Goal: Information Seeking & Learning: Find specific fact

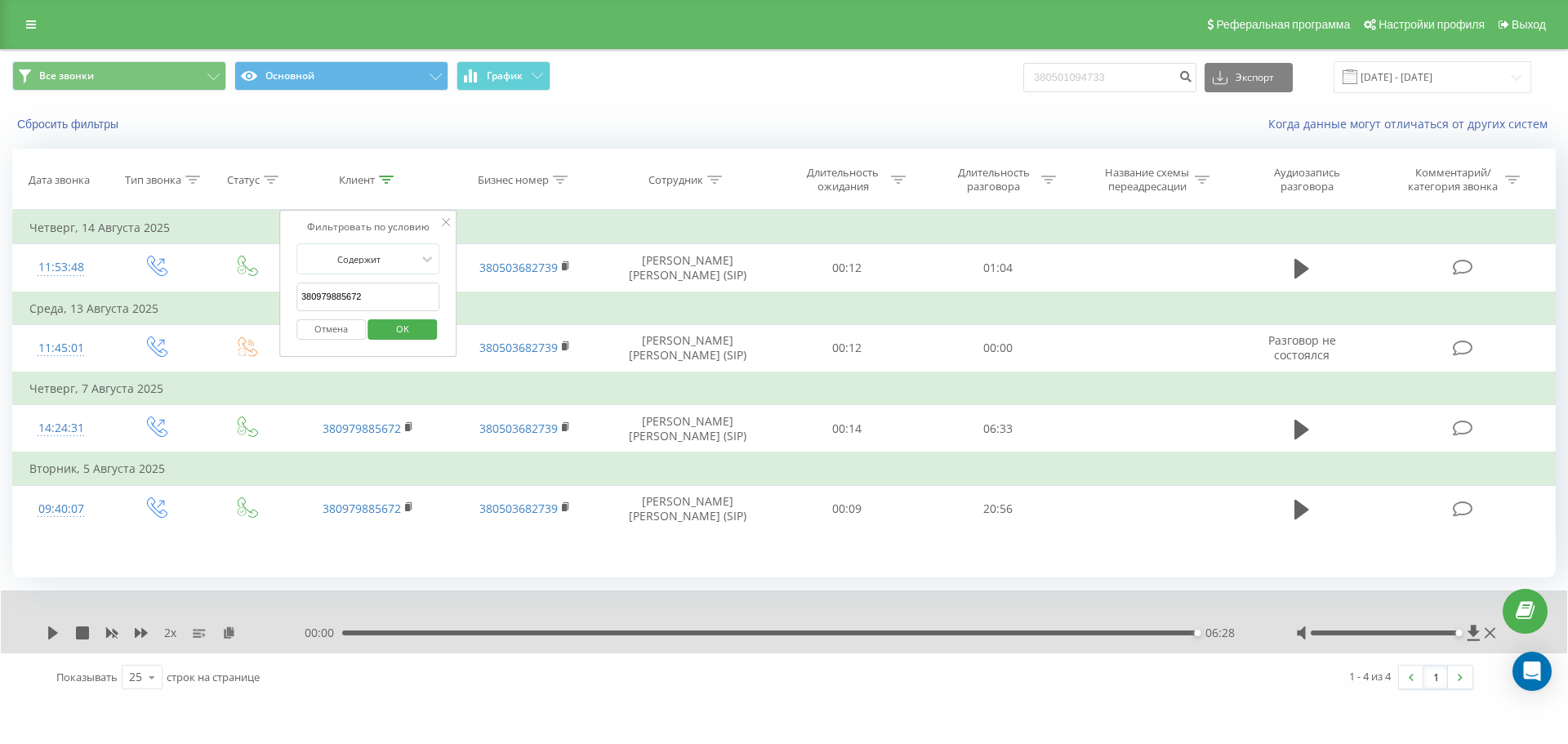
click at [379, 289] on input "380979885672" at bounding box center [368, 296] width 143 height 29
paste input "62433055"
type input "380962433055"
click at [411, 328] on span "OK" at bounding box center [402, 329] width 45 height 26
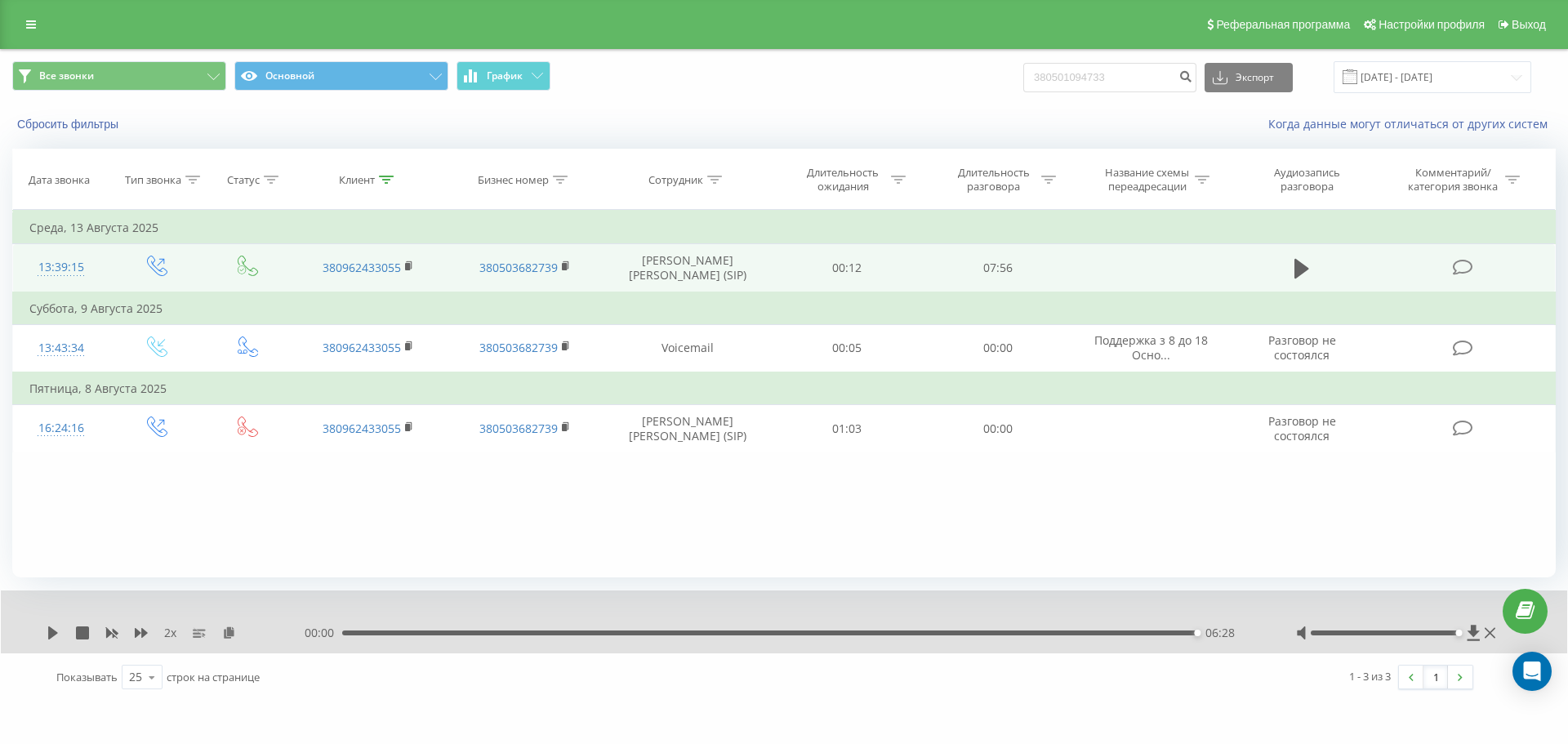
click at [1281, 267] on td at bounding box center [1302, 268] width 144 height 48
click at [1297, 267] on icon at bounding box center [1302, 269] width 15 height 20
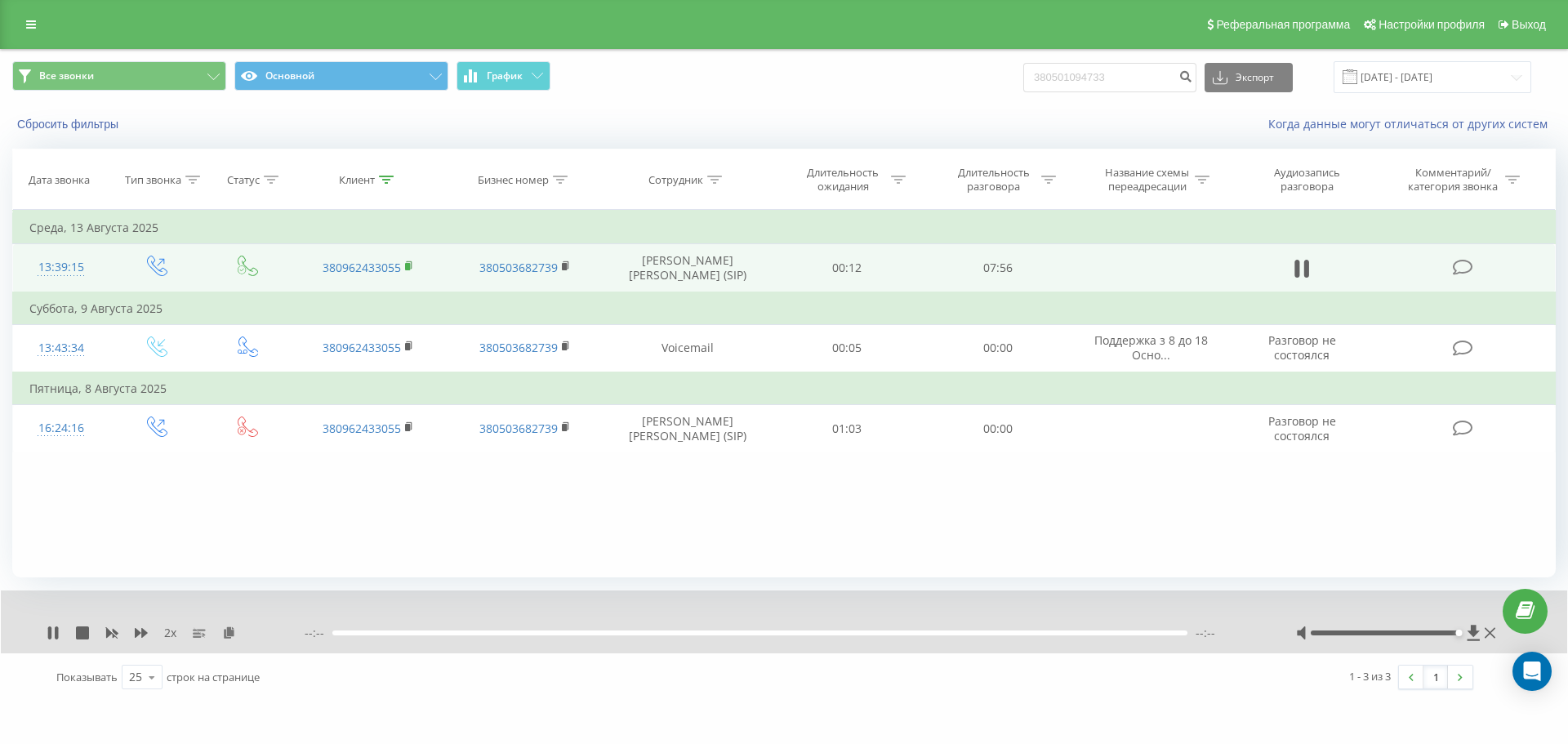
click at [409, 263] on rect at bounding box center [407, 266] width 5 height 7
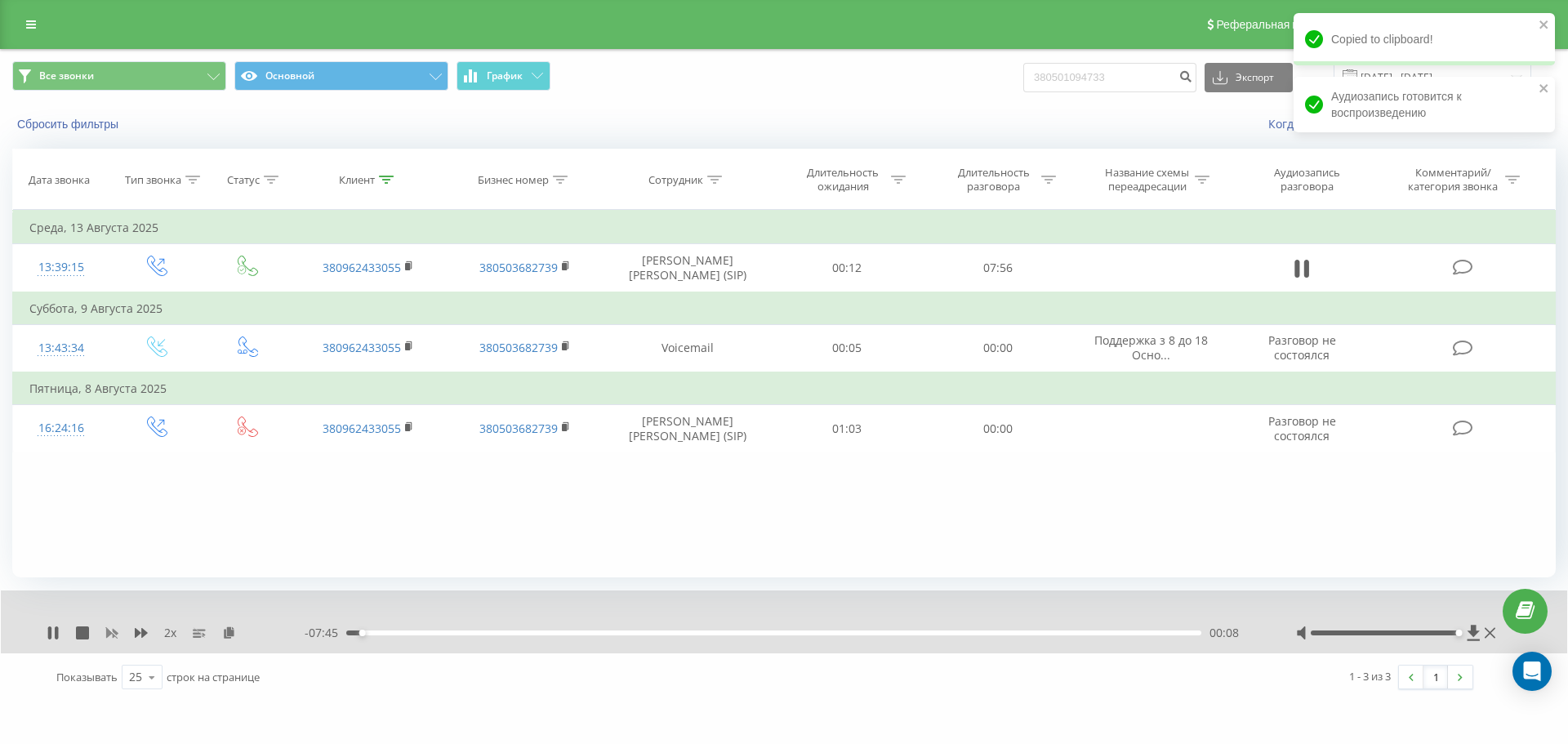
click at [112, 630] on icon at bounding box center [112, 632] width 13 height 13
click at [229, 634] on icon at bounding box center [229, 632] width 14 height 12
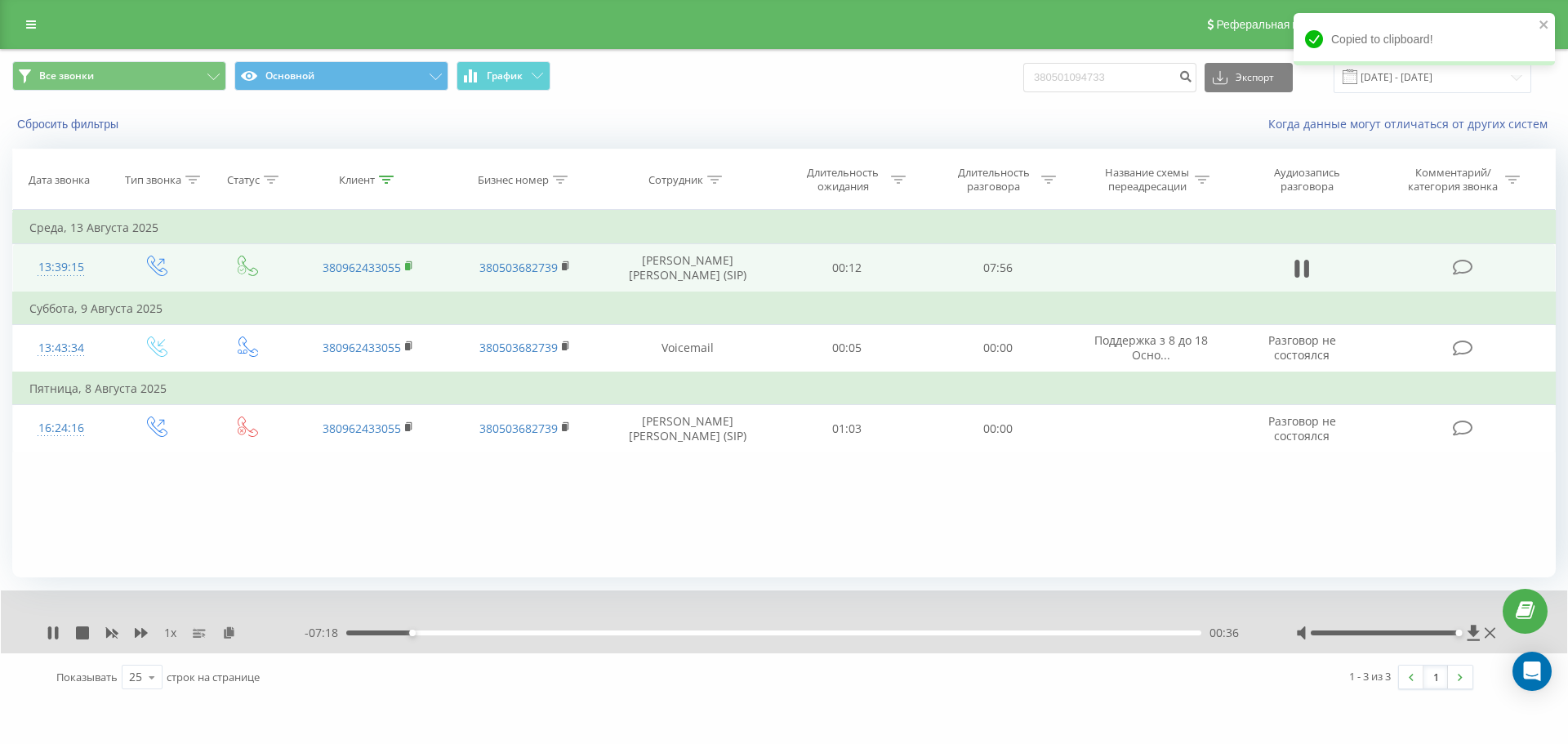
click at [411, 265] on icon at bounding box center [409, 264] width 6 height 7
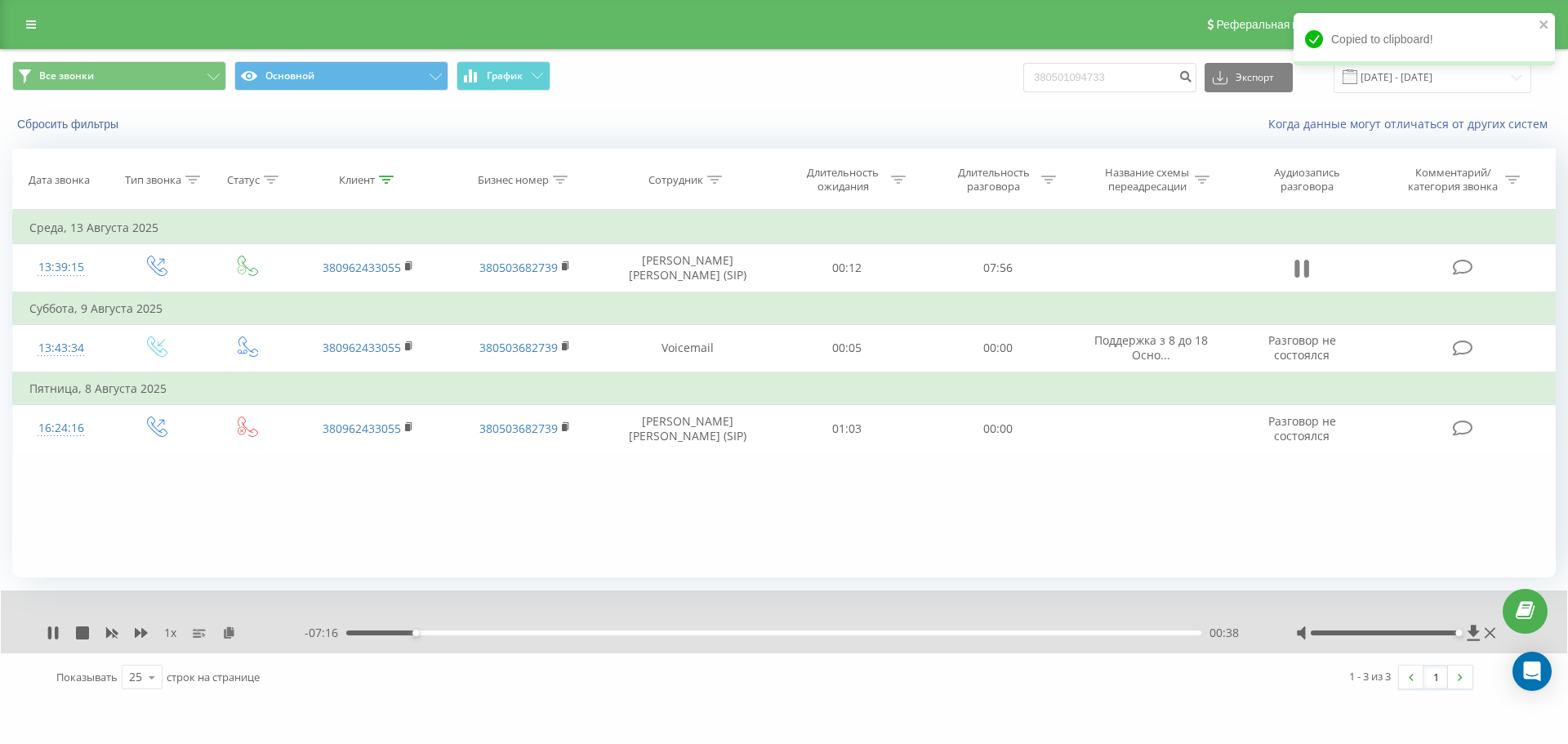
click at [1305, 267] on icon at bounding box center [1307, 269] width 5 height 18
click at [54, 630] on icon at bounding box center [53, 632] width 10 height 13
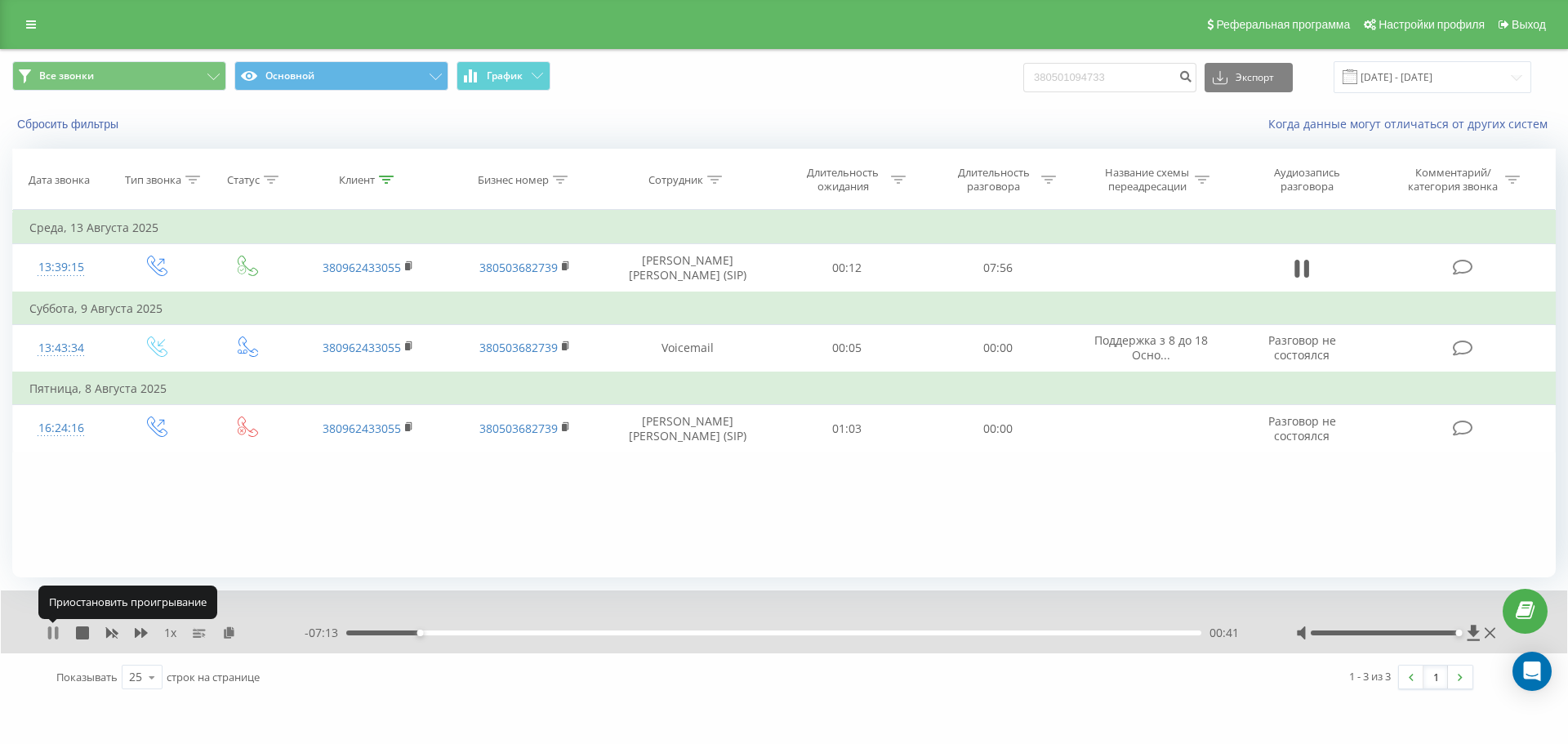
click at [51, 635] on icon at bounding box center [49, 632] width 3 height 13
click at [374, 185] on div "Клиент" at bounding box center [357, 180] width 36 height 14
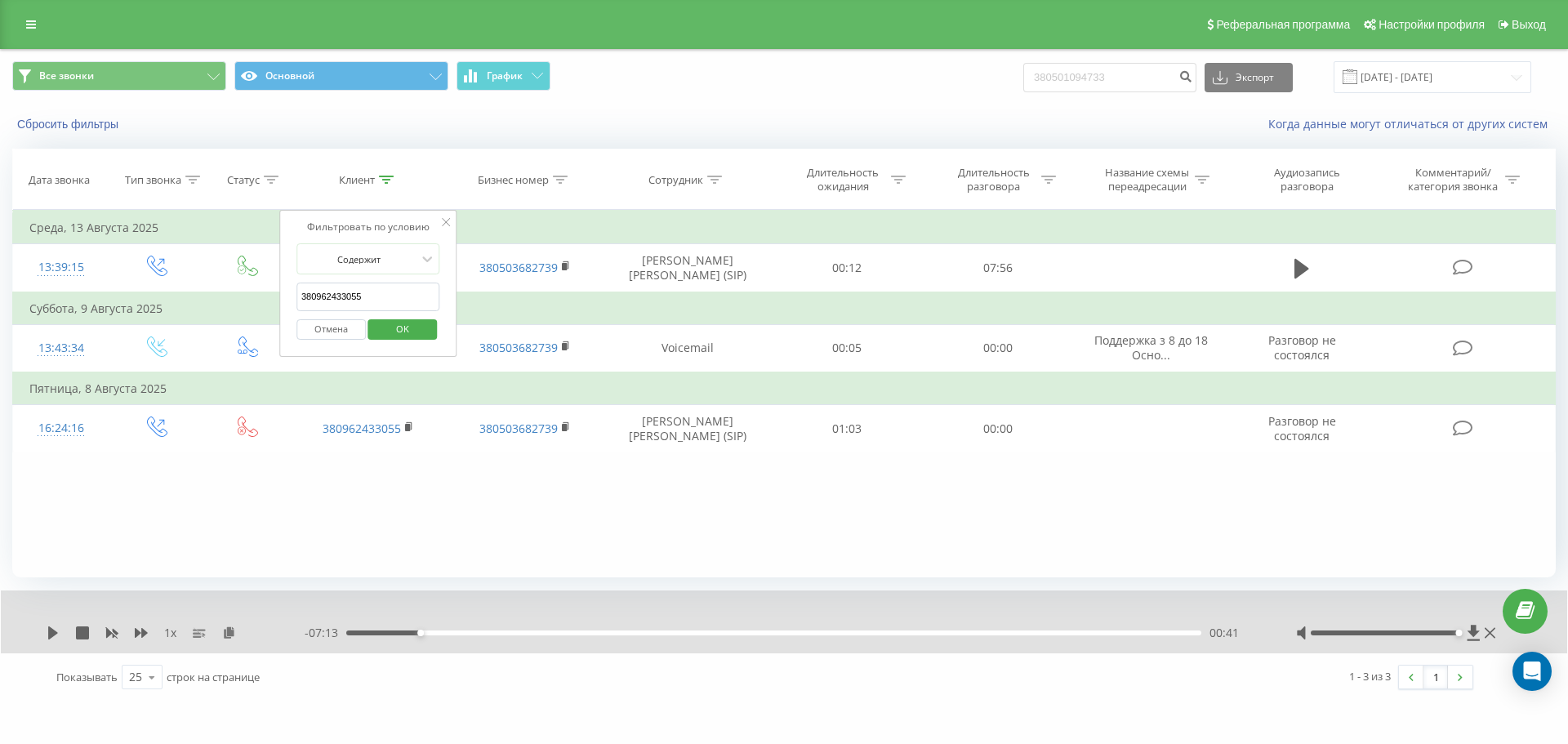
click at [387, 290] on input "380962433055" at bounding box center [368, 296] width 143 height 29
paste input "50166184"
type input "380950166184"
click at [410, 318] on span "OK" at bounding box center [402, 329] width 45 height 26
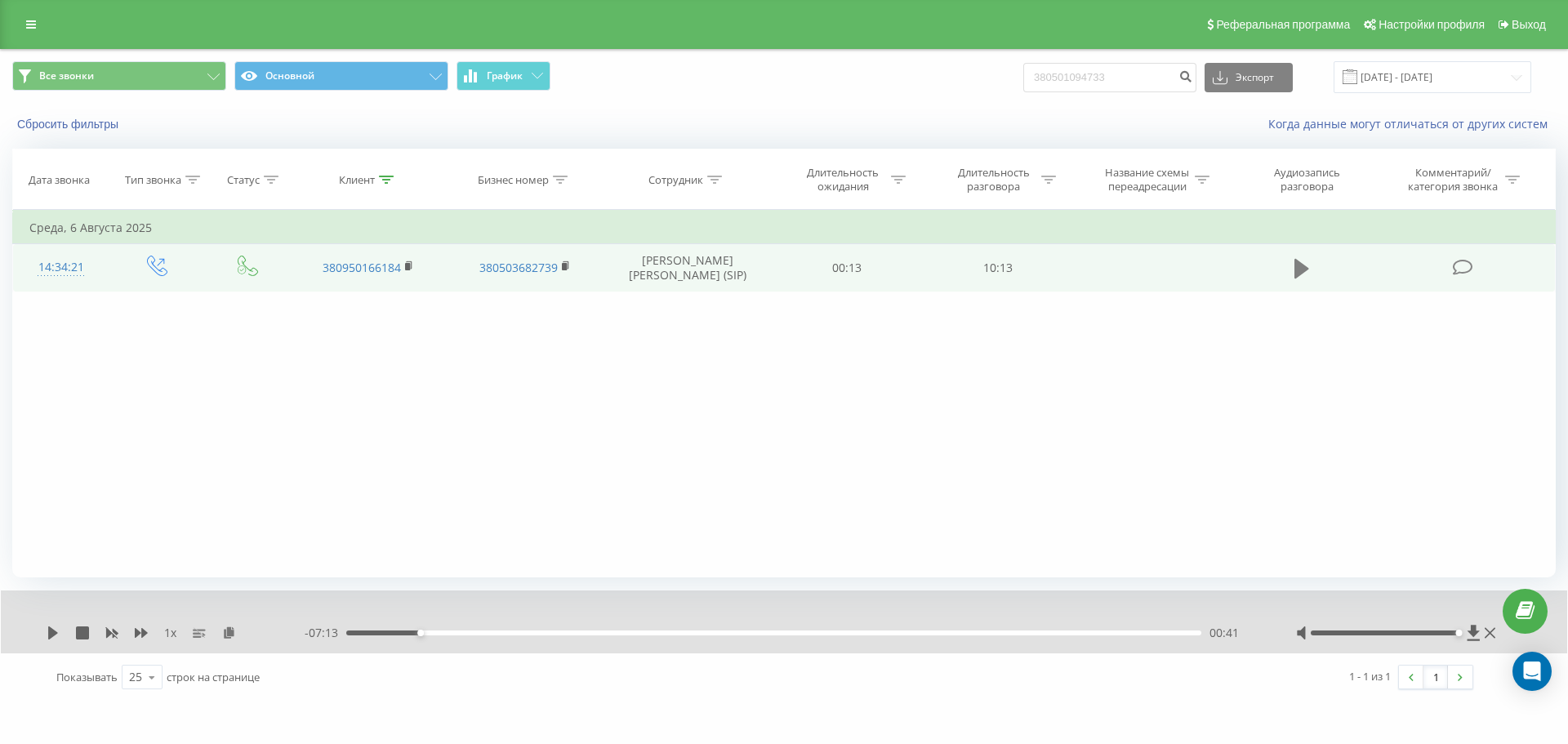
click at [1303, 271] on icon at bounding box center [1302, 269] width 15 height 20
click at [228, 629] on icon at bounding box center [229, 632] width 14 height 12
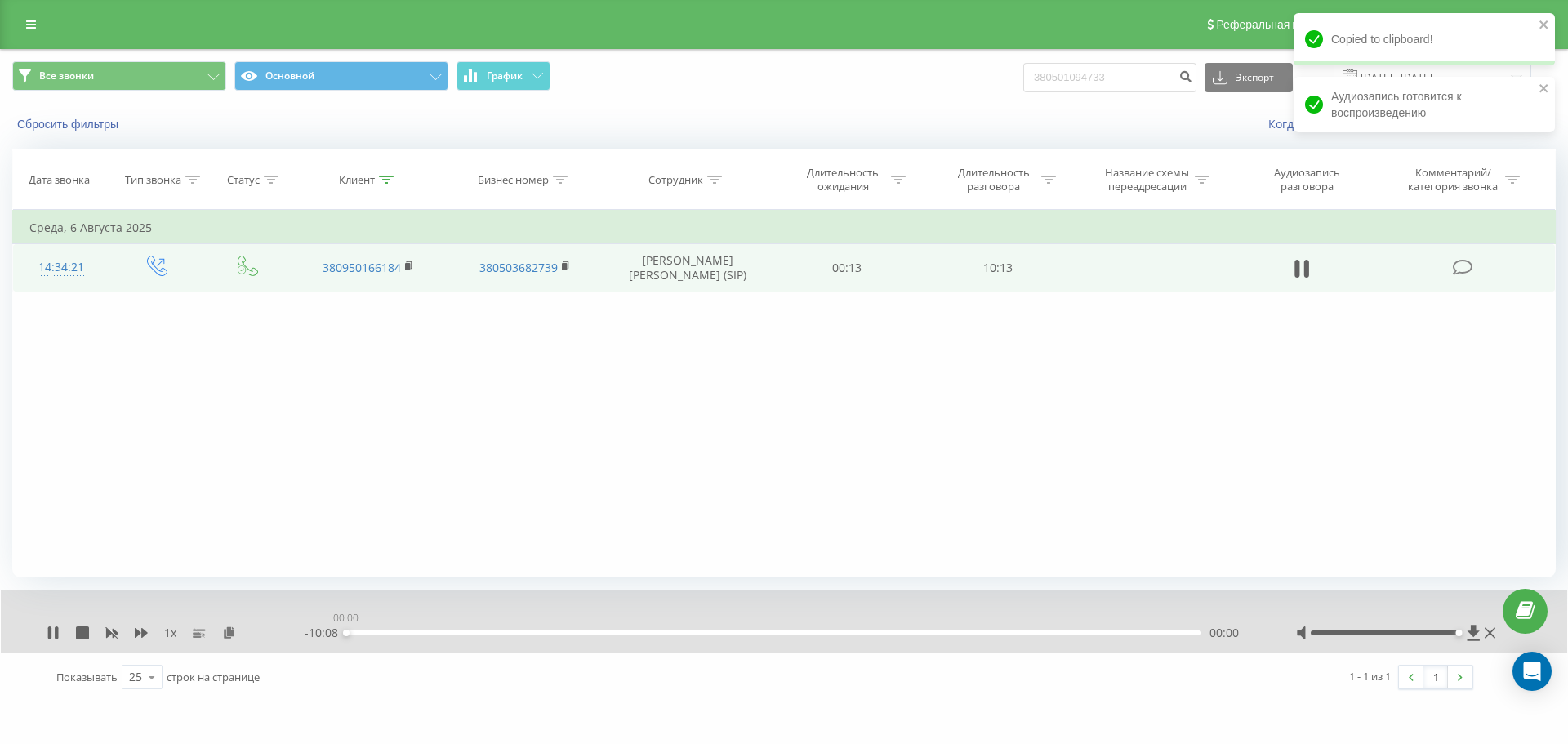
drag, startPoint x: 364, startPoint y: 631, endPoint x: 335, endPoint y: 637, distance: 29.6
click at [335, 637] on div "- 10:08 00:00 00:00" at bounding box center [780, 632] width 951 height 17
click at [143, 636] on icon at bounding box center [140, 632] width 13 height 10
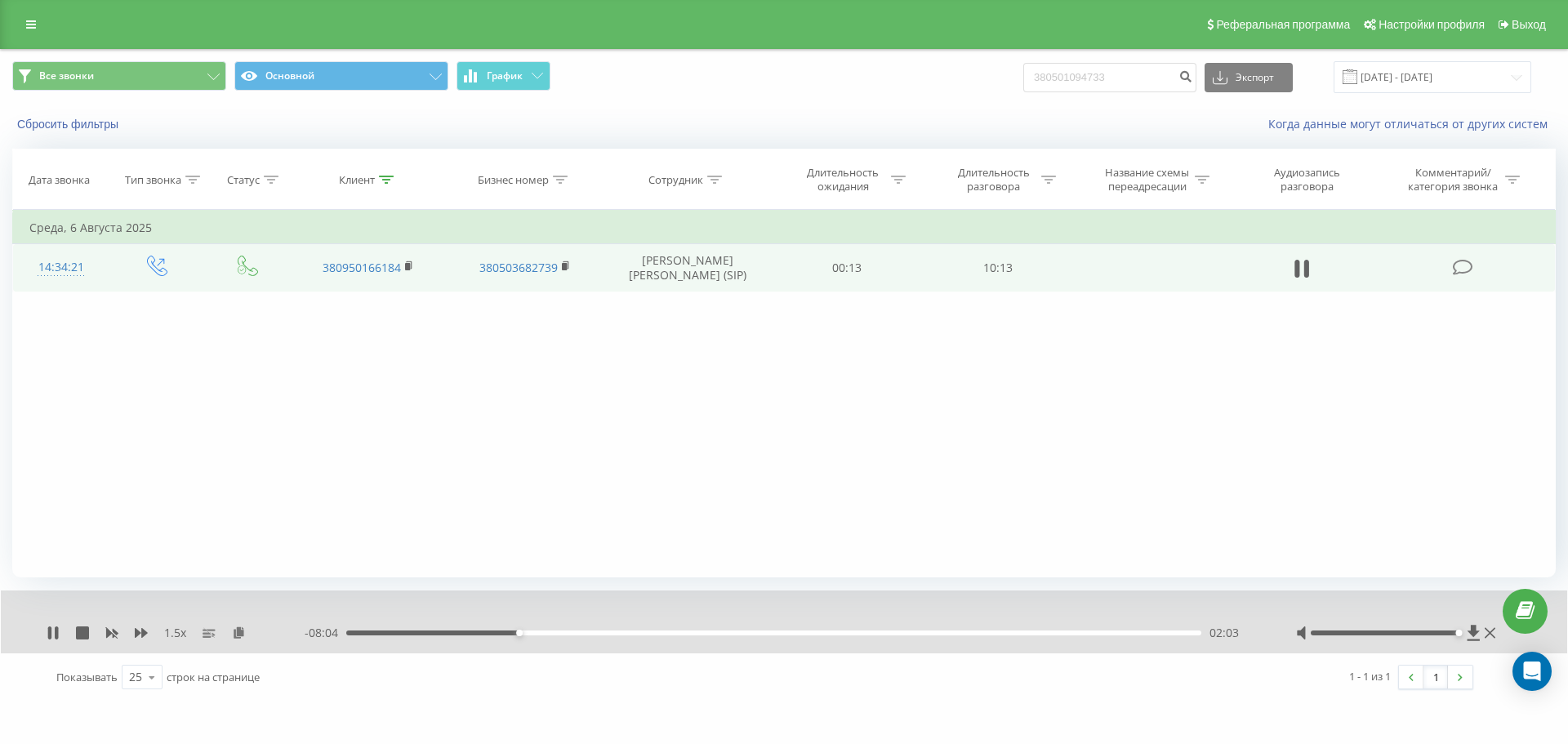
click at [524, 631] on div "02:03" at bounding box center [773, 632] width 855 height 5
click at [532, 632] on div "02:07" at bounding box center [773, 632] width 855 height 5
click at [543, 632] on div "02:19" at bounding box center [773, 632] width 855 height 5
click at [549, 632] on div "02:20" at bounding box center [773, 632] width 855 height 5
click at [671, 634] on div "03:45" at bounding box center [773, 632] width 855 height 5
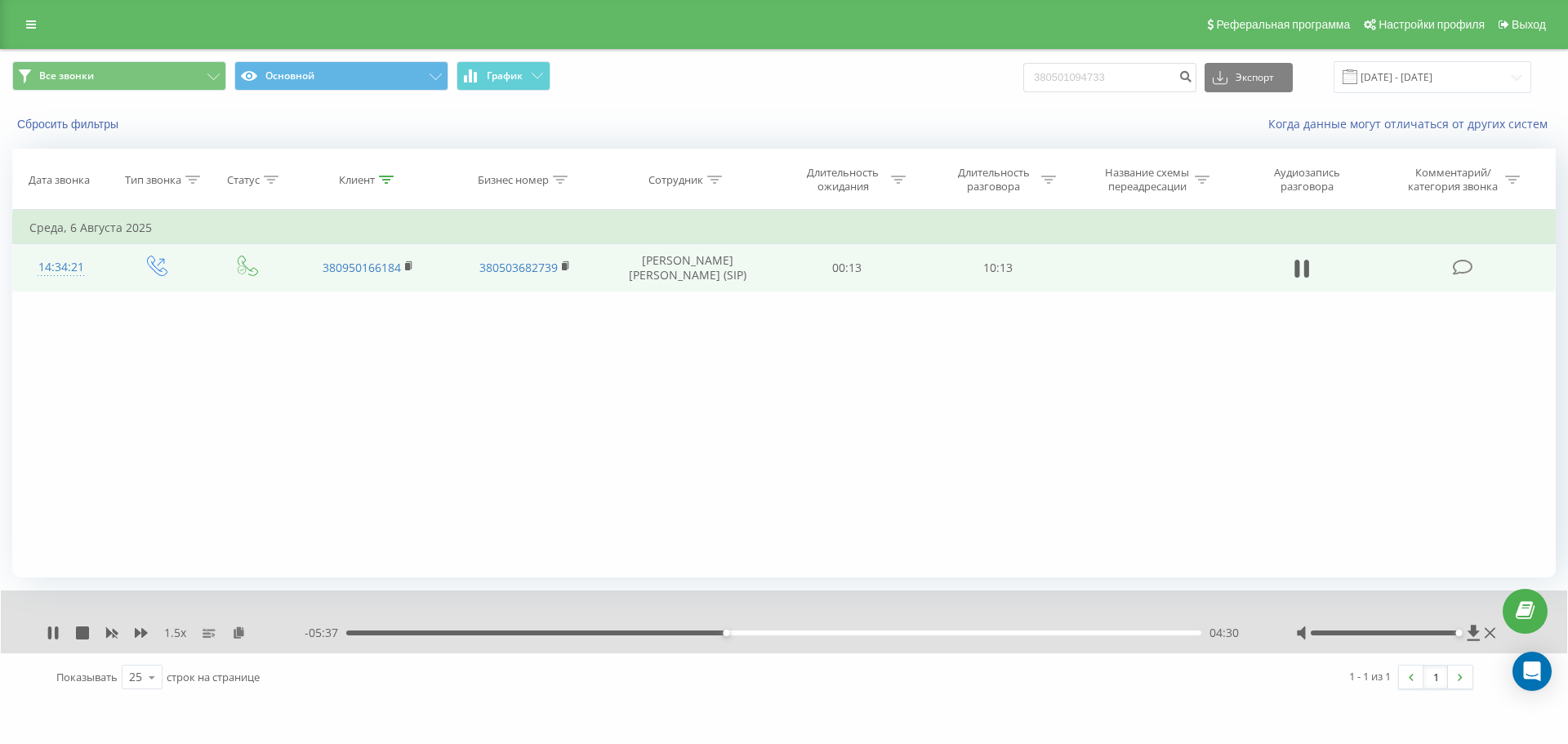
click at [732, 631] on div "04:30" at bounding box center [773, 632] width 855 height 5
click at [740, 632] on div "04:39" at bounding box center [773, 632] width 855 height 5
click at [746, 632] on div "04:44" at bounding box center [773, 632] width 855 height 5
click at [757, 633] on div "04:50" at bounding box center [773, 632] width 855 height 5
click at [769, 633] on div "04:54" at bounding box center [773, 632] width 855 height 5
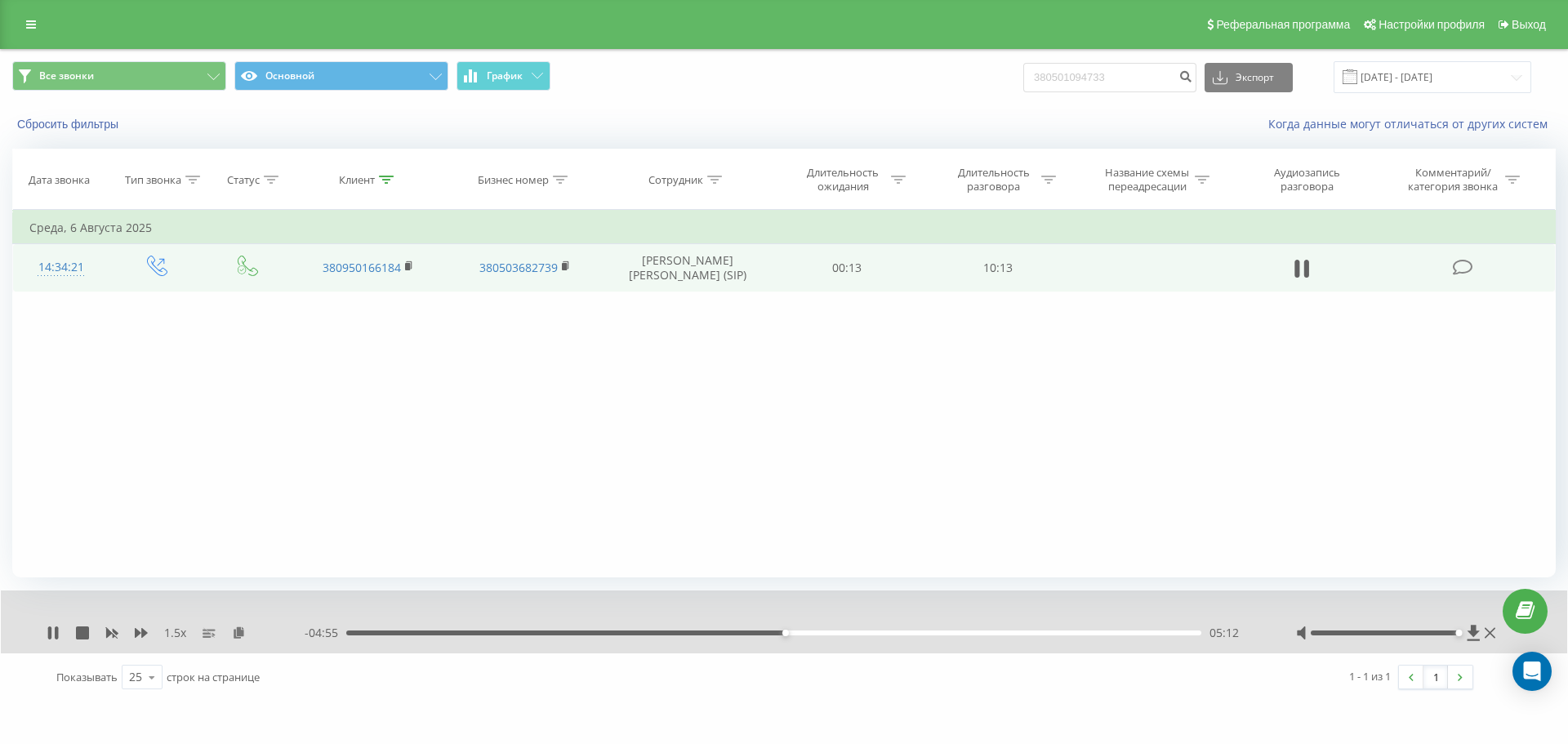
click at [765, 632] on div "05:12" at bounding box center [773, 632] width 855 height 5
click at [834, 632] on div "05:41" at bounding box center [773, 632] width 855 height 5
click at [842, 633] on div "05:47" at bounding box center [773, 632] width 855 height 5
click at [851, 633] on div "05:52" at bounding box center [773, 632] width 855 height 5
click at [138, 629] on icon at bounding box center [140, 632] width 13 height 13
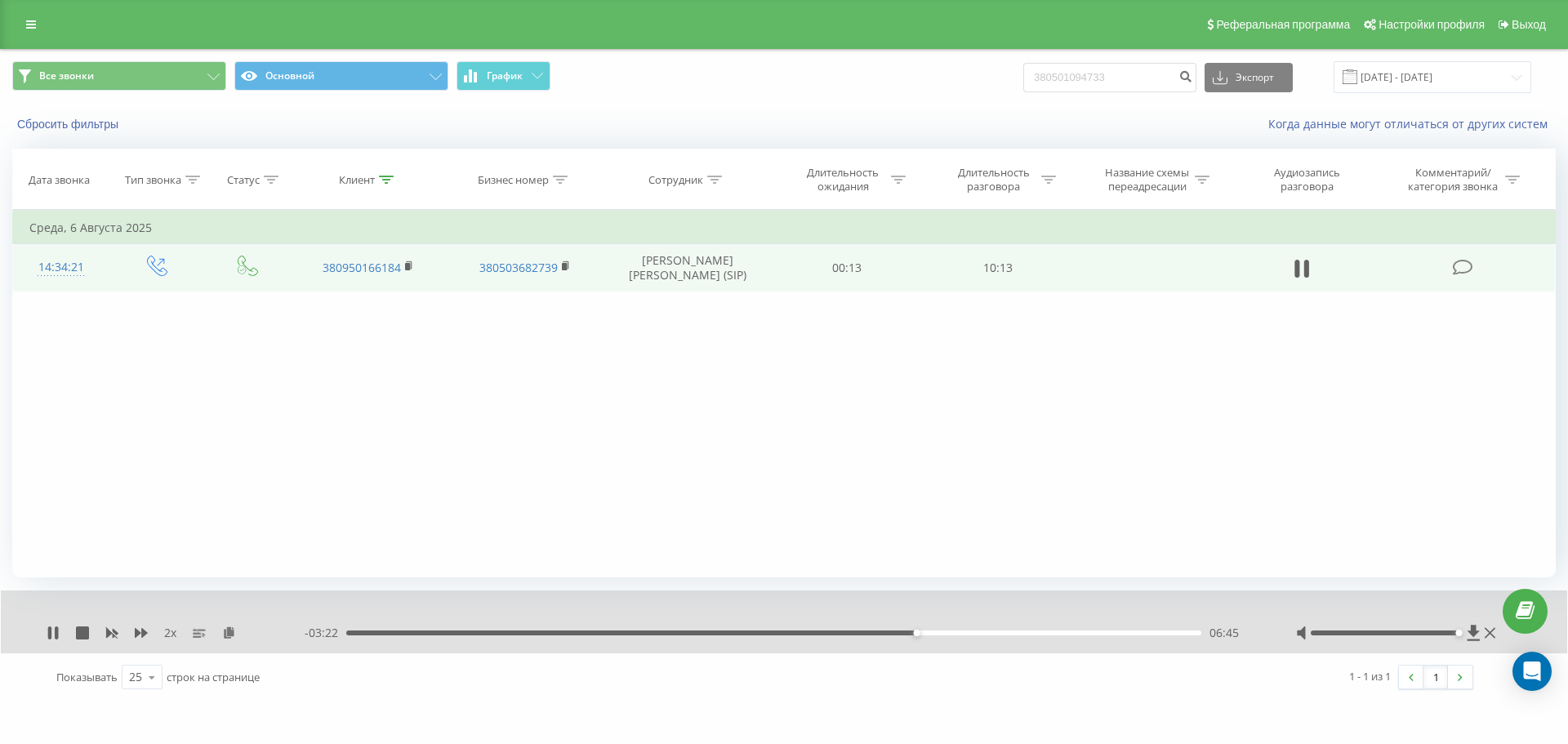
click at [921, 634] on div "06:45" at bounding box center [773, 632] width 855 height 5
click at [915, 632] on div "06:51" at bounding box center [773, 632] width 855 height 5
click at [1051, 630] on div "08:26" at bounding box center [773, 632] width 855 height 5
click at [1046, 631] on div "08:26" at bounding box center [773, 632] width 855 height 5
click at [111, 634] on icon at bounding box center [112, 633] width 12 height 10
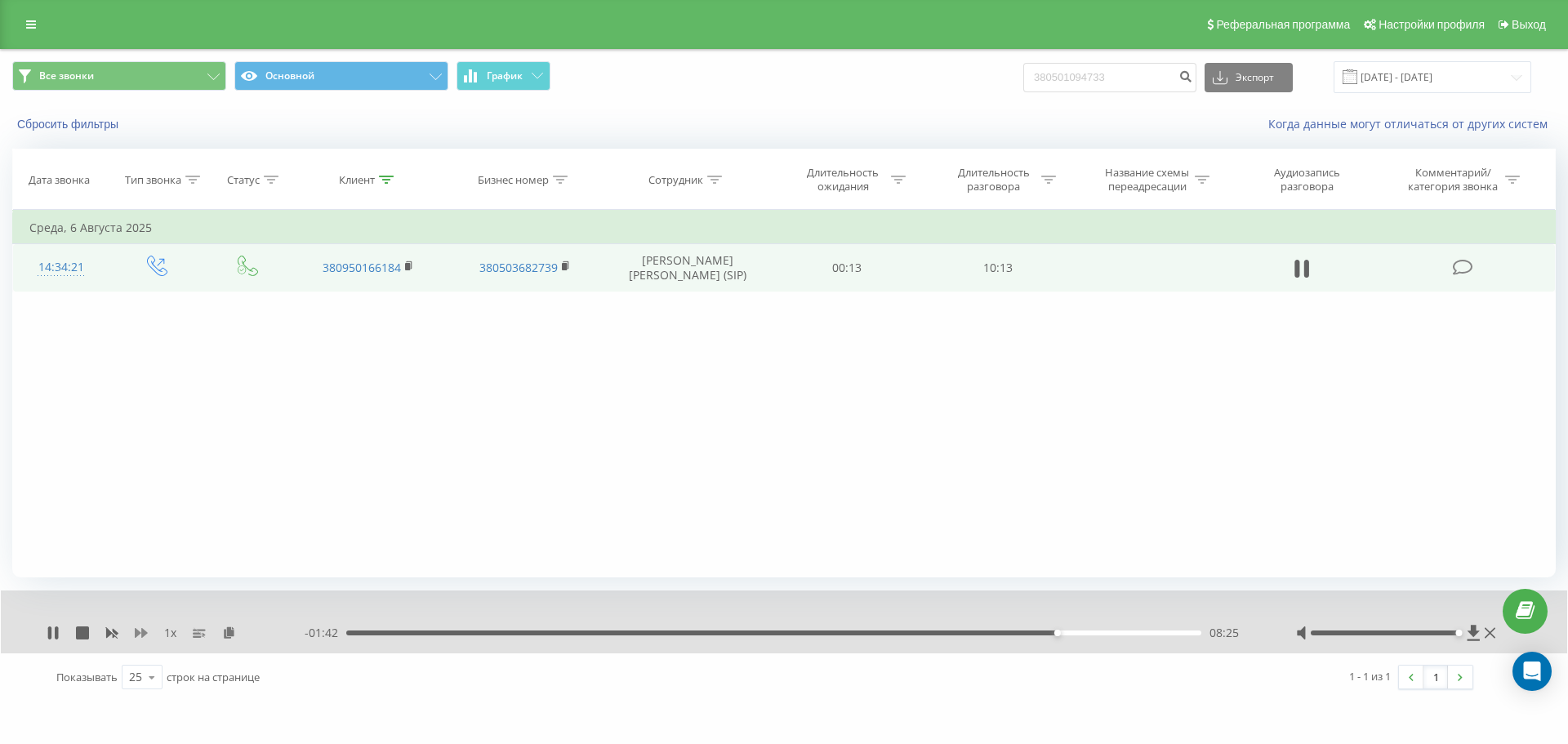
click at [140, 636] on icon at bounding box center [140, 632] width 13 height 13
click at [382, 181] on icon at bounding box center [386, 180] width 15 height 8
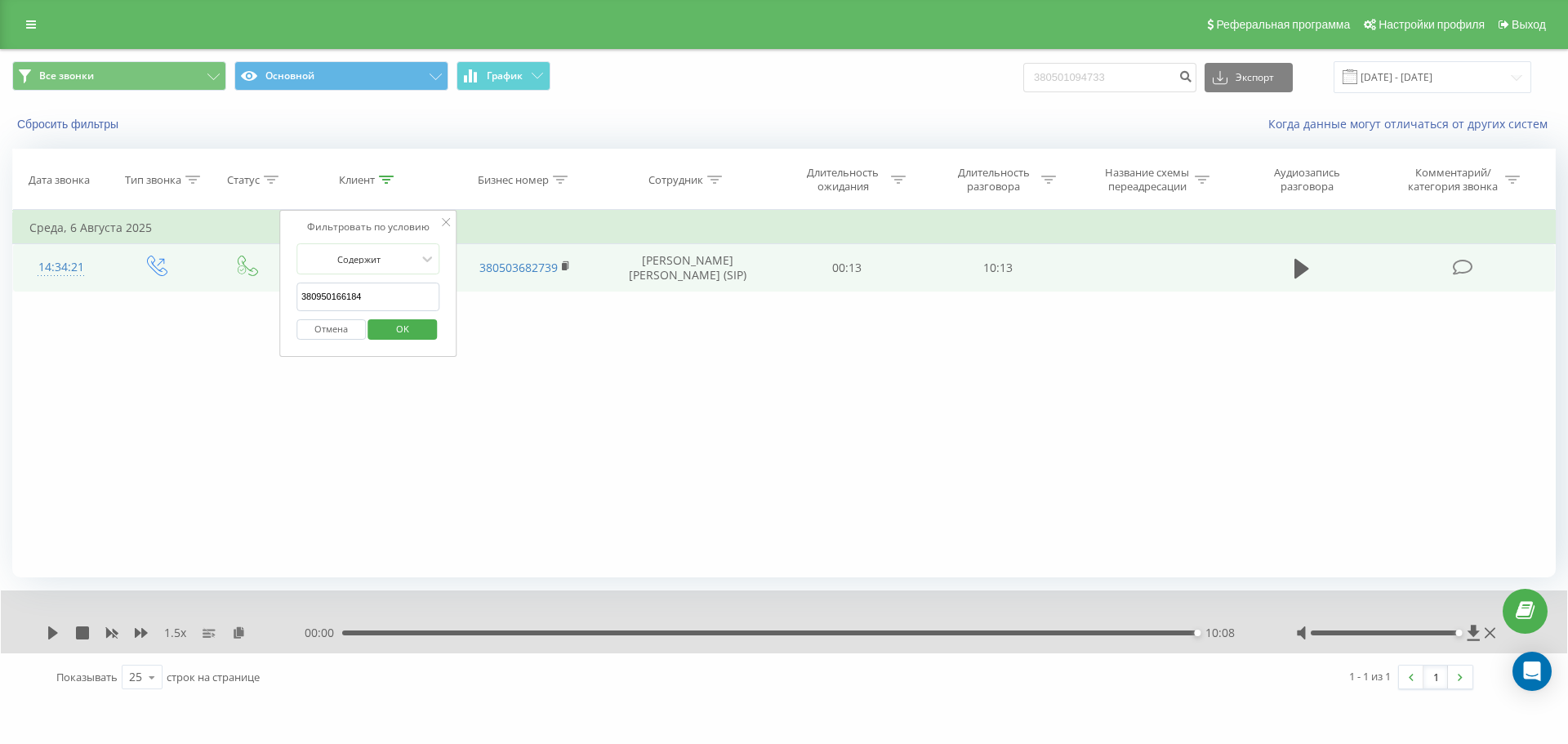
click at [416, 303] on input "380950166184" at bounding box center [368, 296] width 143 height 29
paste input "662606315"
click at [417, 328] on span "OK" at bounding box center [402, 329] width 45 height 26
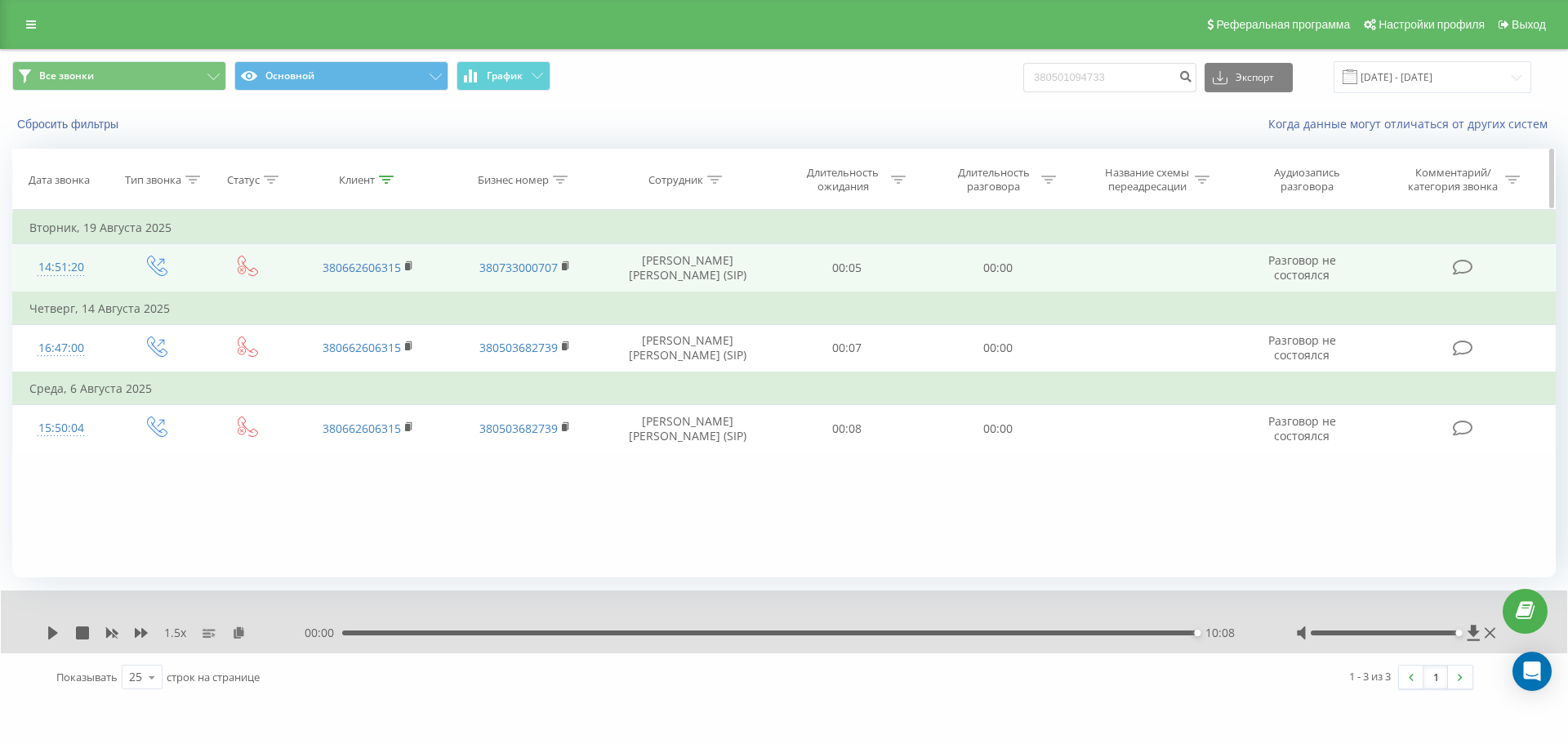
click at [390, 177] on icon at bounding box center [386, 180] width 15 height 8
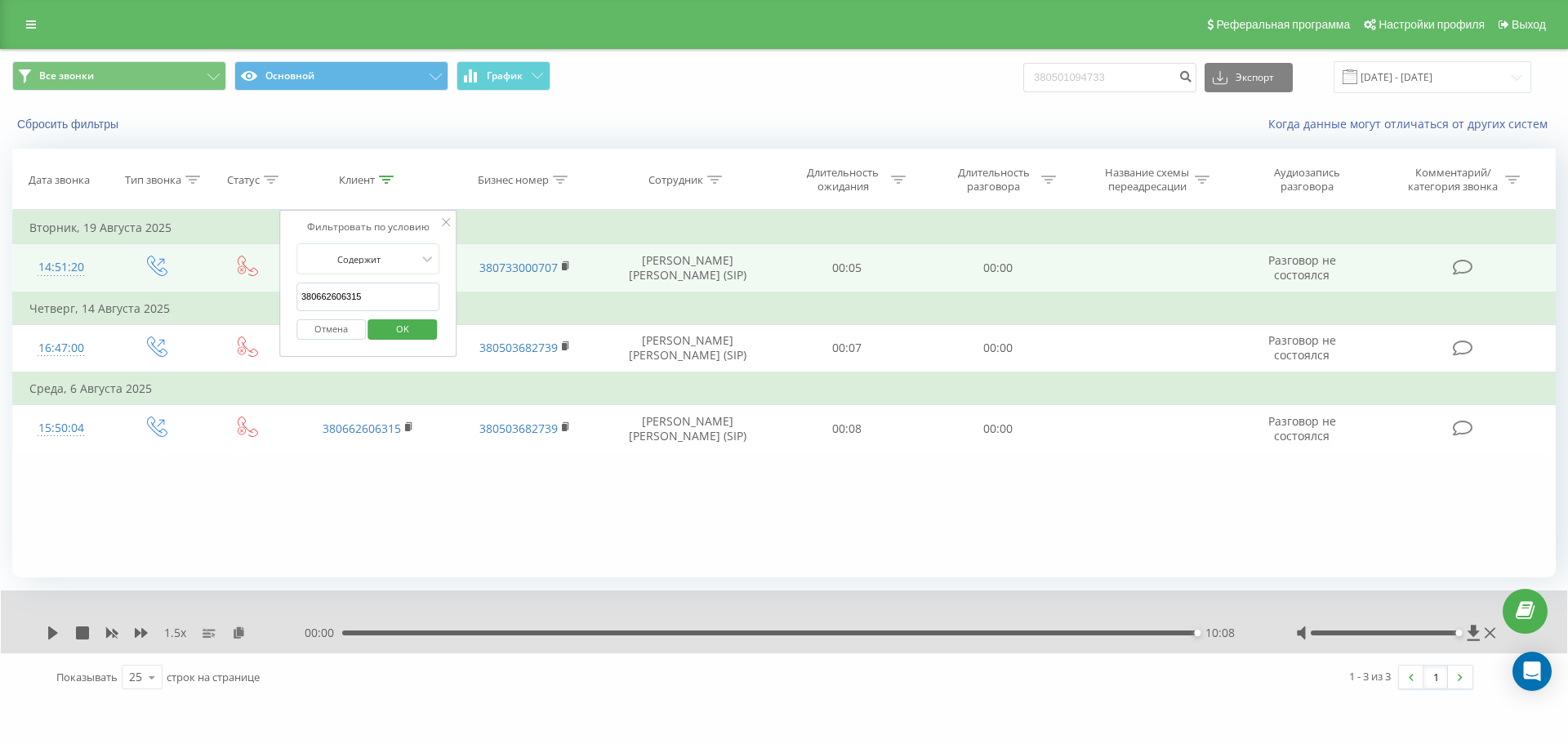
click at [392, 293] on input "380662606315" at bounding box center [368, 296] width 143 height 29
paste input "9443382"
click at [397, 330] on span "OK" at bounding box center [402, 329] width 45 height 26
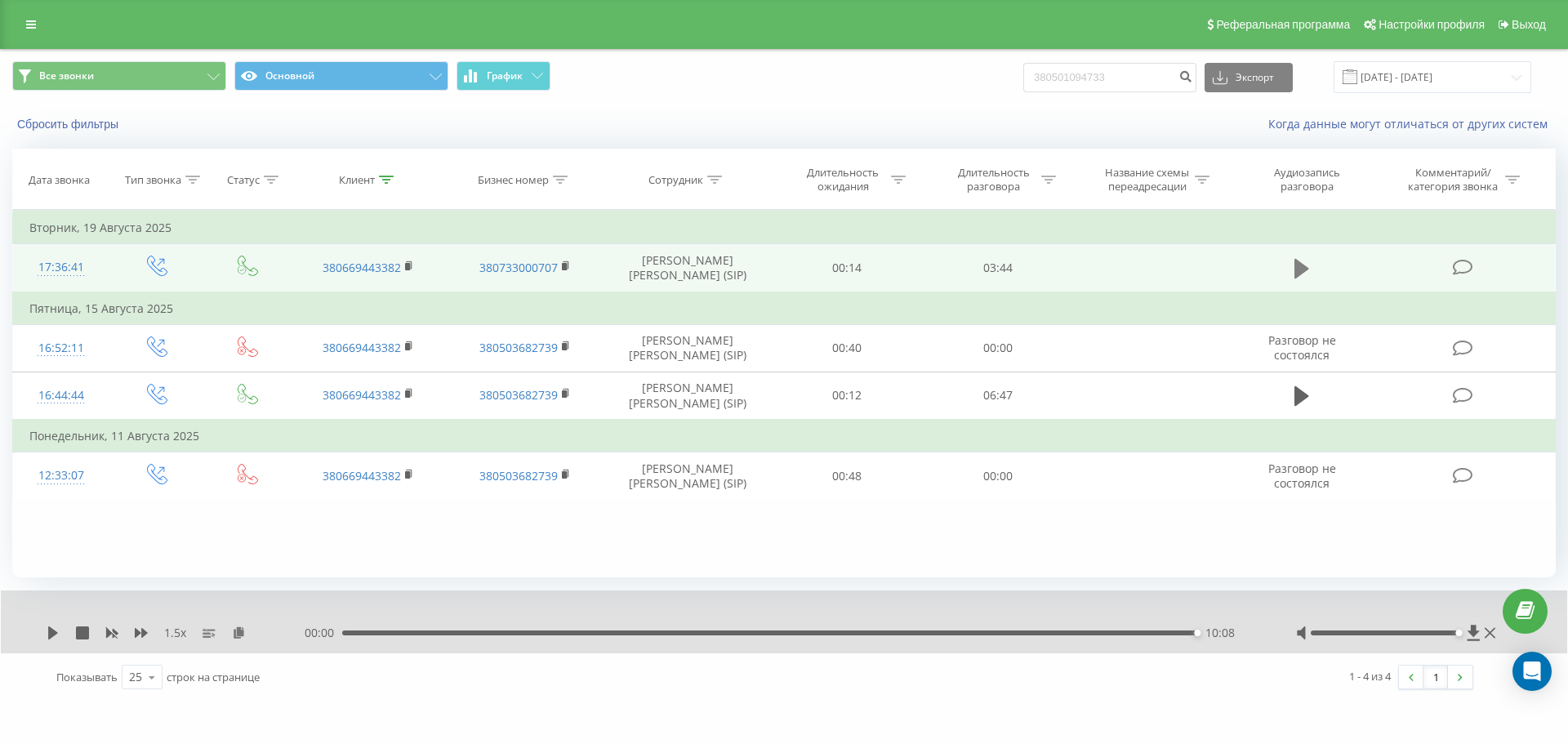
click at [1291, 271] on button at bounding box center [1302, 268] width 25 height 25
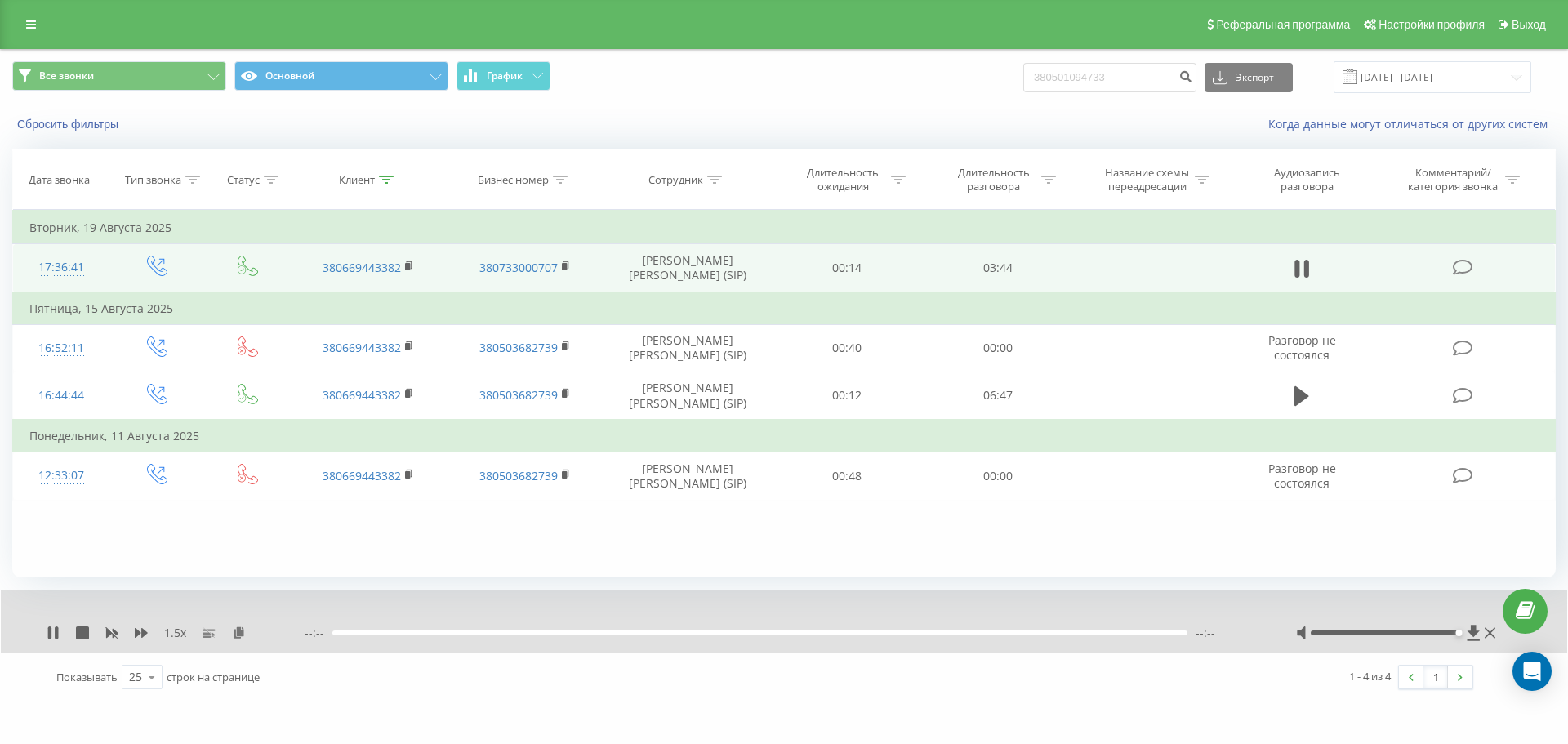
drag, startPoint x: 409, startPoint y: 266, endPoint x: 526, endPoint y: 277, distance: 117.5
click at [409, 266] on rect at bounding box center [407, 266] width 5 height 7
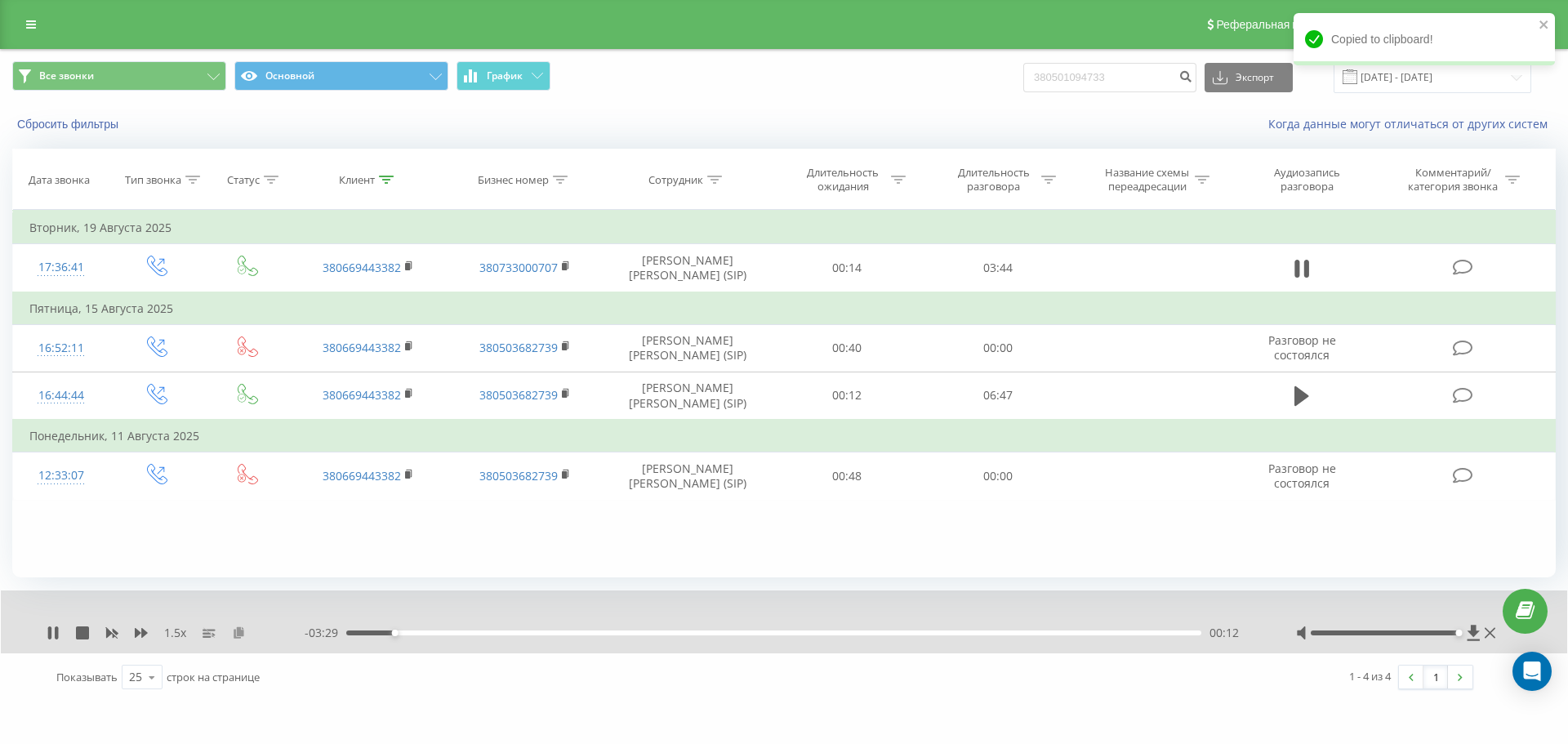
click at [237, 635] on icon at bounding box center [239, 632] width 14 height 12
click at [110, 632] on icon at bounding box center [112, 633] width 12 height 10
click at [131, 632] on div "1 x" at bounding box center [175, 632] width 258 height 17
click at [137, 633] on icon at bounding box center [140, 632] width 13 height 10
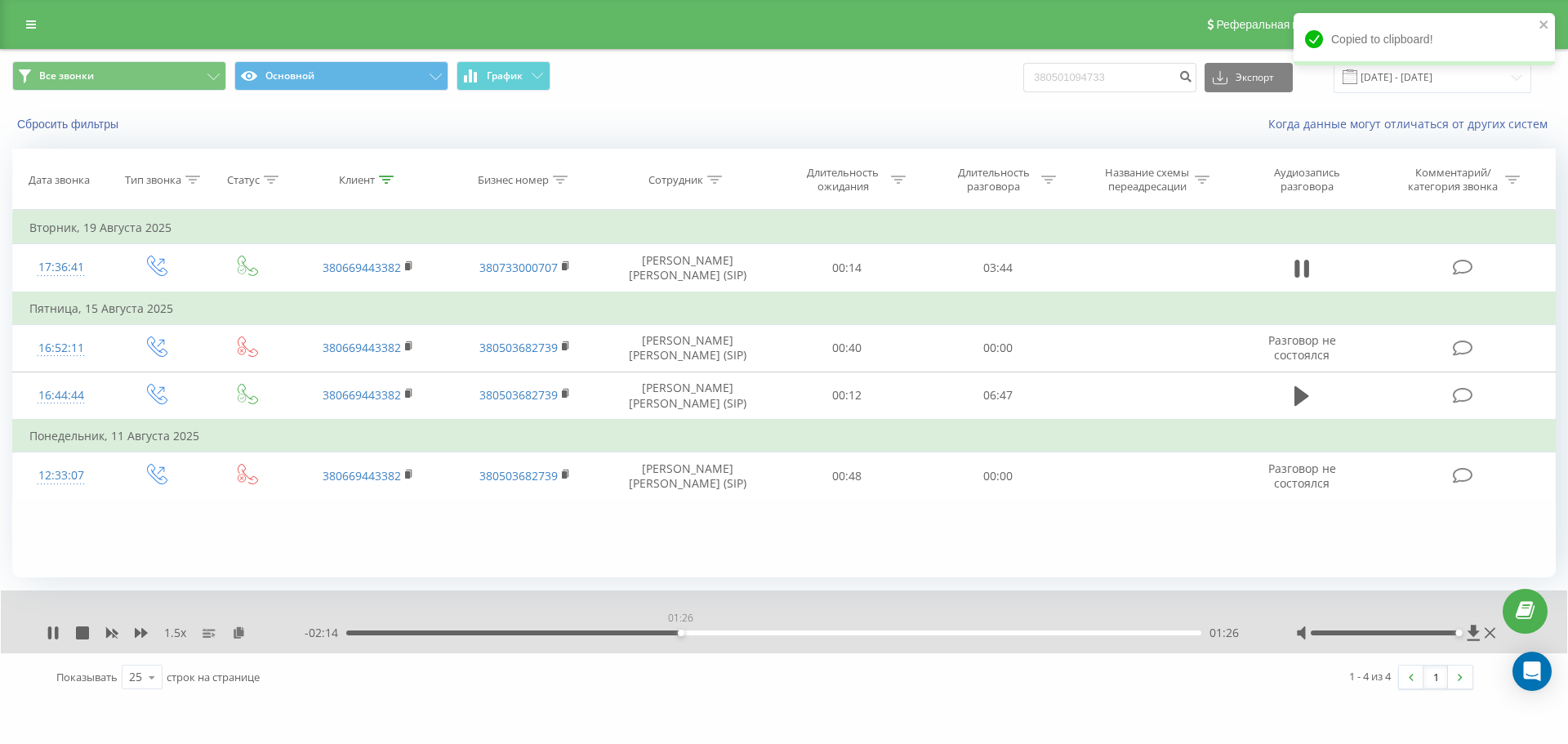
click at [680, 631] on div "01:26" at bounding box center [773, 632] width 855 height 5
click at [711, 632] on div "01:27" at bounding box center [773, 632] width 855 height 5
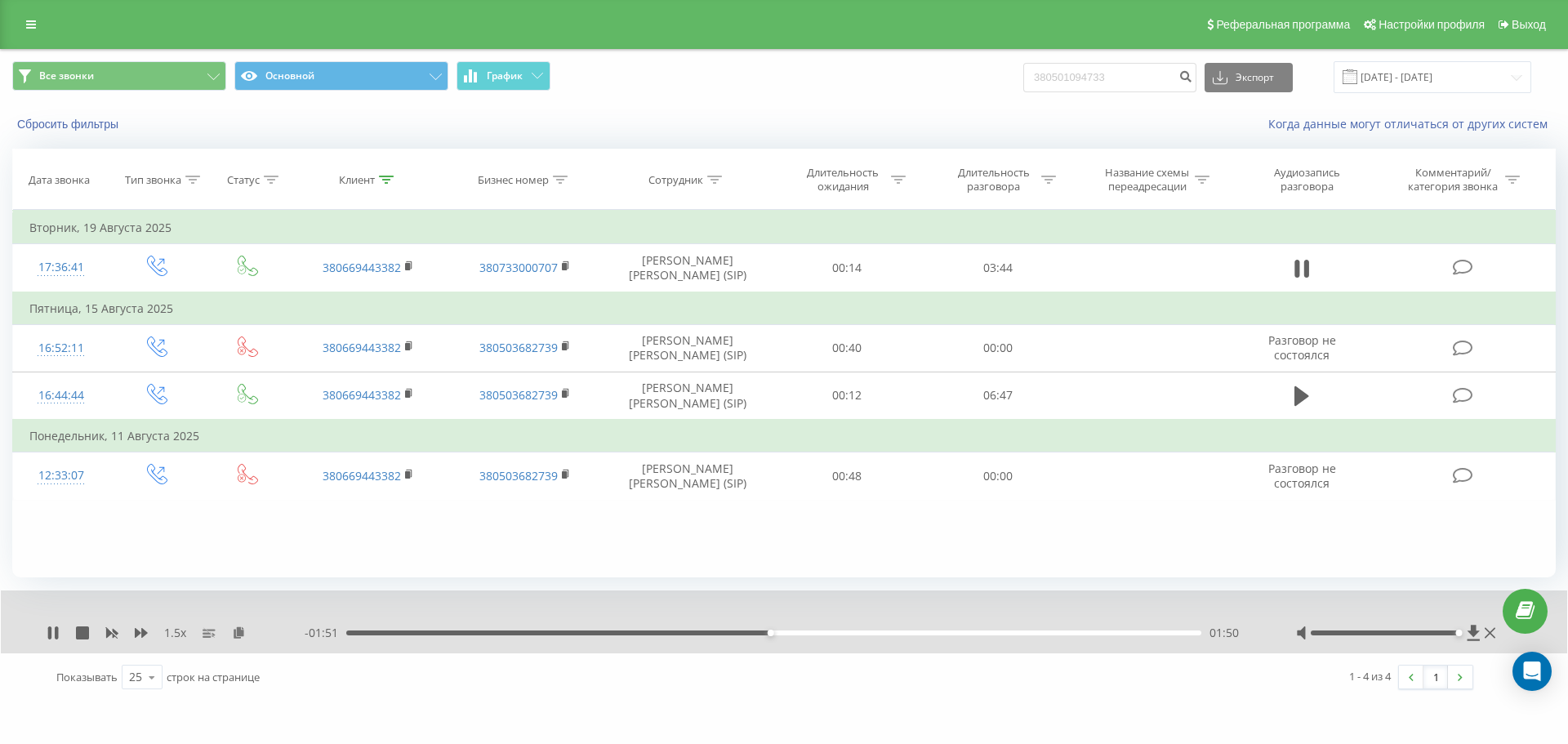
click at [796, 632] on div "01:50" at bounding box center [773, 632] width 855 height 5
click at [825, 632] on div "01:56" at bounding box center [773, 632] width 855 height 5
click at [846, 634] on div "02:09" at bounding box center [773, 632] width 855 height 5
click at [874, 634] on div "02:16" at bounding box center [773, 632] width 855 height 5
click at [850, 634] on div "02:17" at bounding box center [773, 632] width 855 height 5
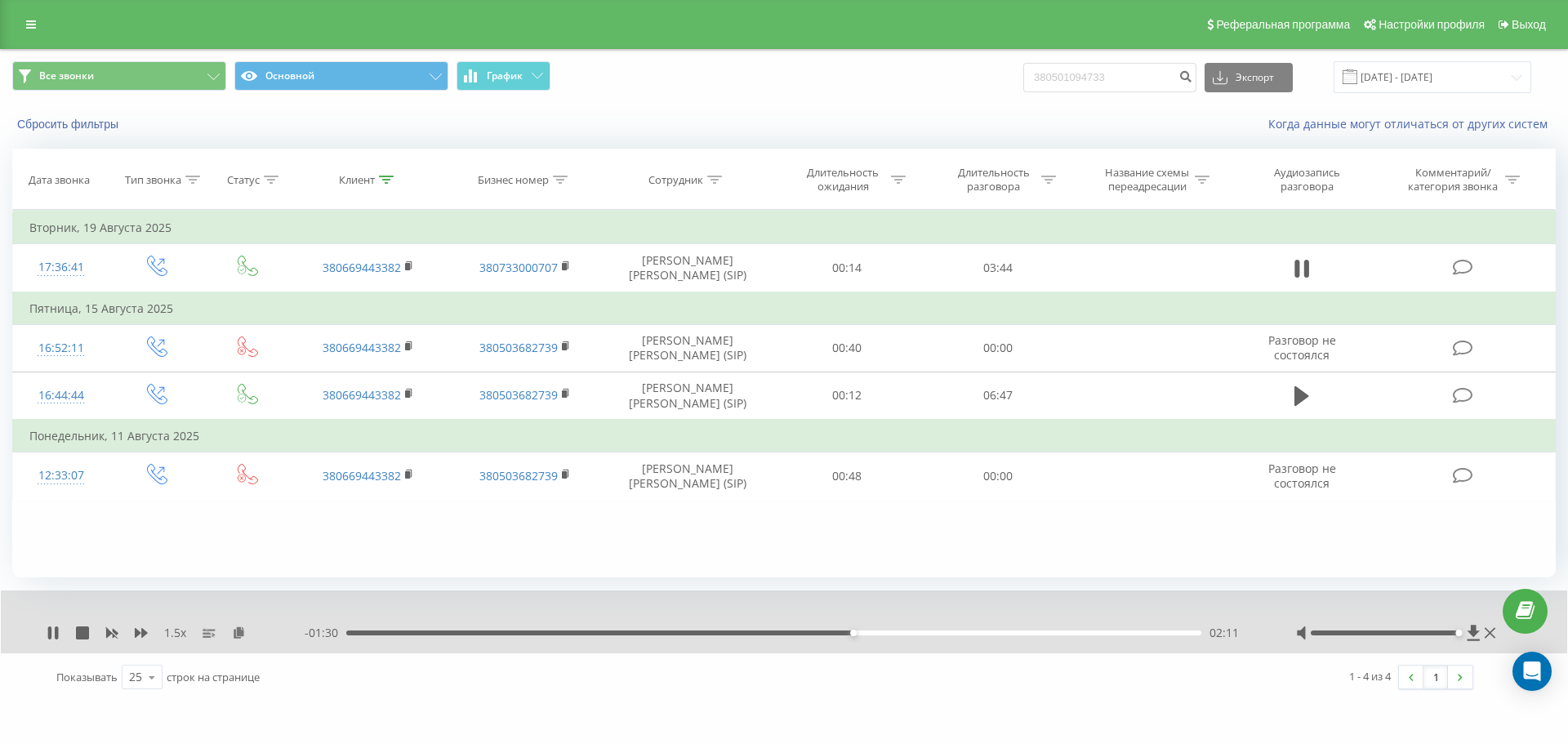
click at [884, 636] on div "- 01:30 02:11 02:11" at bounding box center [780, 632] width 951 height 17
click at [883, 632] on div "02:19" at bounding box center [773, 632] width 855 height 5
click at [913, 632] on div "02:23" at bounding box center [773, 632] width 855 height 5
click at [938, 630] on div "02:27" at bounding box center [773, 632] width 855 height 5
click at [960, 631] on div "02:34" at bounding box center [773, 632] width 855 height 5
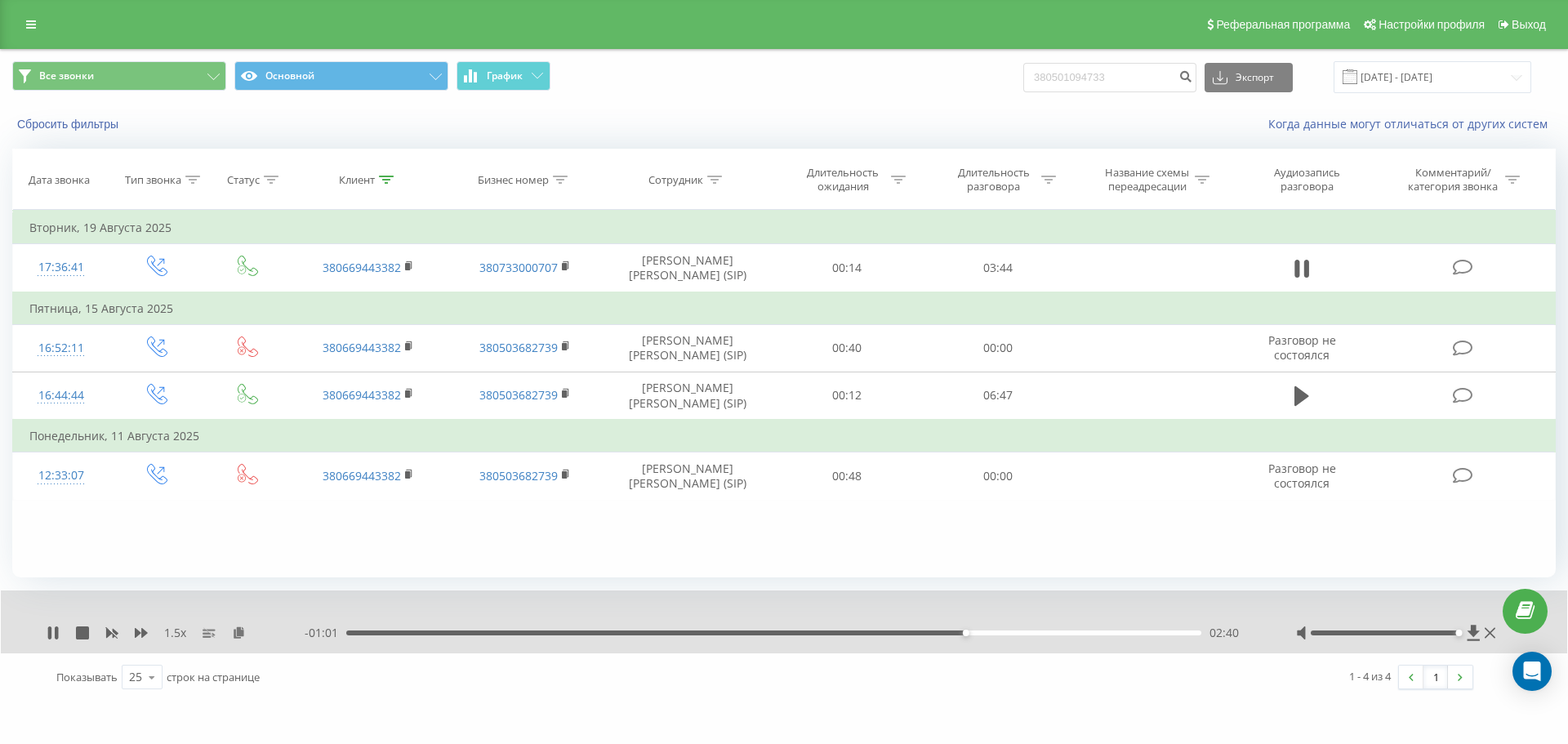
click at [982, 632] on div "02:40" at bounding box center [773, 632] width 855 height 5
click at [1006, 632] on div "02:45" at bounding box center [773, 632] width 855 height 5
click at [1028, 633] on div "02:51" at bounding box center [773, 632] width 855 height 5
click at [1047, 632] on div "02:57" at bounding box center [773, 632] width 855 height 5
click at [1033, 632] on div "03:03" at bounding box center [773, 632] width 855 height 5
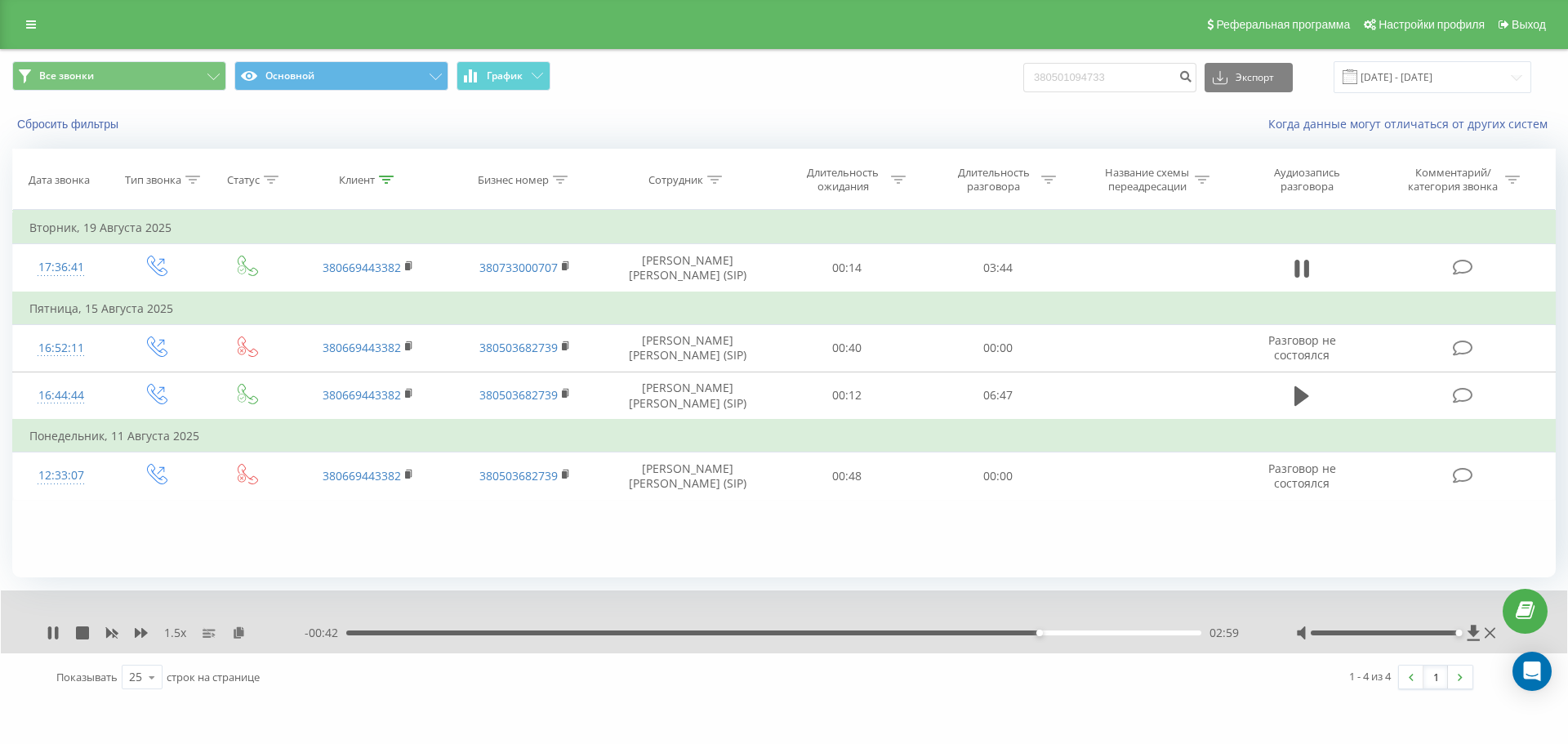
click at [1066, 631] on div "02:59" at bounding box center [773, 632] width 855 height 5
click at [381, 186] on th "Клиент" at bounding box center [368, 179] width 157 height 60
click at [383, 180] on icon at bounding box center [386, 180] width 15 height 8
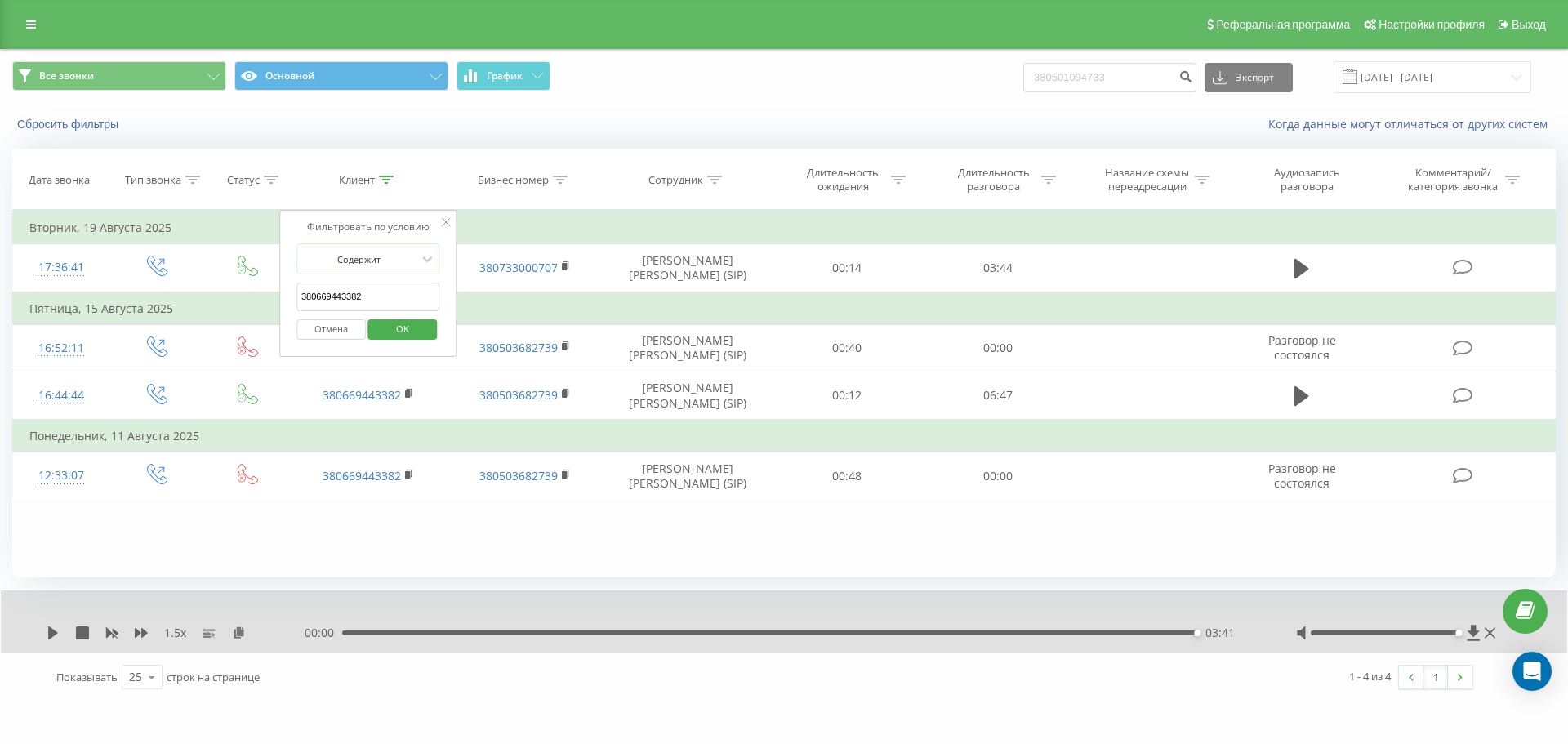
click at [405, 303] on input "380669443382" at bounding box center [368, 296] width 143 height 29
paste input "962339809"
click at [415, 329] on span "OK" at bounding box center [402, 329] width 45 height 26
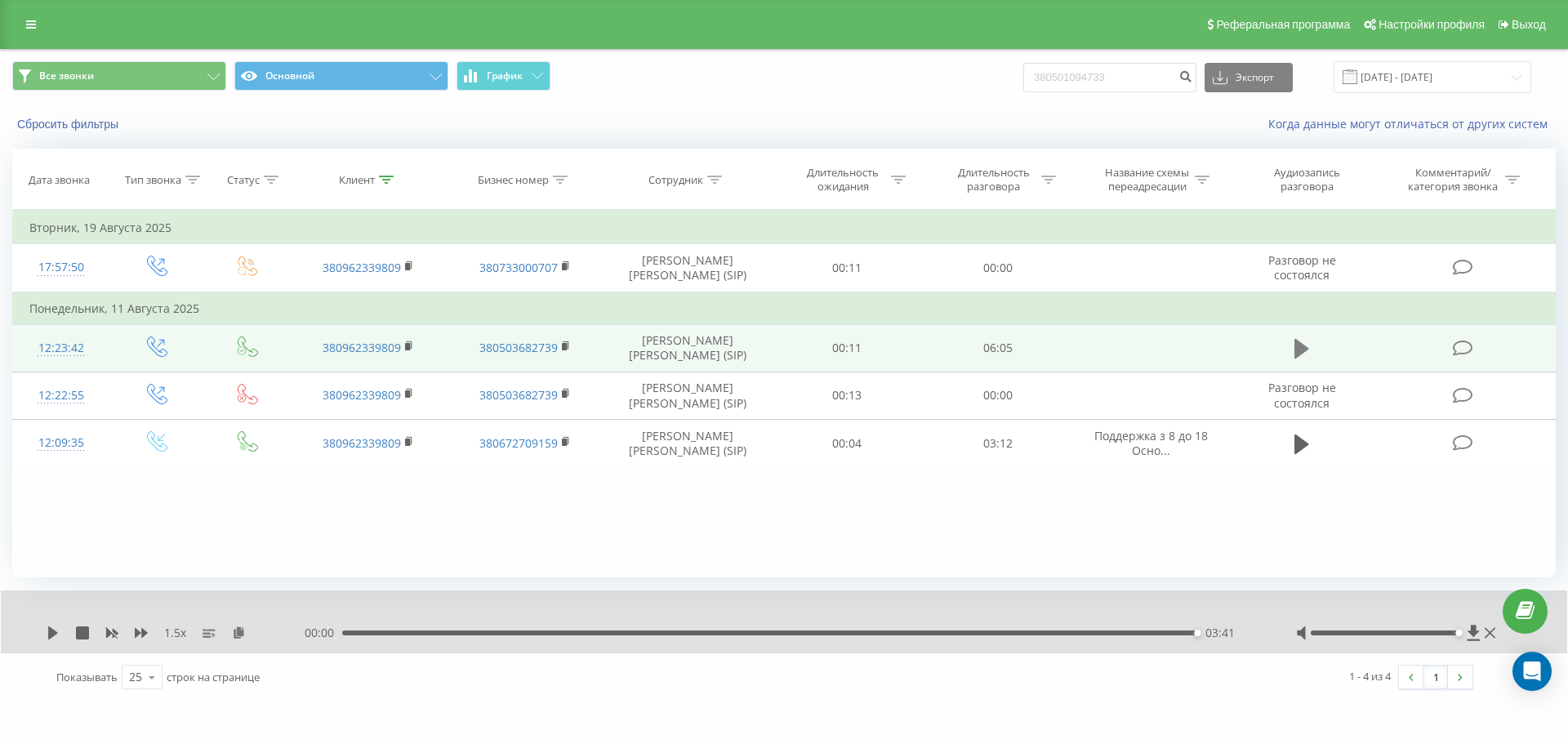
click at [1303, 347] on icon at bounding box center [1302, 349] width 15 height 20
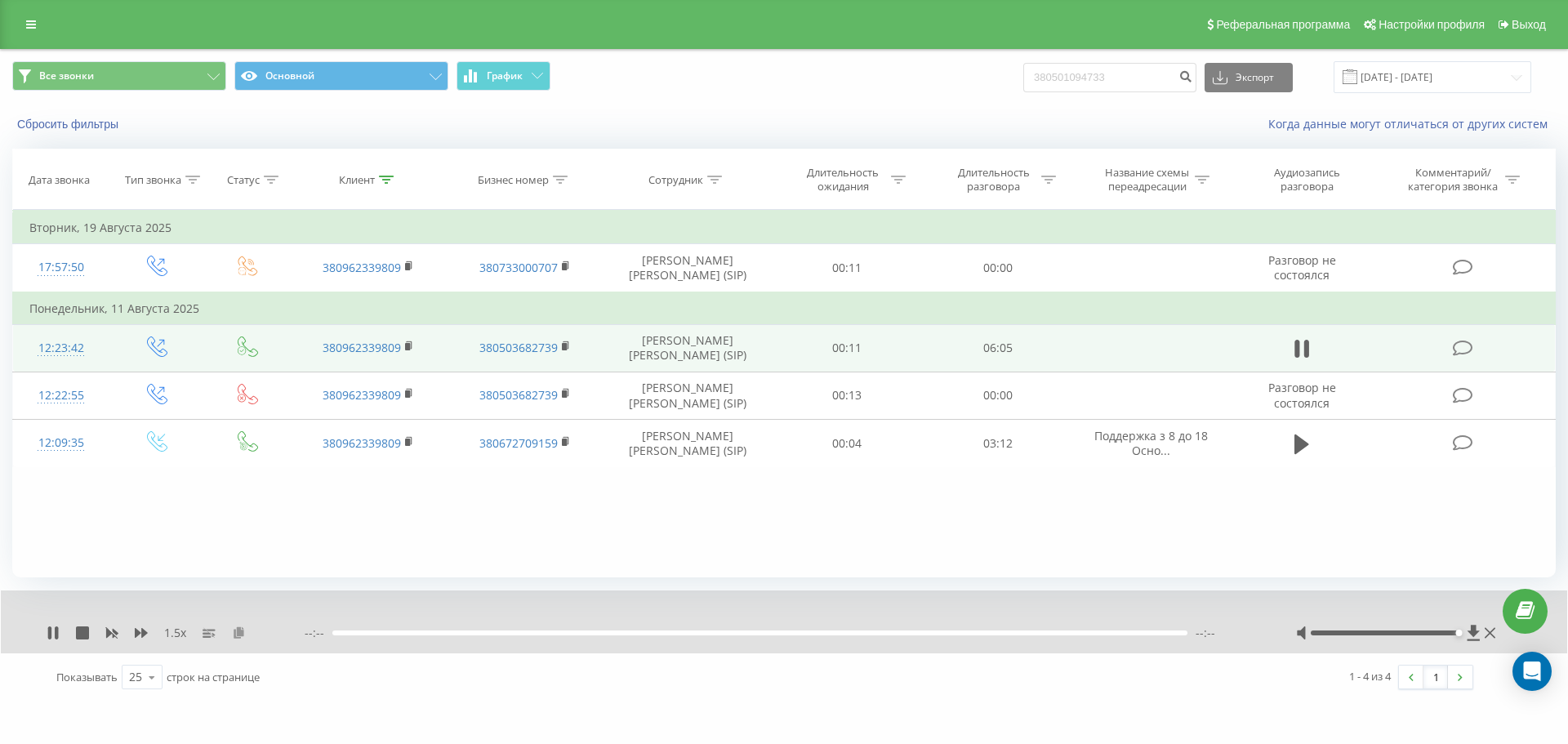
click at [233, 634] on icon at bounding box center [239, 632] width 14 height 12
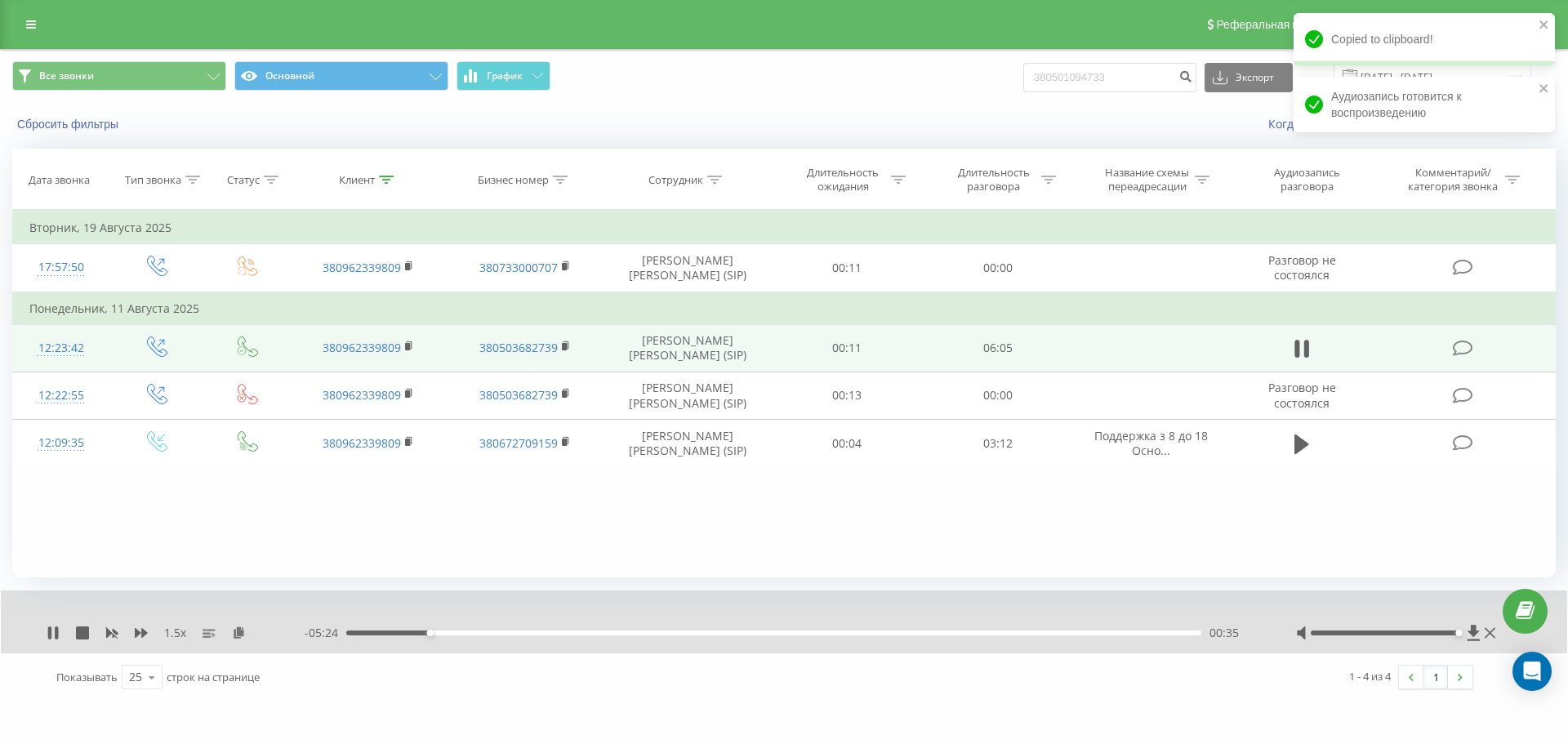
click at [456, 633] on div "00:35" at bounding box center [773, 632] width 855 height 5
click at [473, 632] on div "00:46" at bounding box center [773, 632] width 855 height 5
click at [501, 632] on div "00:54" at bounding box center [773, 632] width 855 height 5
drag, startPoint x: 532, startPoint y: 633, endPoint x: 541, endPoint y: 634, distance: 9.1
click at [533, 634] on div "01:08" at bounding box center [773, 632] width 855 height 5
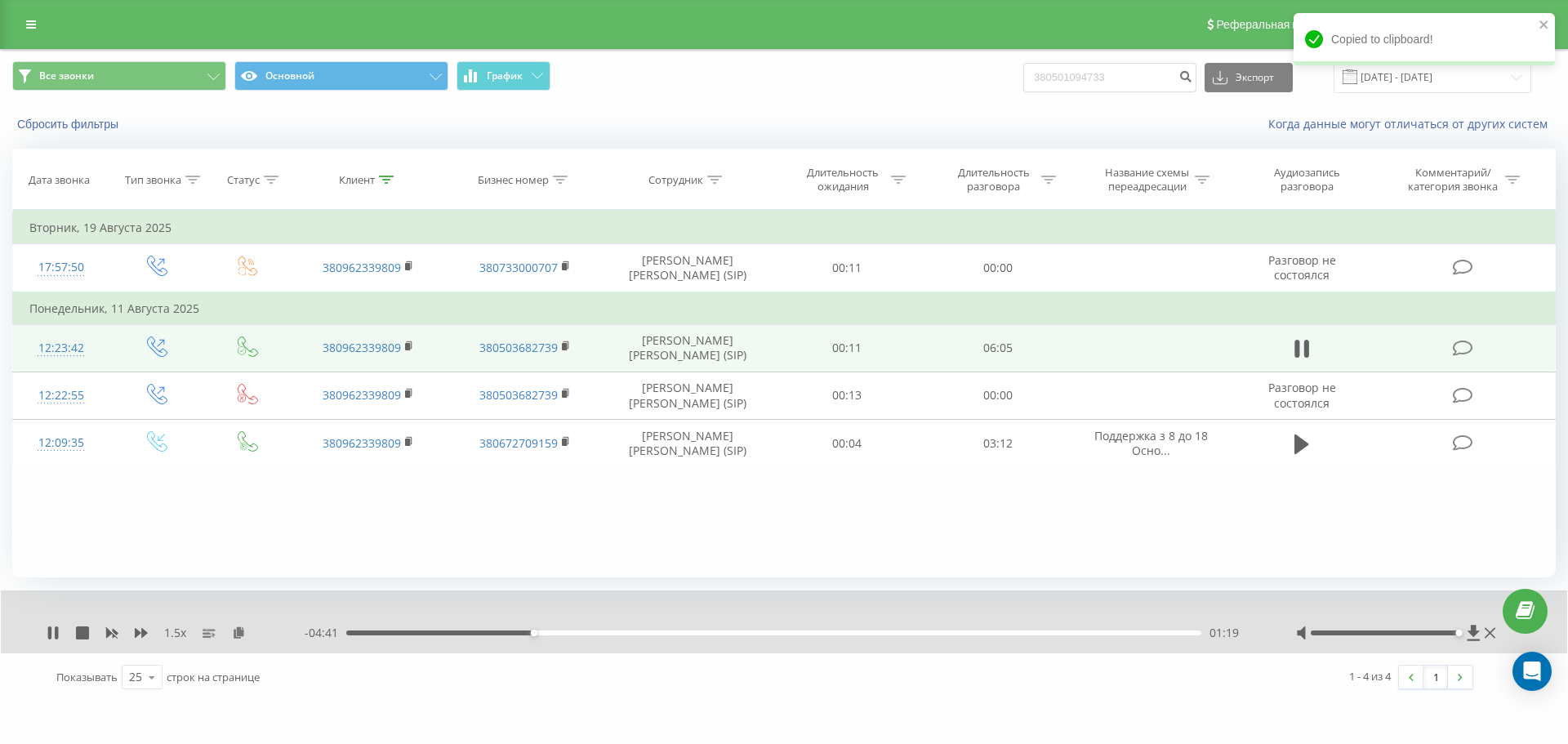
click at [549, 633] on div "01:19" at bounding box center [773, 632] width 855 height 5
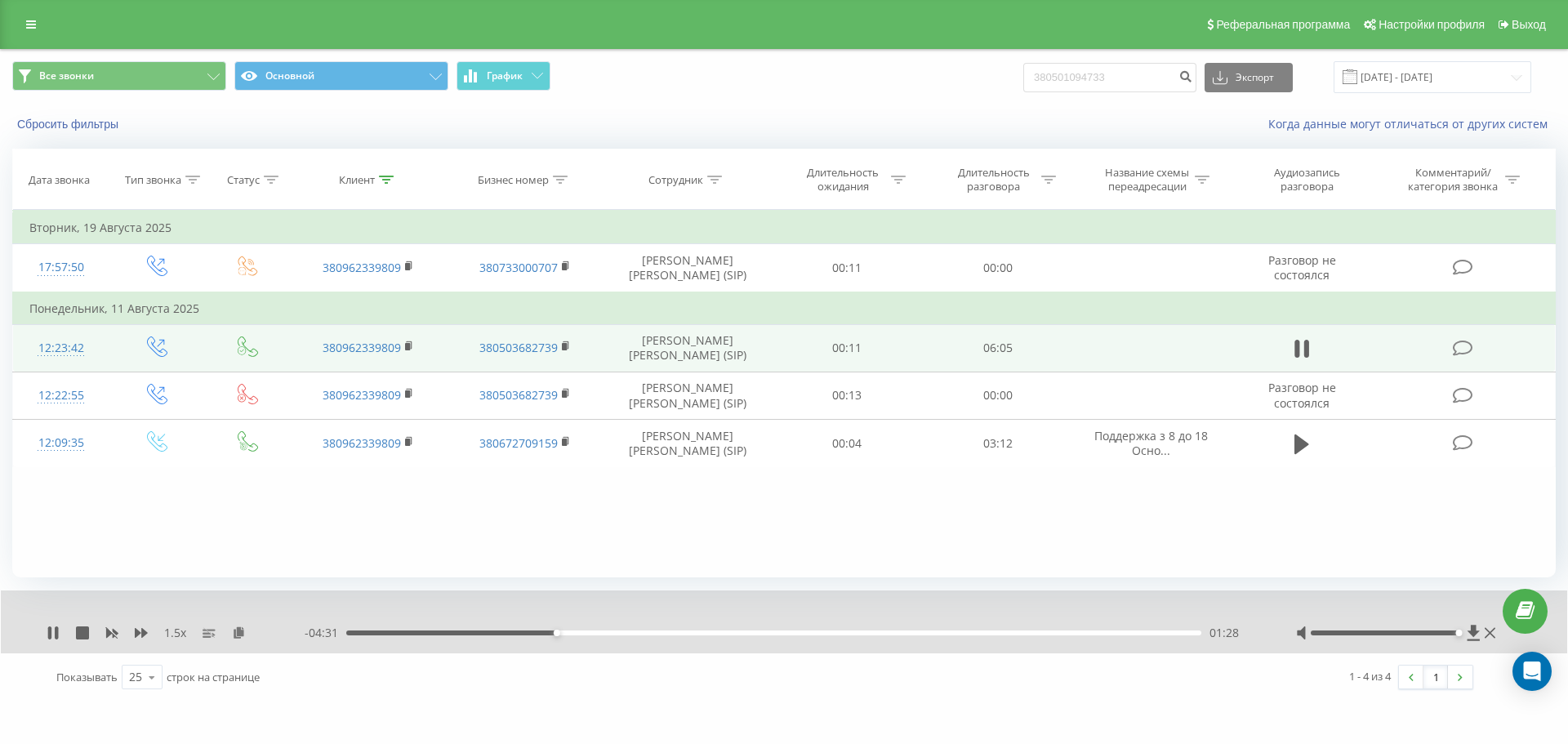
click at [575, 633] on div "01:28" at bounding box center [773, 632] width 855 height 5
click at [590, 634] on div "01:38" at bounding box center [773, 632] width 855 height 5
click at [616, 633] on div "01:43" at bounding box center [773, 632] width 855 height 5
click at [634, 633] on div "01:54" at bounding box center [773, 632] width 855 height 5
click at [648, 632] on div "02:01" at bounding box center [773, 632] width 855 height 5
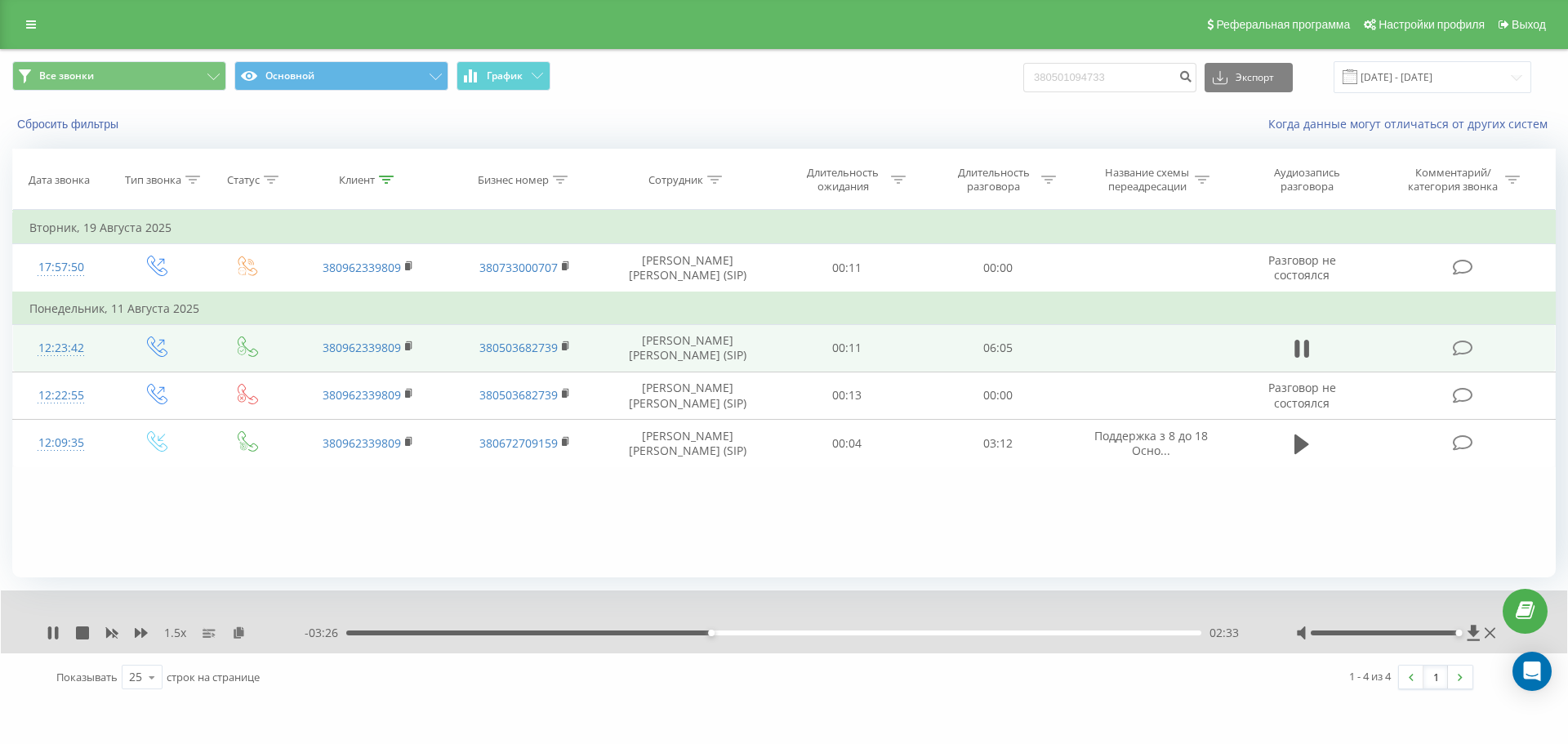
click at [617, 633] on div "02:33" at bounding box center [773, 632] width 855 height 5
click at [571, 634] on div "01:56" at bounding box center [773, 632] width 855 height 5
click at [526, 635] on div "01:36" at bounding box center [773, 632] width 855 height 5
click at [138, 638] on icon at bounding box center [140, 632] width 13 height 13
click at [379, 185] on div at bounding box center [386, 180] width 15 height 14
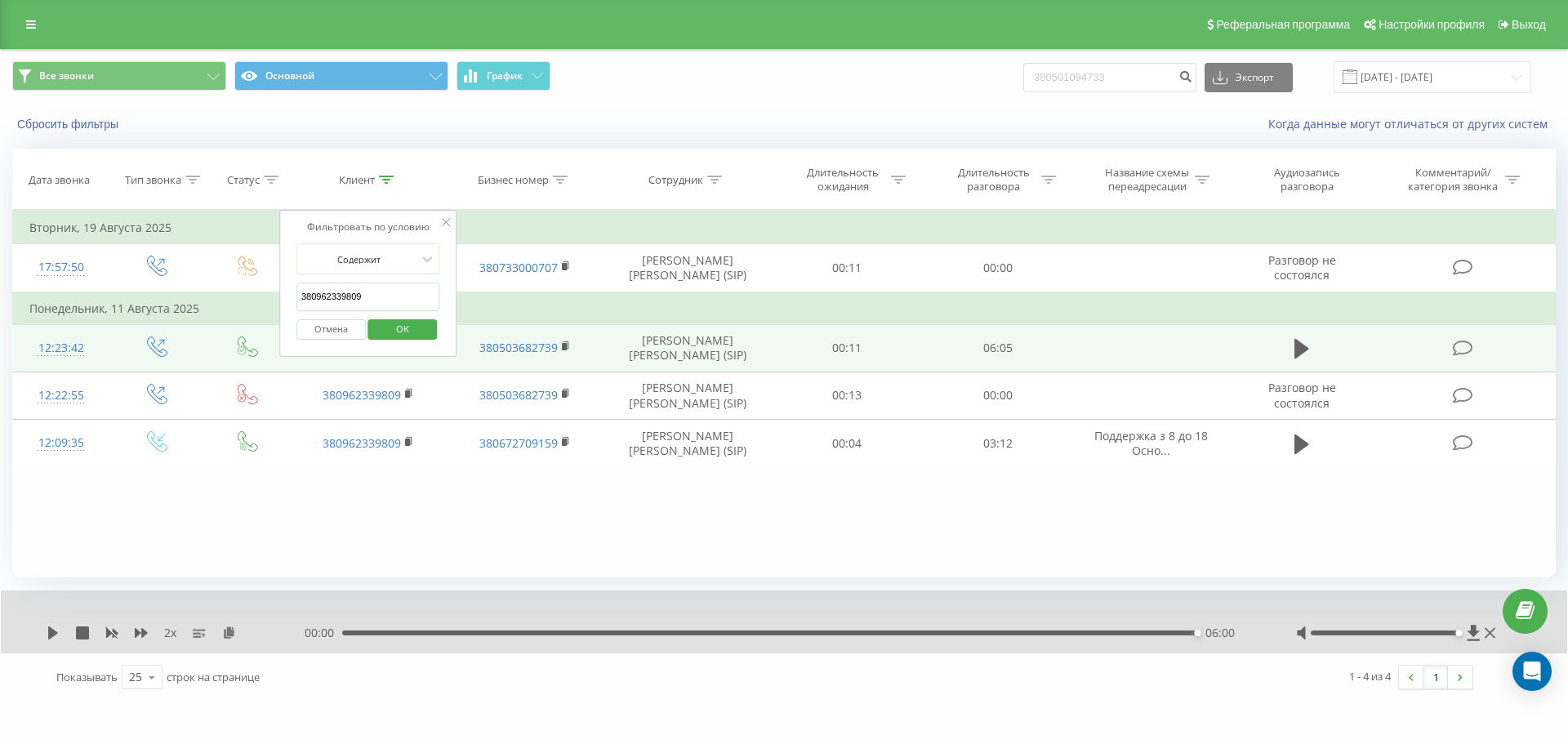
click at [393, 285] on input "380962339809" at bounding box center [368, 296] width 143 height 29
paste input "673689190"
type input "380673689190"
click at [414, 334] on span "OK" at bounding box center [402, 329] width 45 height 26
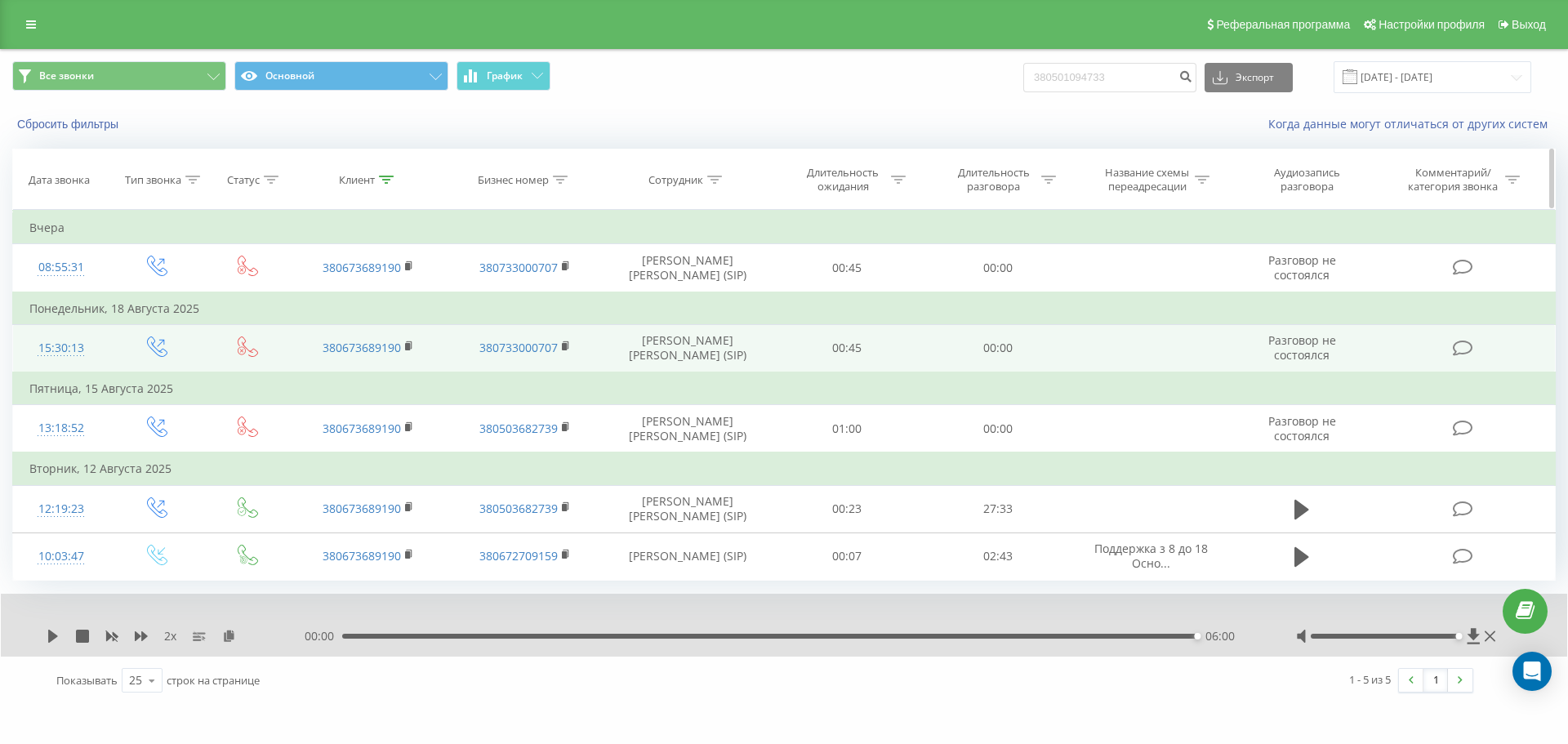
click at [390, 180] on icon at bounding box center [386, 180] width 15 height 8
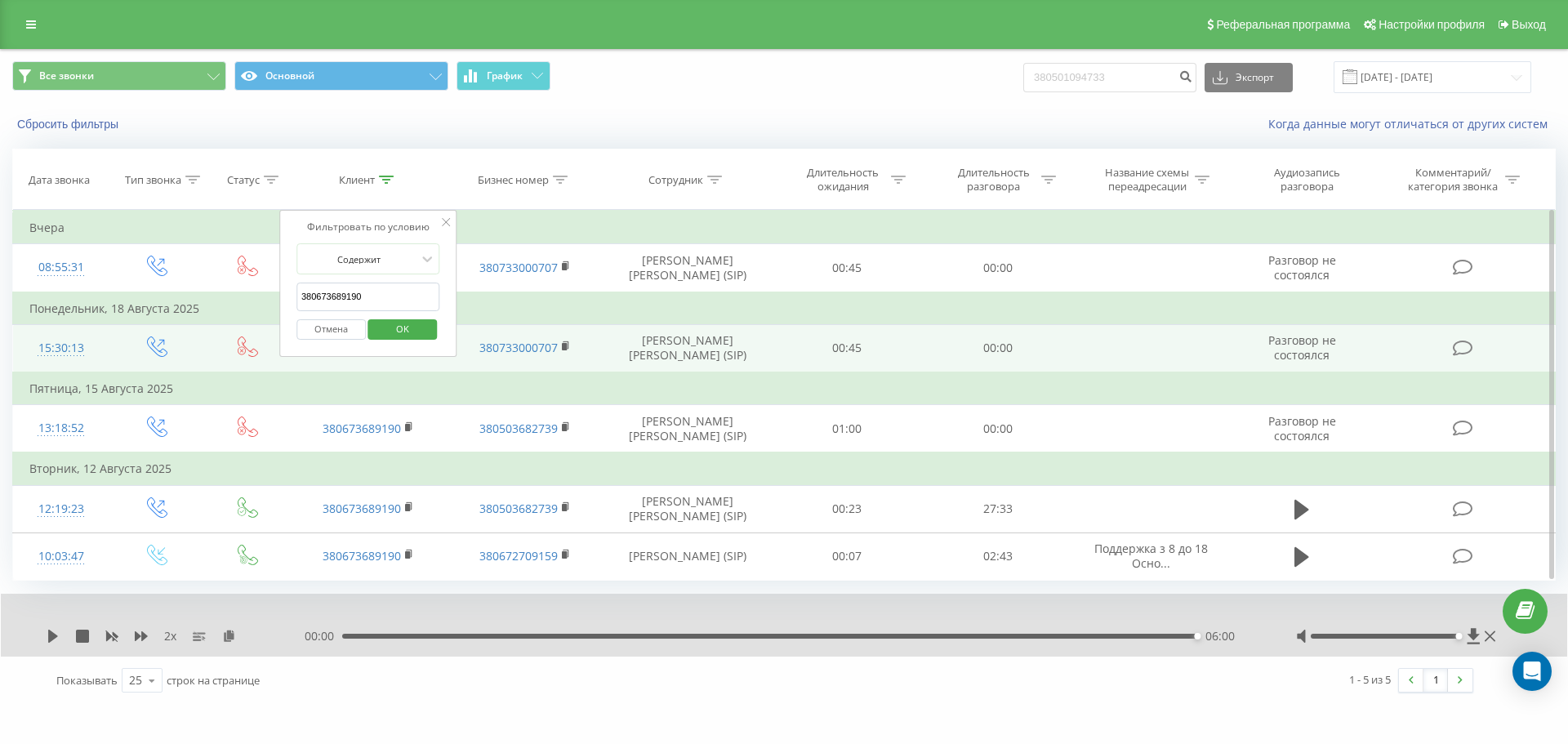
click at [415, 293] on input "380673689190" at bounding box center [368, 296] width 143 height 29
paste input "97044705"
click at [418, 328] on span "OK" at bounding box center [402, 329] width 45 height 26
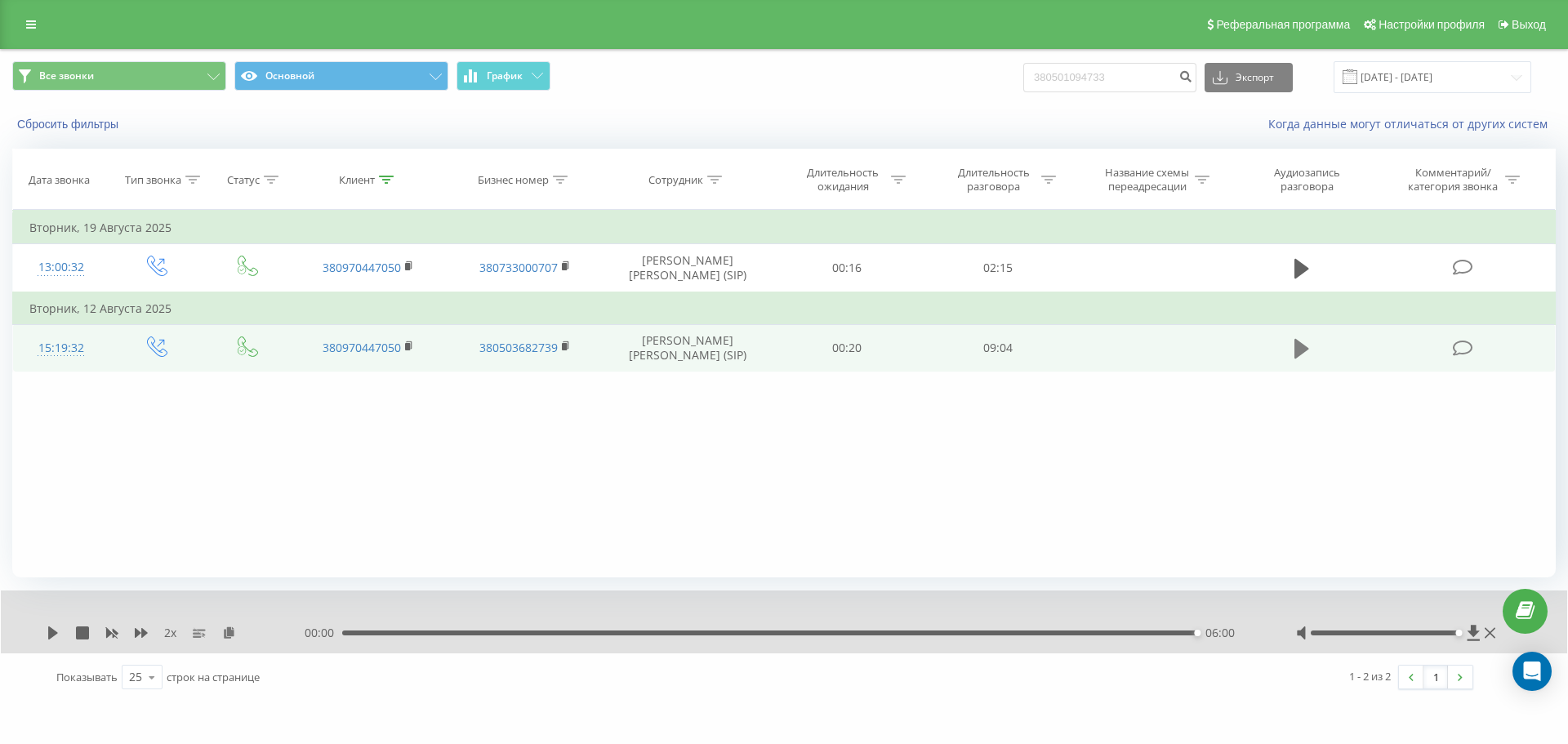
click at [1301, 347] on icon at bounding box center [1302, 349] width 15 height 20
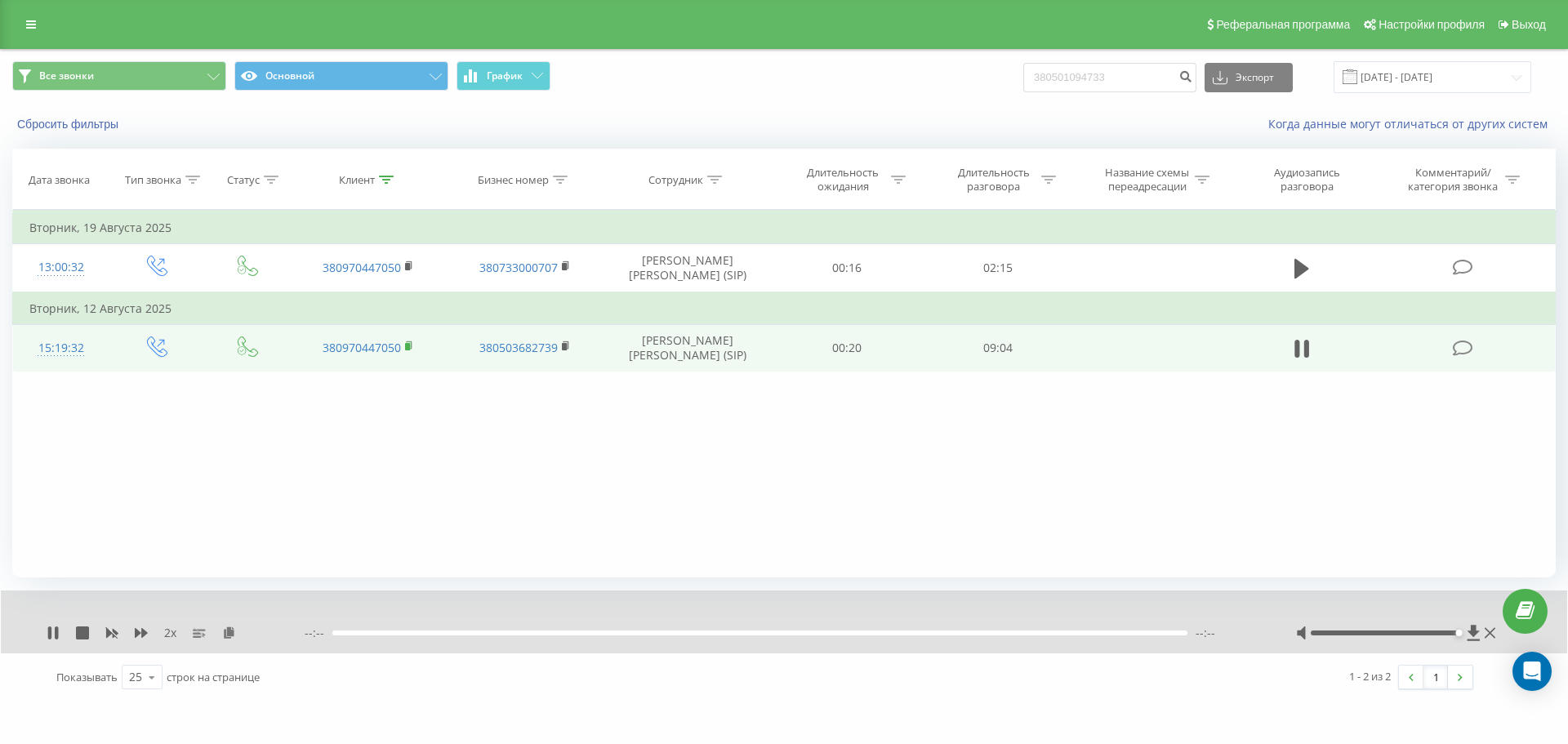
click at [411, 348] on icon at bounding box center [409, 344] width 6 height 7
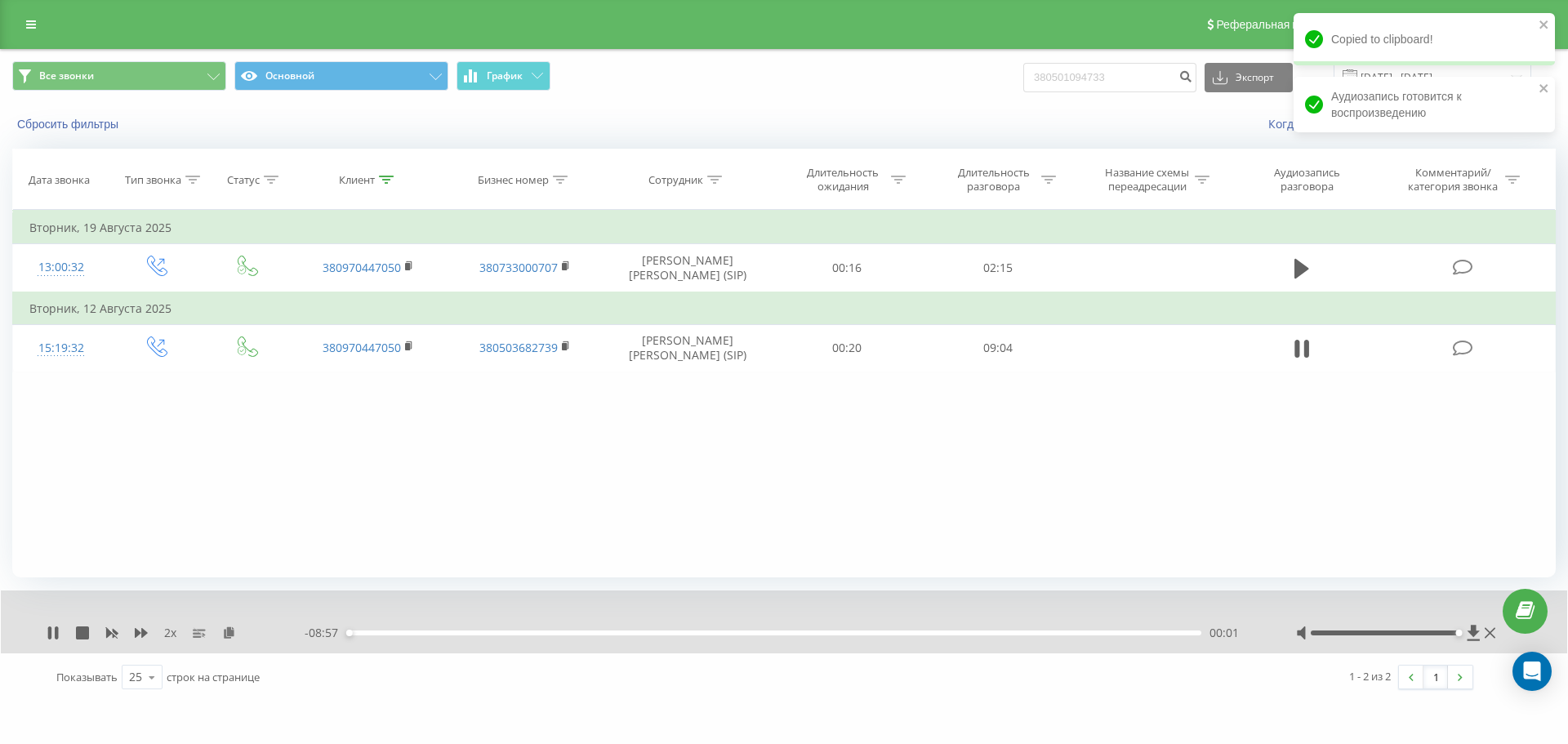
drag, startPoint x: 232, startPoint y: 636, endPoint x: 267, endPoint y: 611, distance: 43.0
click at [232, 636] on icon at bounding box center [229, 632] width 14 height 12
click at [111, 633] on icon at bounding box center [112, 633] width 12 height 10
click at [138, 633] on icon at bounding box center [140, 632] width 13 height 10
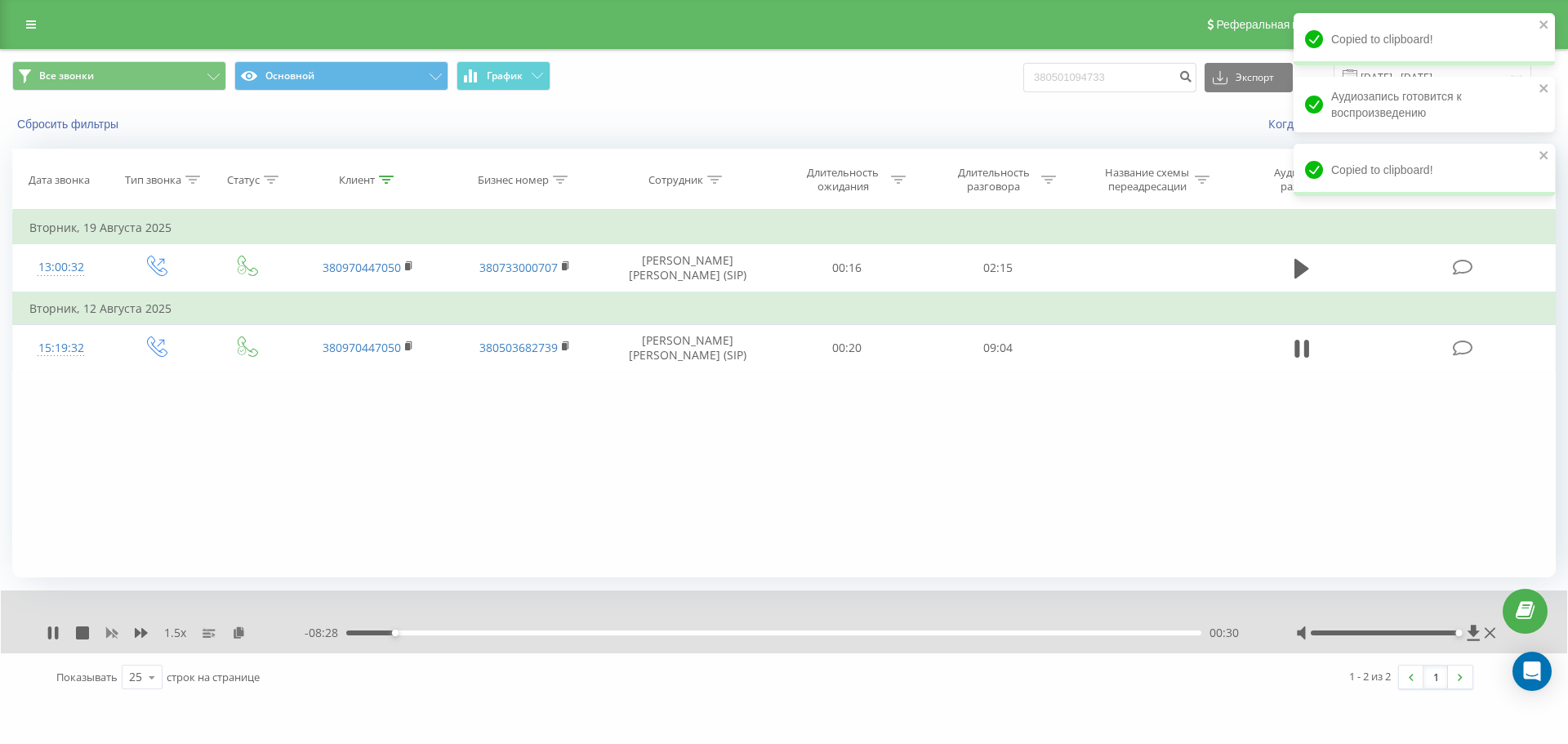
click at [111, 634] on icon at bounding box center [112, 633] width 12 height 10
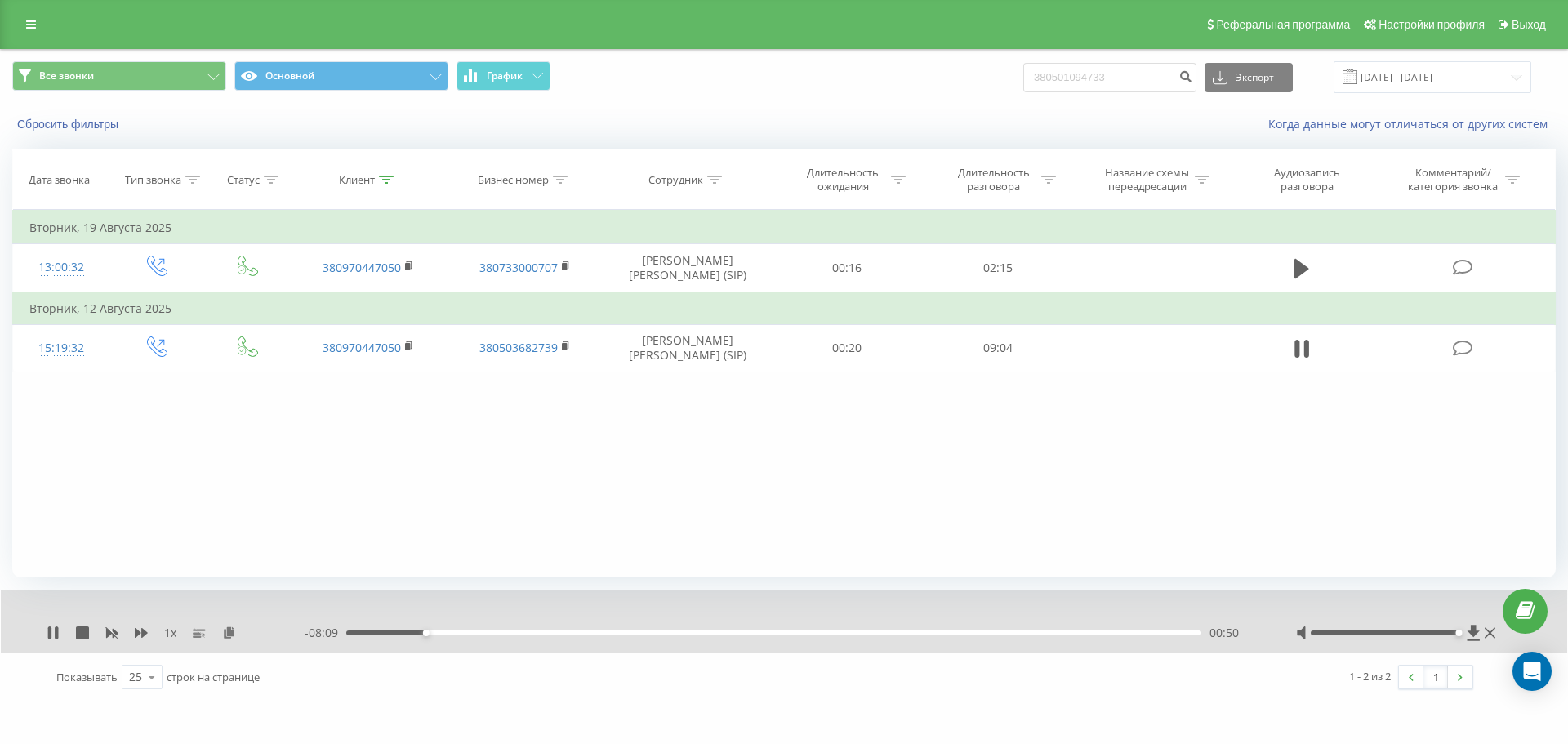
click at [415, 632] on div "00:50" at bounding box center [773, 632] width 855 height 5
click at [108, 636] on icon at bounding box center [112, 633] width 12 height 10
click at [413, 631] on div "00:45" at bounding box center [773, 632] width 855 height 5
click at [401, 630] on div "00:46" at bounding box center [773, 632] width 855 height 5
click at [136, 637] on icon at bounding box center [140, 632] width 13 height 10
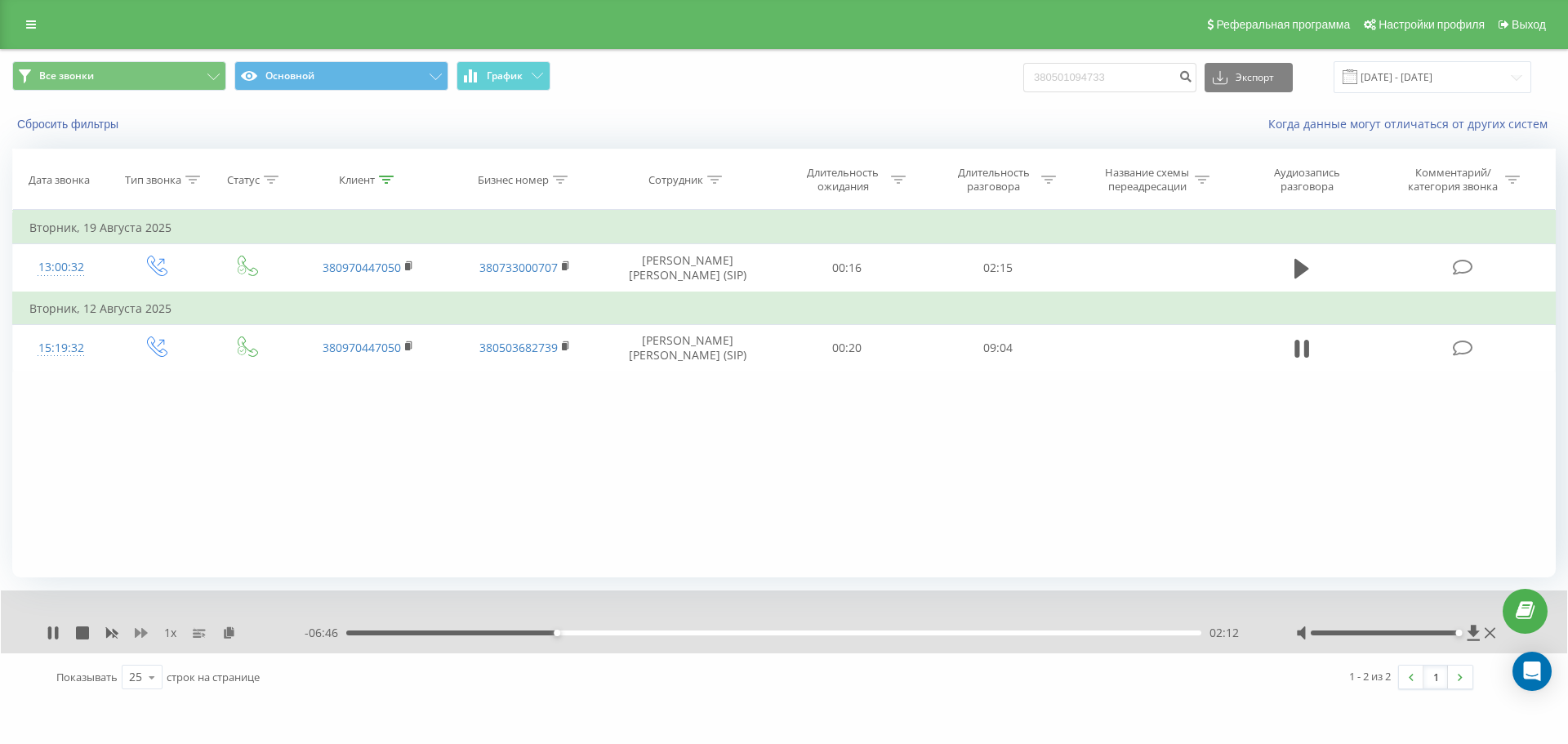
click at [136, 637] on icon at bounding box center [140, 632] width 13 height 10
click at [579, 636] on div "- 06:35 02:24 02:24" at bounding box center [780, 632] width 951 height 17
click at [580, 632] on div "02:24" at bounding box center [773, 632] width 855 height 5
click at [587, 633] on div "02:28" at bounding box center [773, 632] width 855 height 5
click at [595, 632] on div "02:32" at bounding box center [773, 632] width 855 height 5
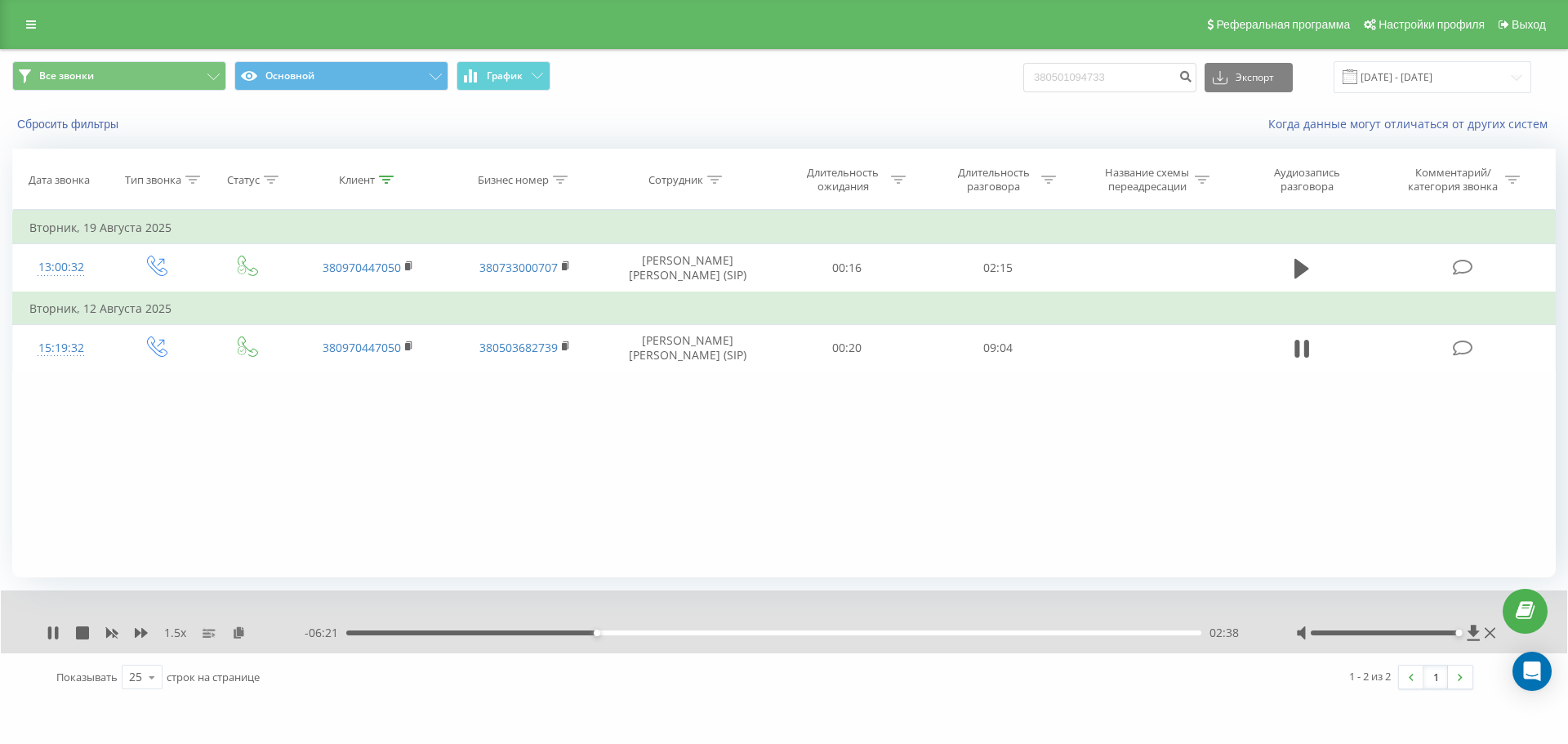
click at [606, 632] on div "02:38" at bounding box center [773, 632] width 855 height 5
click at [615, 633] on div "02:45" at bounding box center [773, 632] width 855 height 5
click at [623, 633] on div "02:50" at bounding box center [773, 632] width 855 height 5
click at [633, 632] on div "02:55" at bounding box center [773, 632] width 855 height 5
click at [641, 632] on div "03:05" at bounding box center [773, 632] width 855 height 5
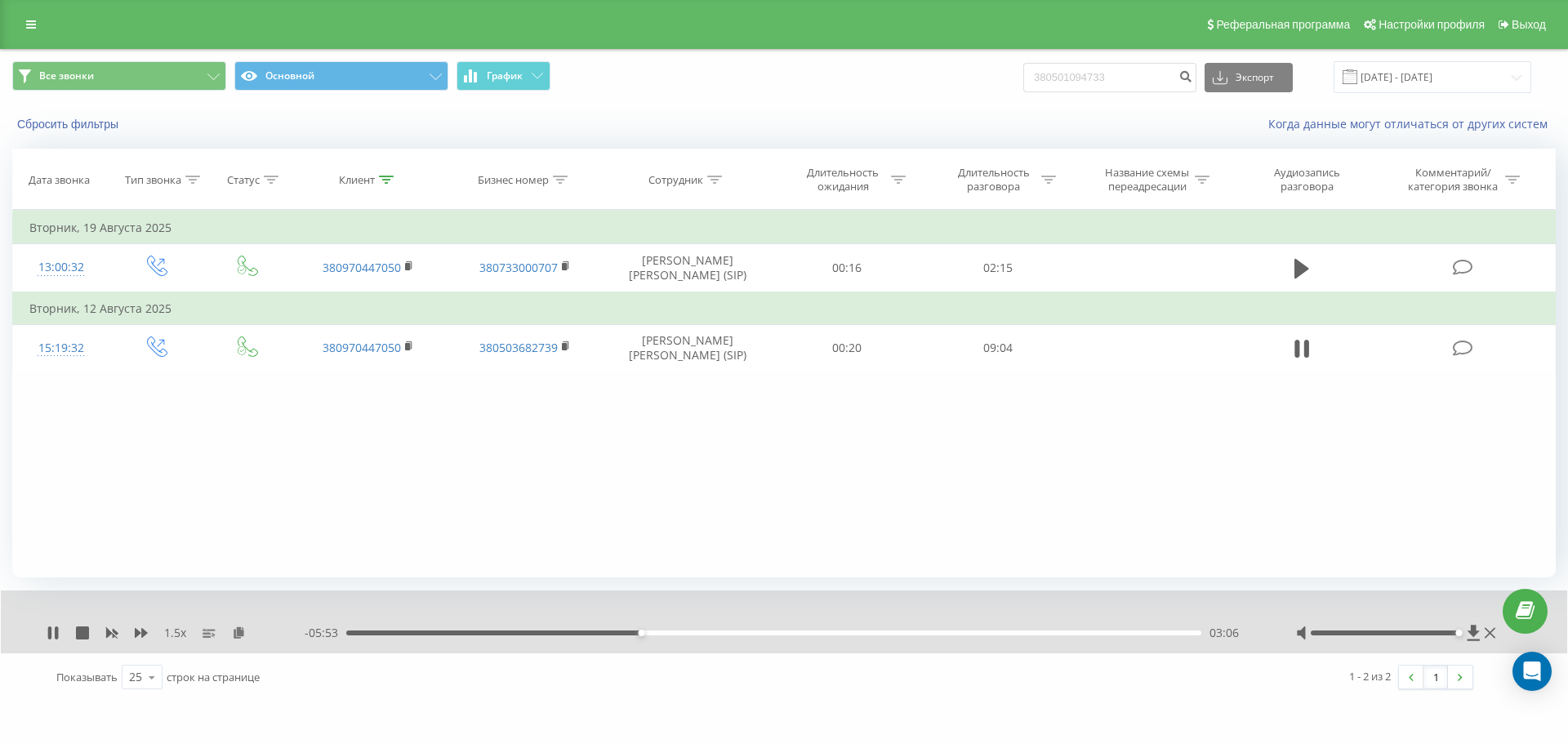
click at [651, 631] on div "03:06" at bounding box center [773, 632] width 855 height 5
click at [658, 631] on div "03:12" at bounding box center [773, 632] width 855 height 5
click at [667, 631] on div "03:17" at bounding box center [773, 632] width 855 height 5
click at [720, 630] on div "03:50" at bounding box center [773, 632] width 855 height 5
click at [141, 635] on icon at bounding box center [140, 632] width 13 height 13
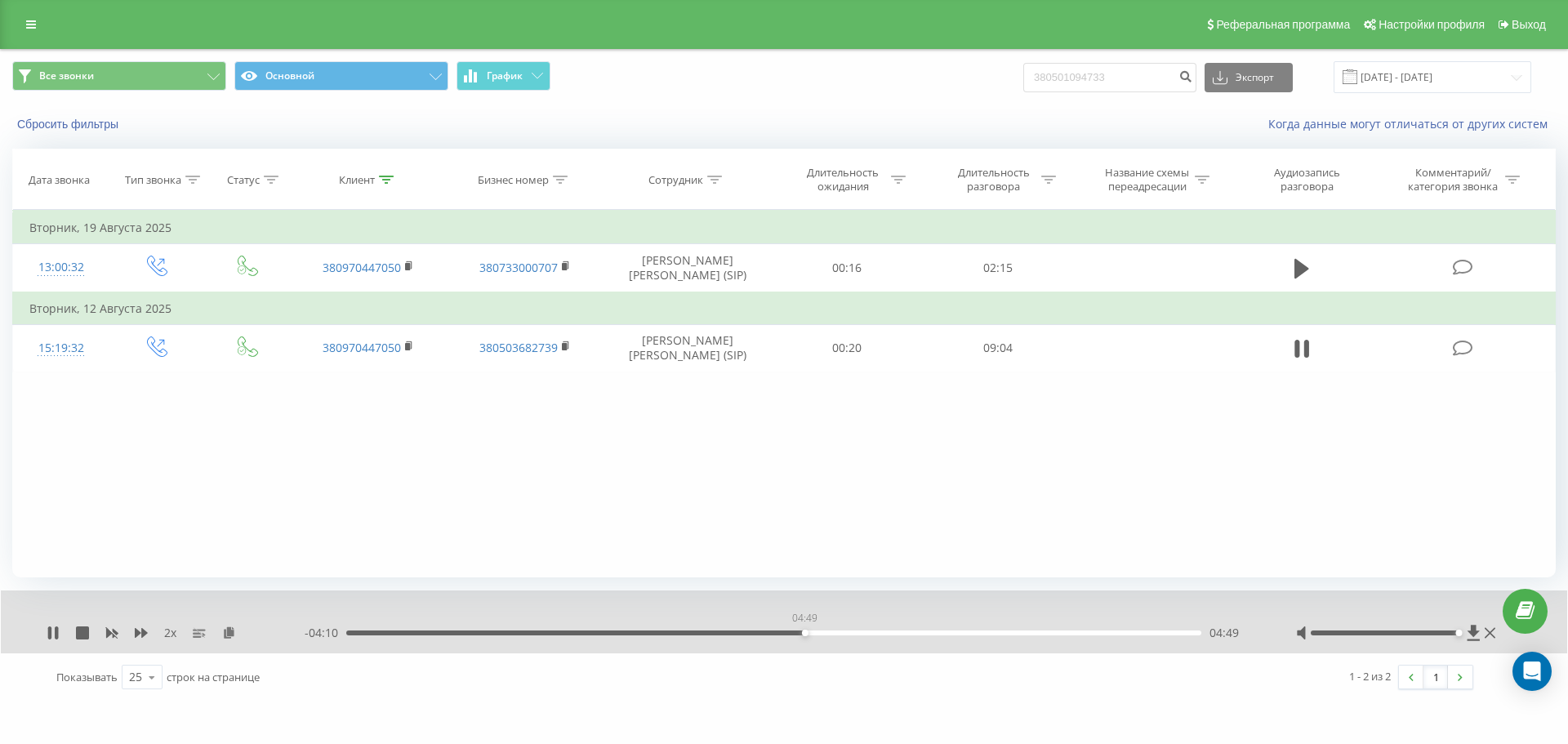
click at [805, 632] on div "04:49" at bounding box center [773, 632] width 855 height 5
click at [813, 632] on div "00:00" at bounding box center [773, 632] width 855 height 5
click at [823, 632] on div "05:00" at bounding box center [773, 632] width 855 height 5
click at [829, 631] on div "05:00" at bounding box center [773, 632] width 855 height 5
click at [848, 632] on div "05:16" at bounding box center [773, 632] width 855 height 5
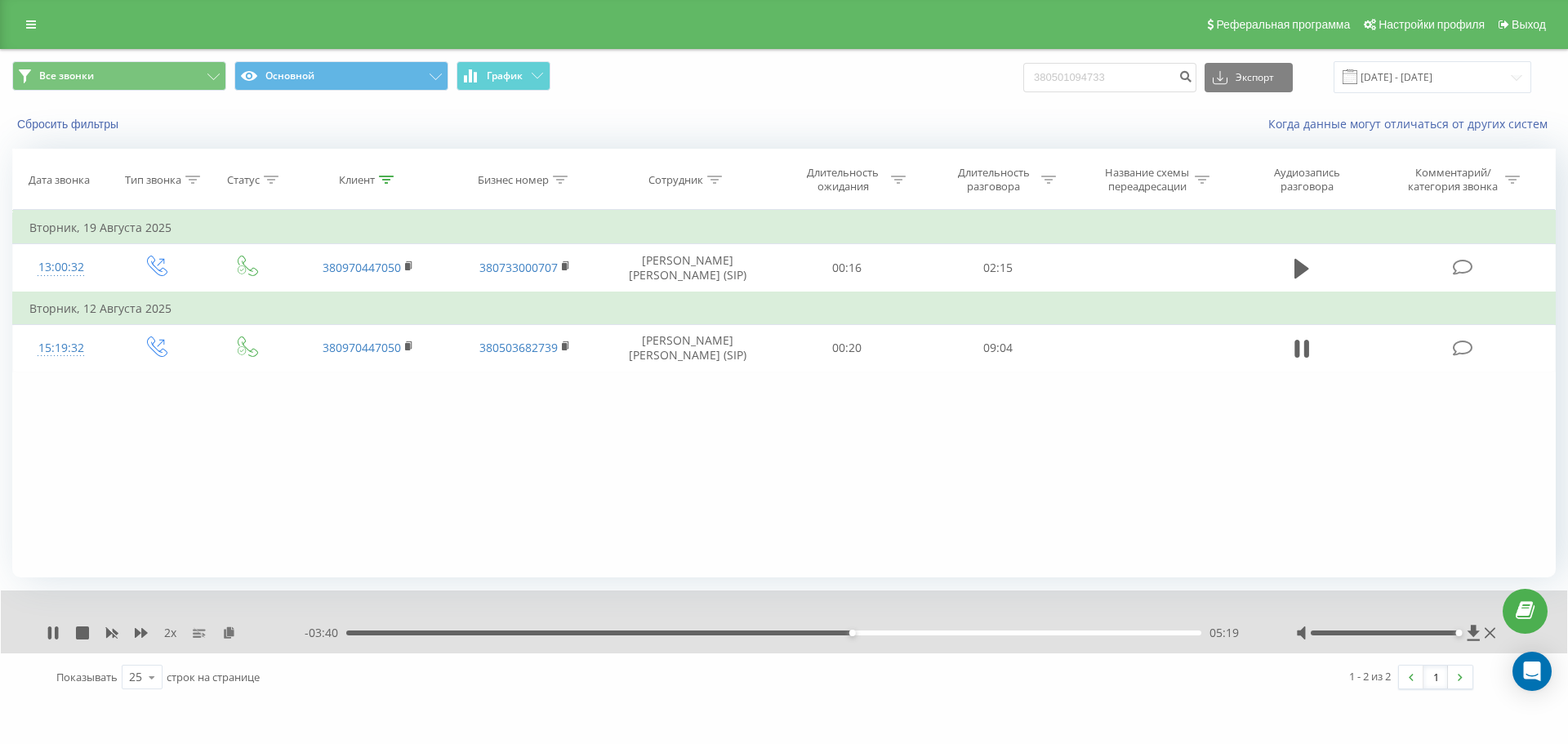
click at [858, 634] on div "05:19" at bounding box center [773, 632] width 855 height 5
click at [870, 634] on div "05:24" at bounding box center [773, 632] width 855 height 5
click at [883, 635] on div "05:35" at bounding box center [773, 632] width 855 height 5
click at [890, 632] on div "05:43" at bounding box center [773, 632] width 855 height 5
click at [896, 632] on div "05:43" at bounding box center [773, 632] width 855 height 5
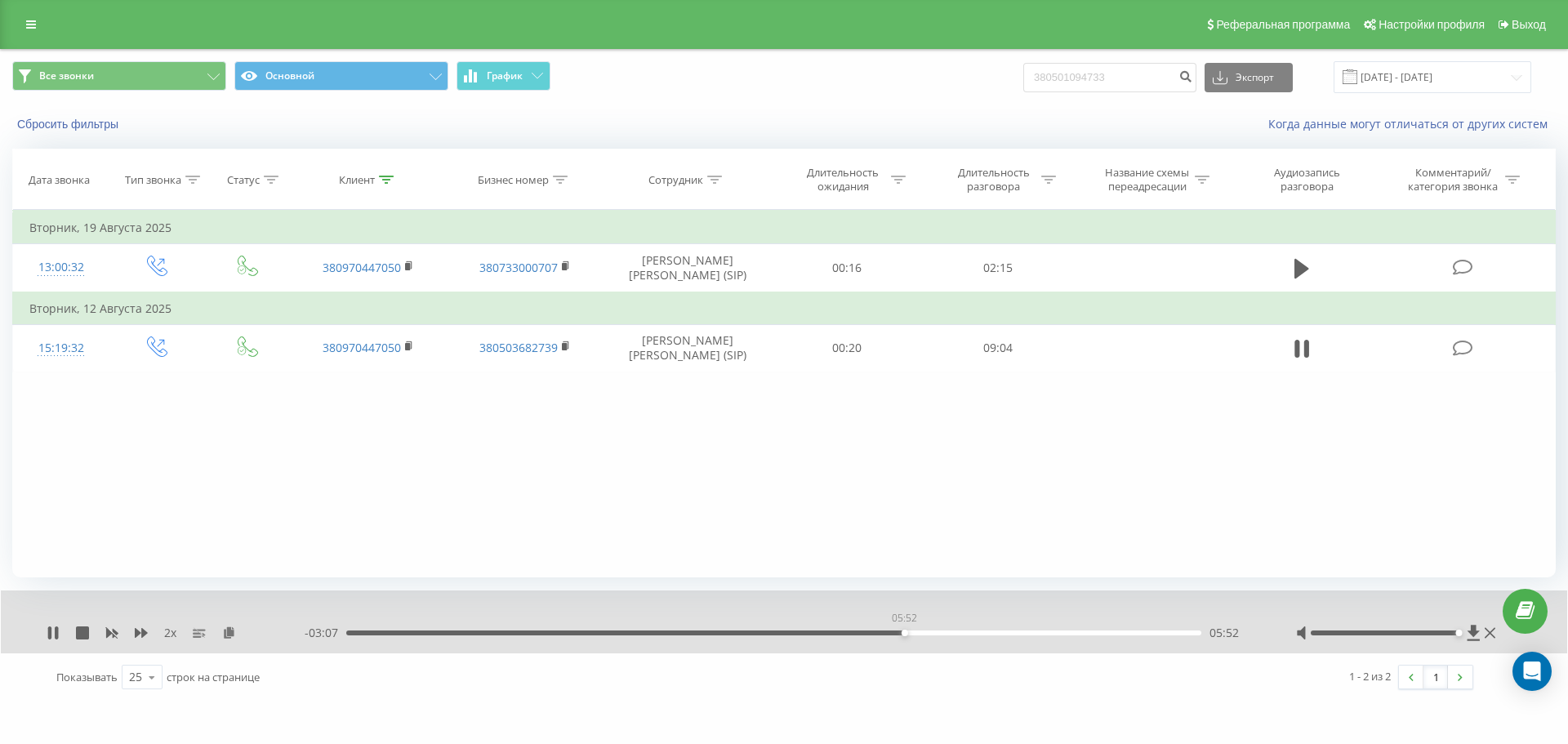
click at [905, 632] on div "05:52" at bounding box center [773, 632] width 855 height 5
click at [913, 632] on div "05:54" at bounding box center [773, 632] width 855 height 5
click at [919, 632] on div "05:57" at bounding box center [773, 632] width 855 height 5
click at [926, 633] on div "06:02" at bounding box center [773, 632] width 855 height 5
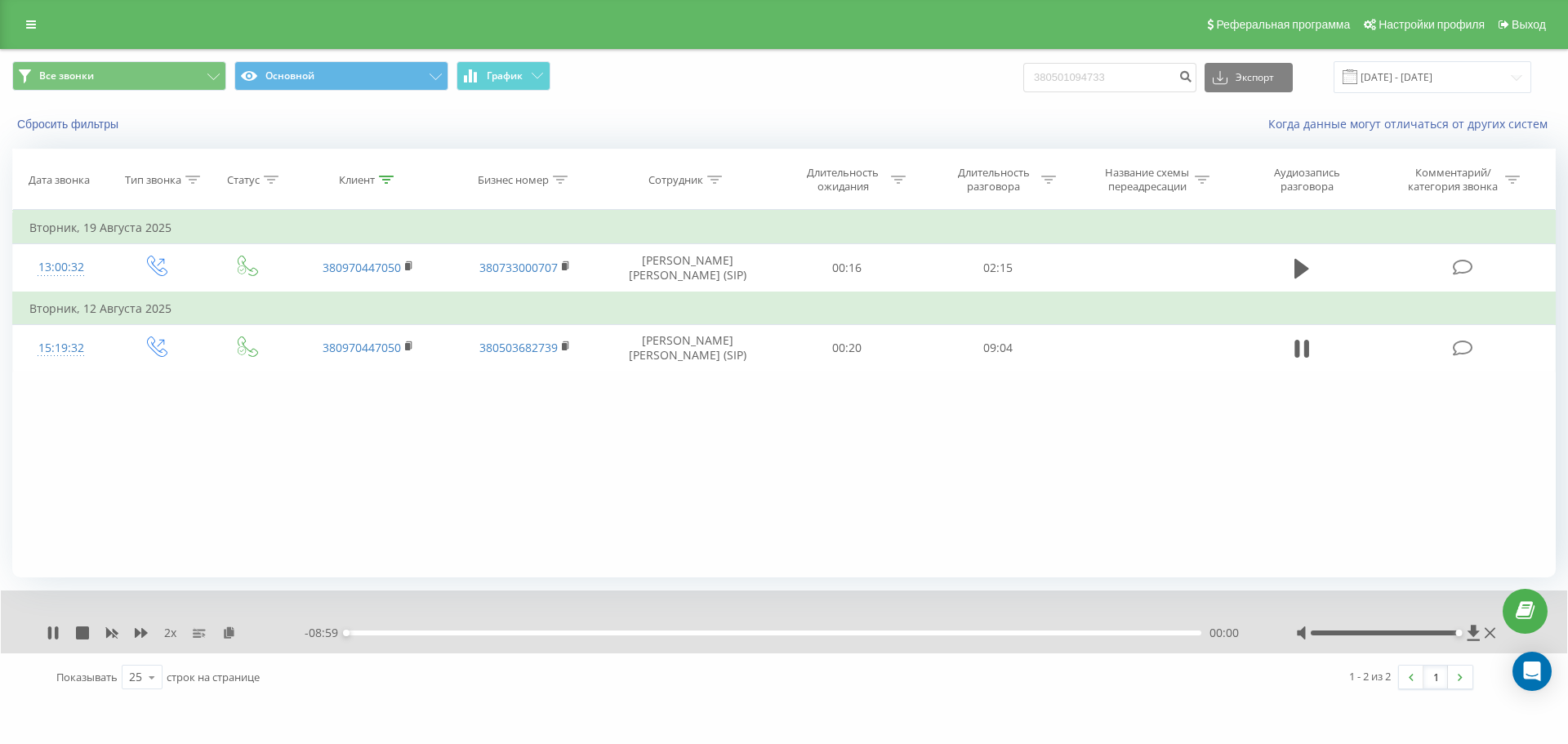
click at [933, 632] on div "00:00" at bounding box center [773, 632] width 855 height 5
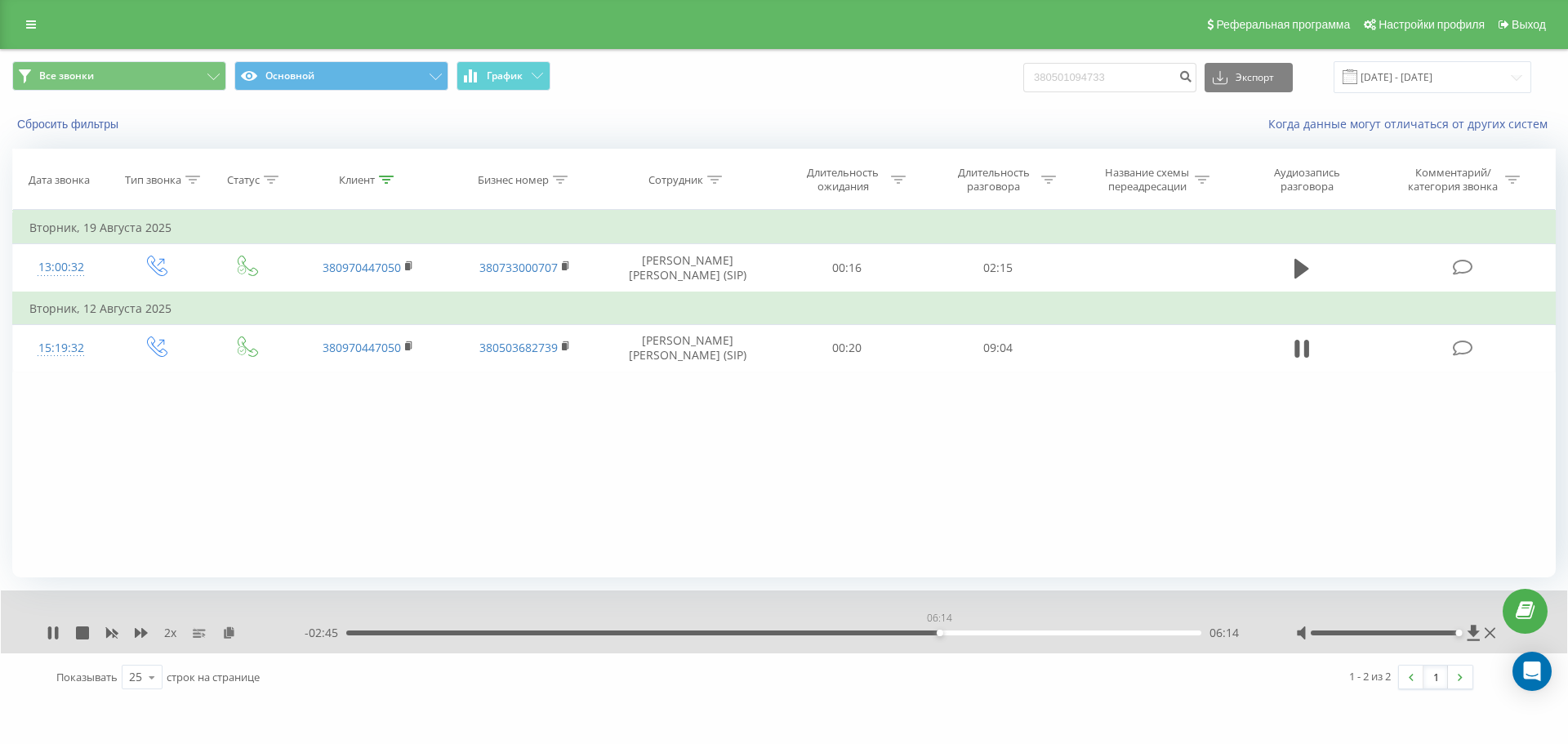
click at [939, 632] on div "06:14" at bounding box center [773, 632] width 855 height 5
click at [944, 633] on div "06:14" at bounding box center [773, 632] width 855 height 5
click at [953, 632] on div "06:19" at bounding box center [773, 632] width 855 height 5
click at [966, 632] on div "06:25" at bounding box center [773, 632] width 855 height 5
click at [993, 633] on div "06:42" at bounding box center [773, 632] width 855 height 5
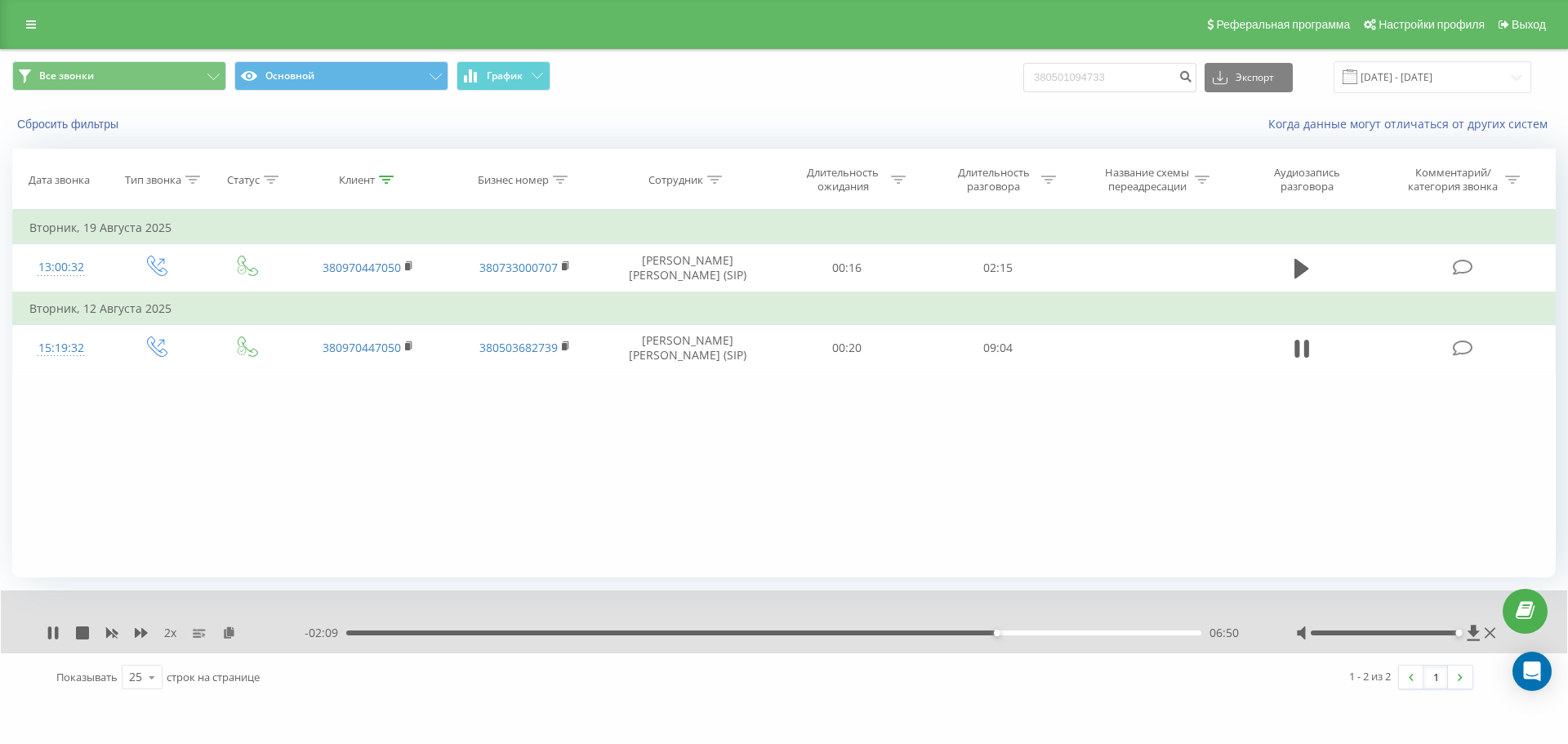
click at [1004, 631] on div "06:50" at bounding box center [773, 632] width 855 height 5
click at [1013, 632] on div "06:57" at bounding box center [773, 632] width 855 height 5
click at [1025, 630] on div "07:01" at bounding box center [773, 632] width 855 height 5
click at [1036, 632] on div "07:10" at bounding box center [773, 632] width 855 height 5
click at [1046, 632] on div "07:16" at bounding box center [773, 632] width 855 height 5
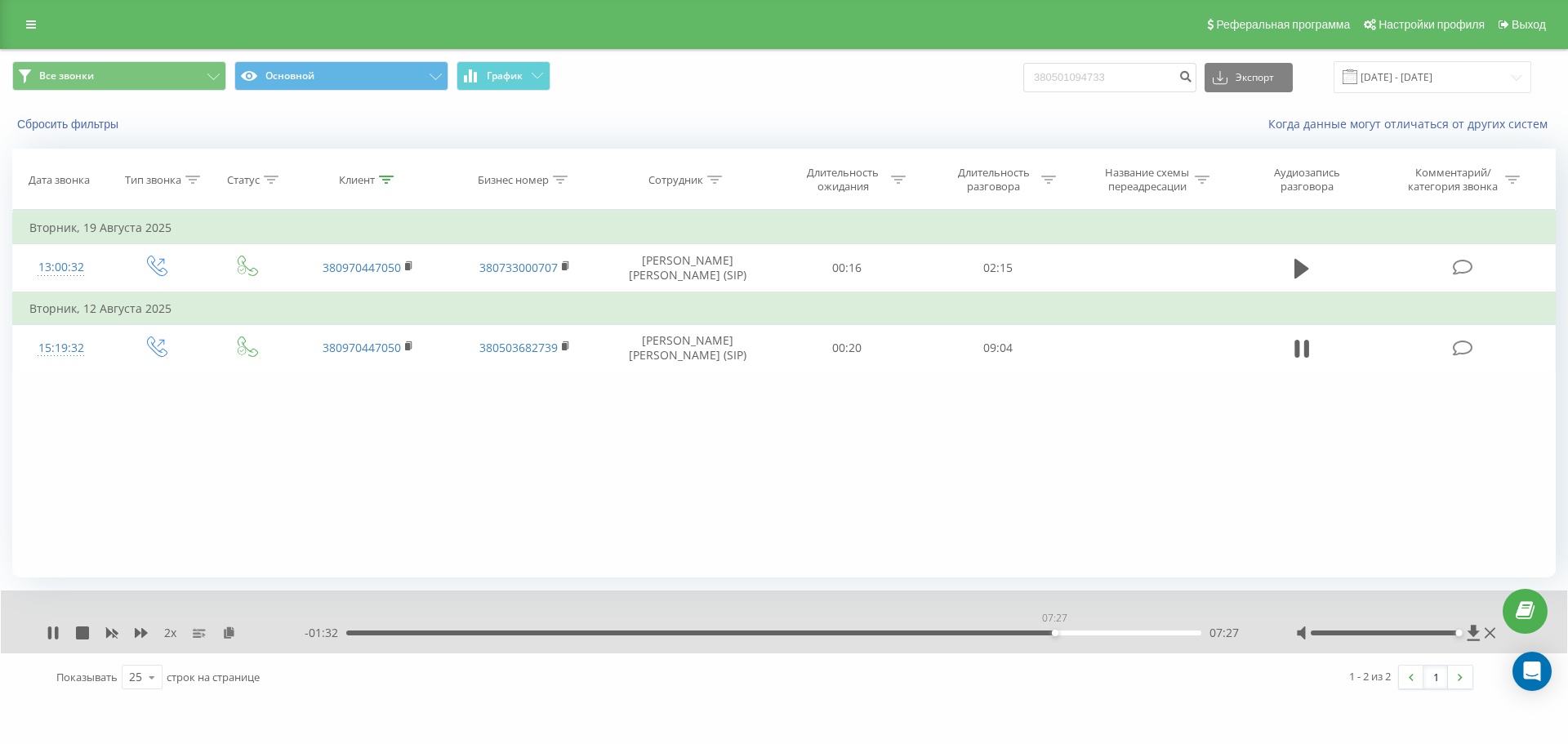
click at [1055, 632] on div "07:27" at bounding box center [773, 632] width 855 height 5
click at [1063, 631] on div "07:28" at bounding box center [773, 632] width 855 height 5
click at [1073, 630] on div "07:32" at bounding box center [773, 632] width 855 height 5
click at [1117, 635] on div "08:59" at bounding box center [769, 632] width 855 height 5
click at [51, 634] on icon at bounding box center [53, 632] width 10 height 13
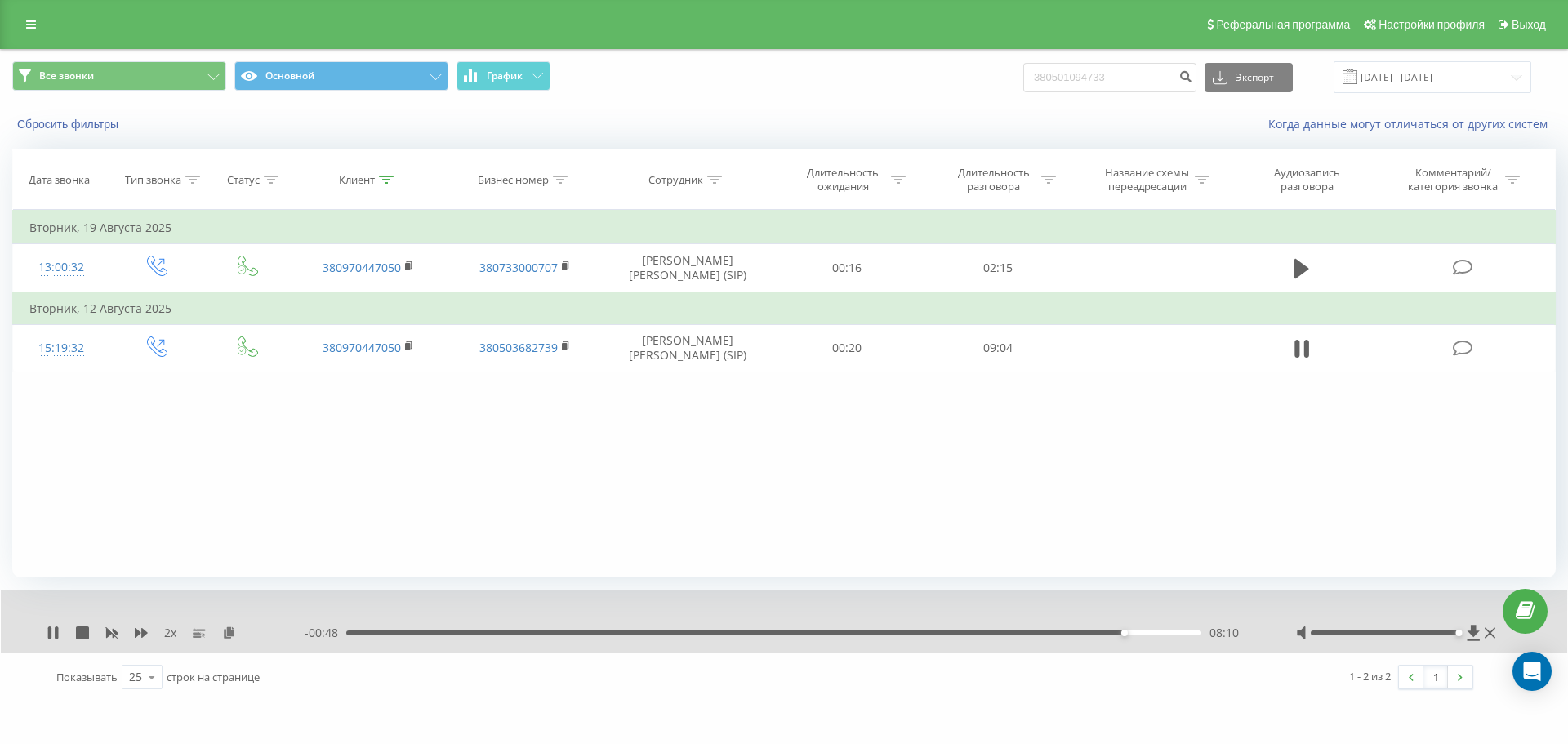
click at [1105, 634] on div "08:10" at bounding box center [773, 632] width 855 height 5
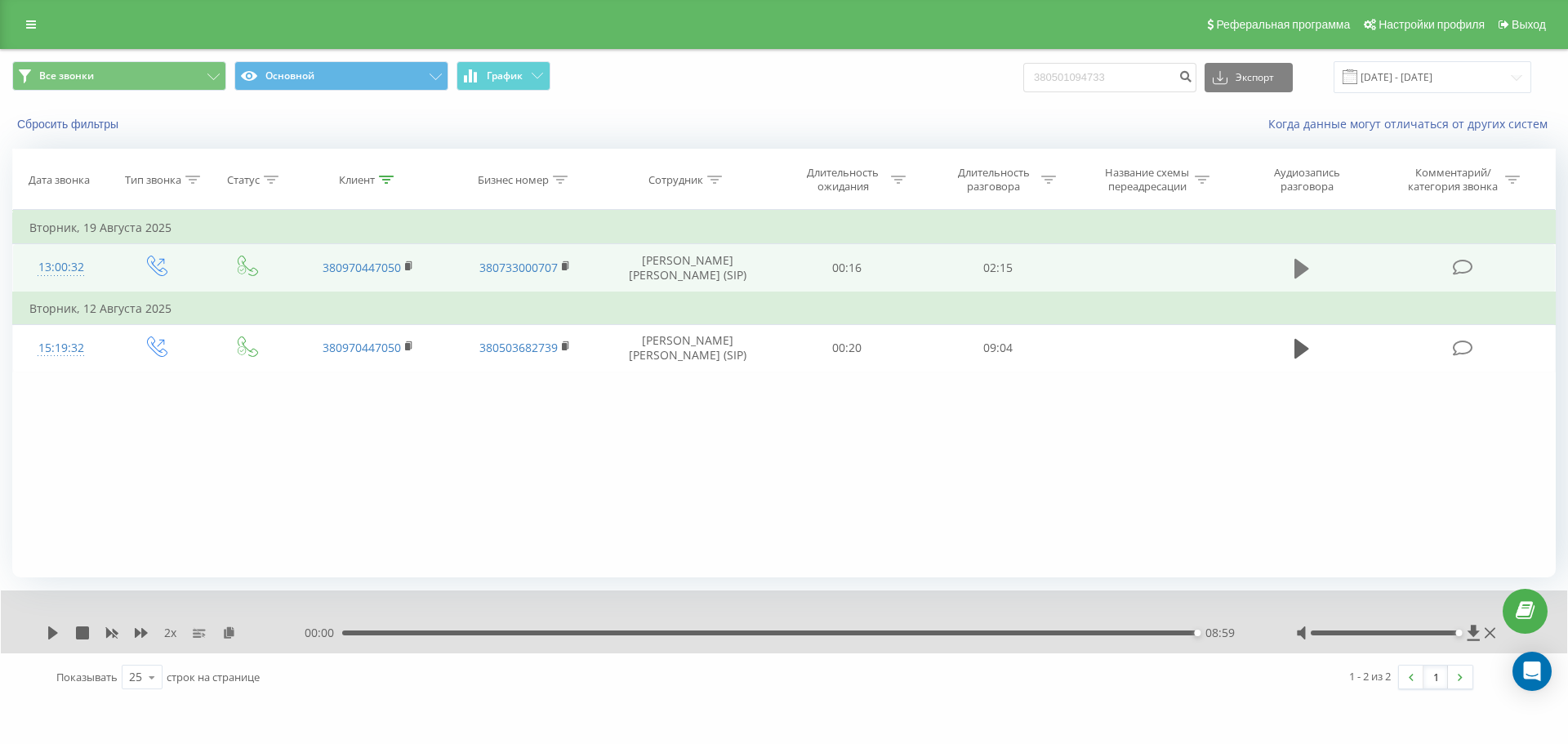
click at [1305, 269] on icon at bounding box center [1302, 269] width 15 height 20
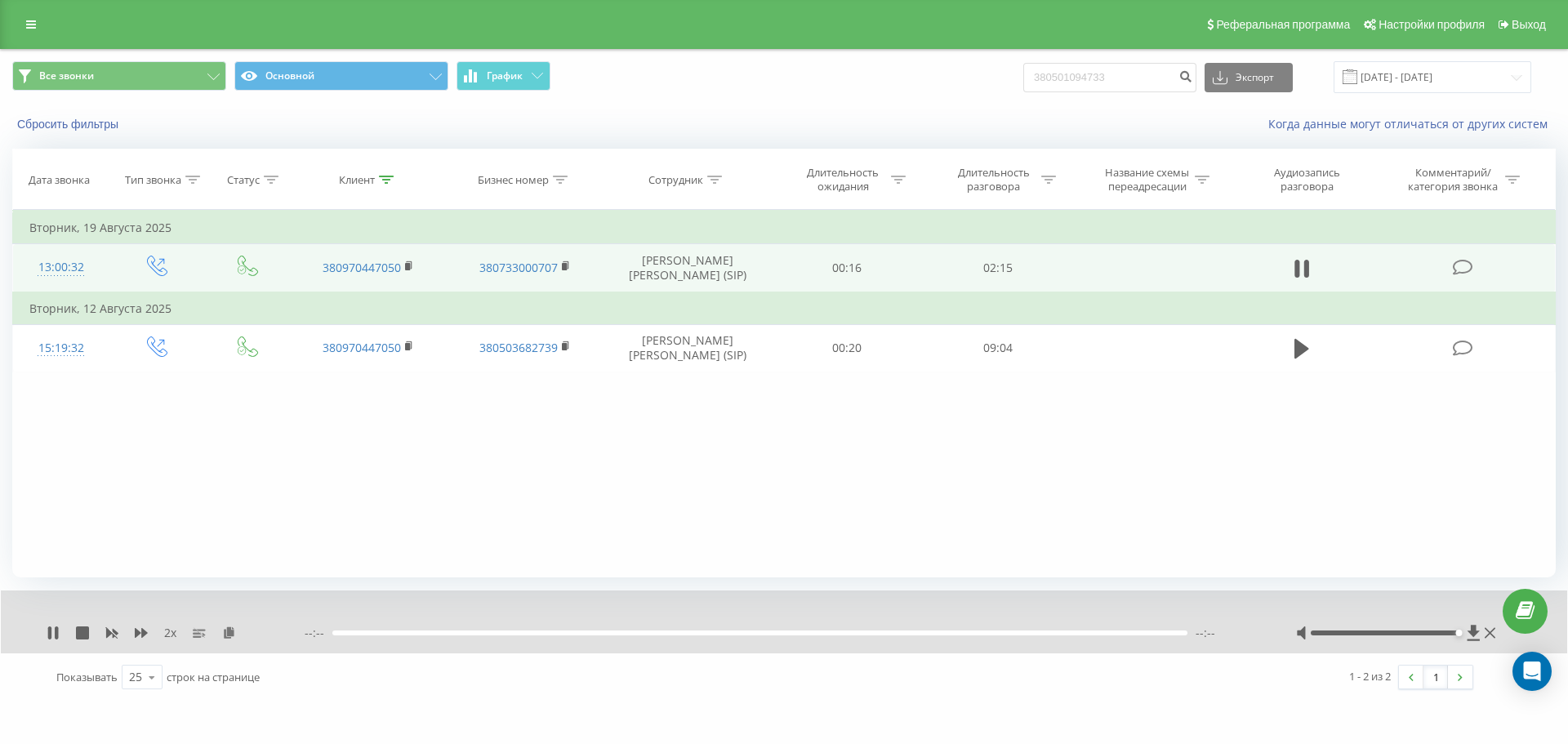
click at [411, 262] on icon at bounding box center [409, 264] width 6 height 7
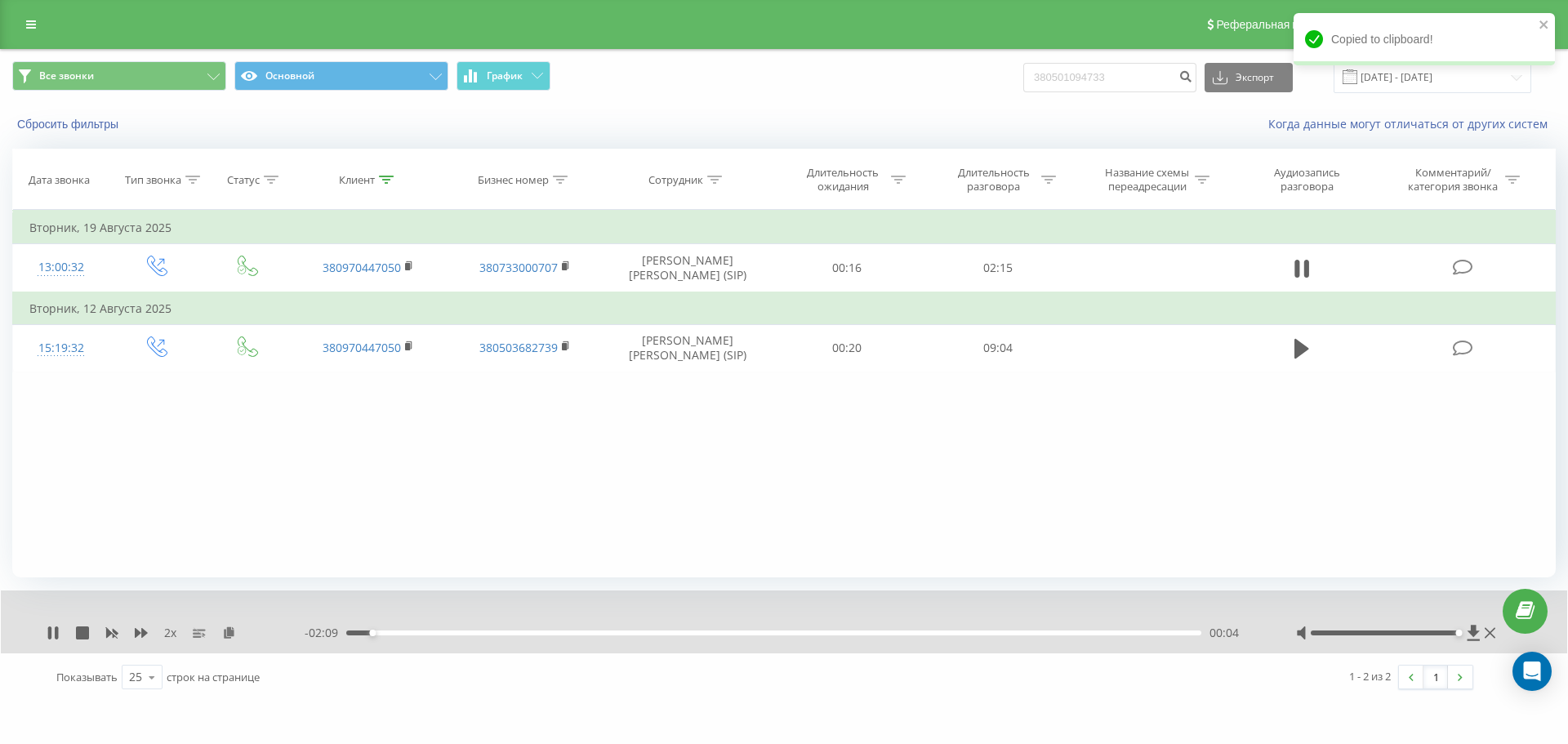
drag, startPoint x: 230, startPoint y: 632, endPoint x: 240, endPoint y: 629, distance: 10.4
click at [230, 632] on icon at bounding box center [229, 632] width 14 height 12
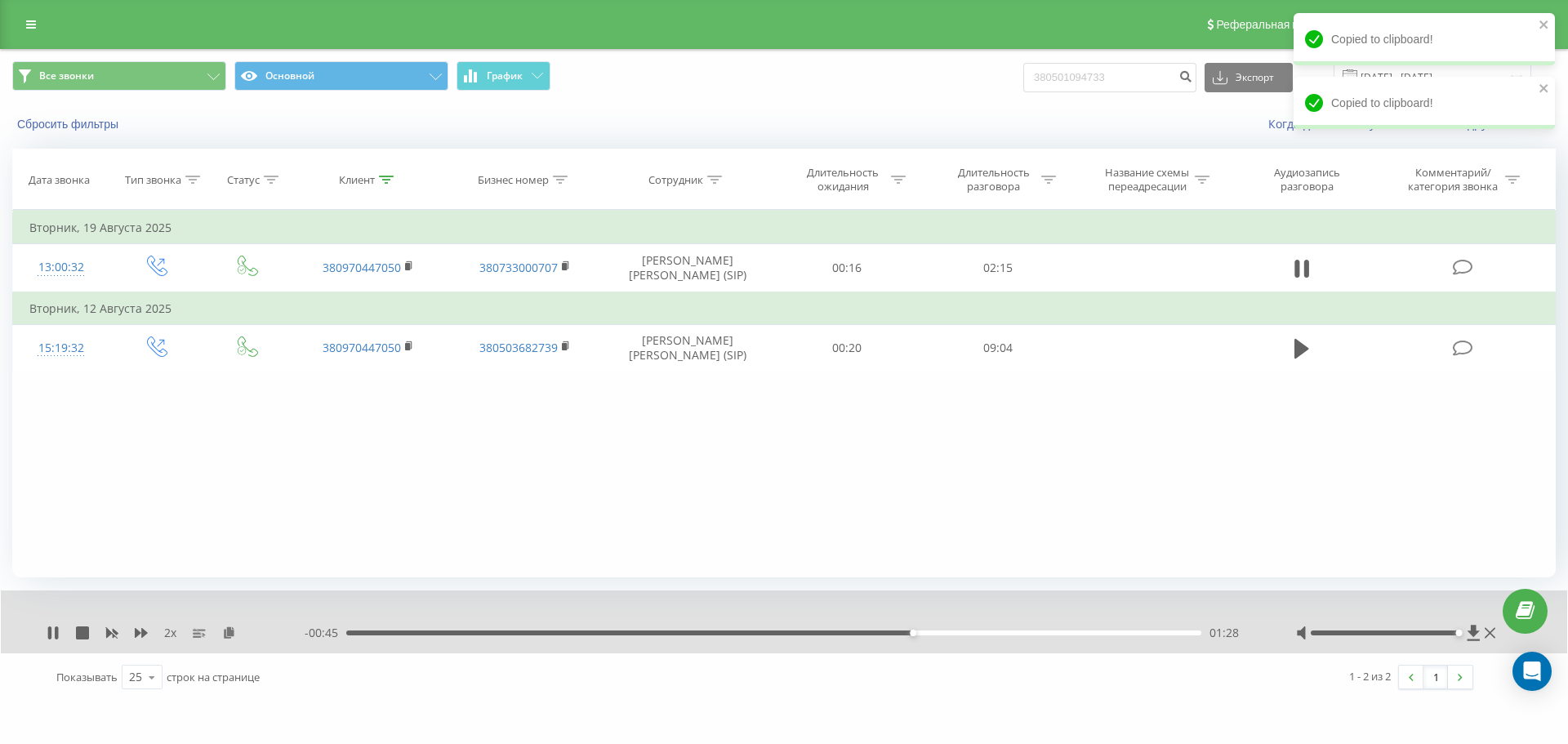
click at [826, 630] on div "01:28" at bounding box center [773, 632] width 855 height 5
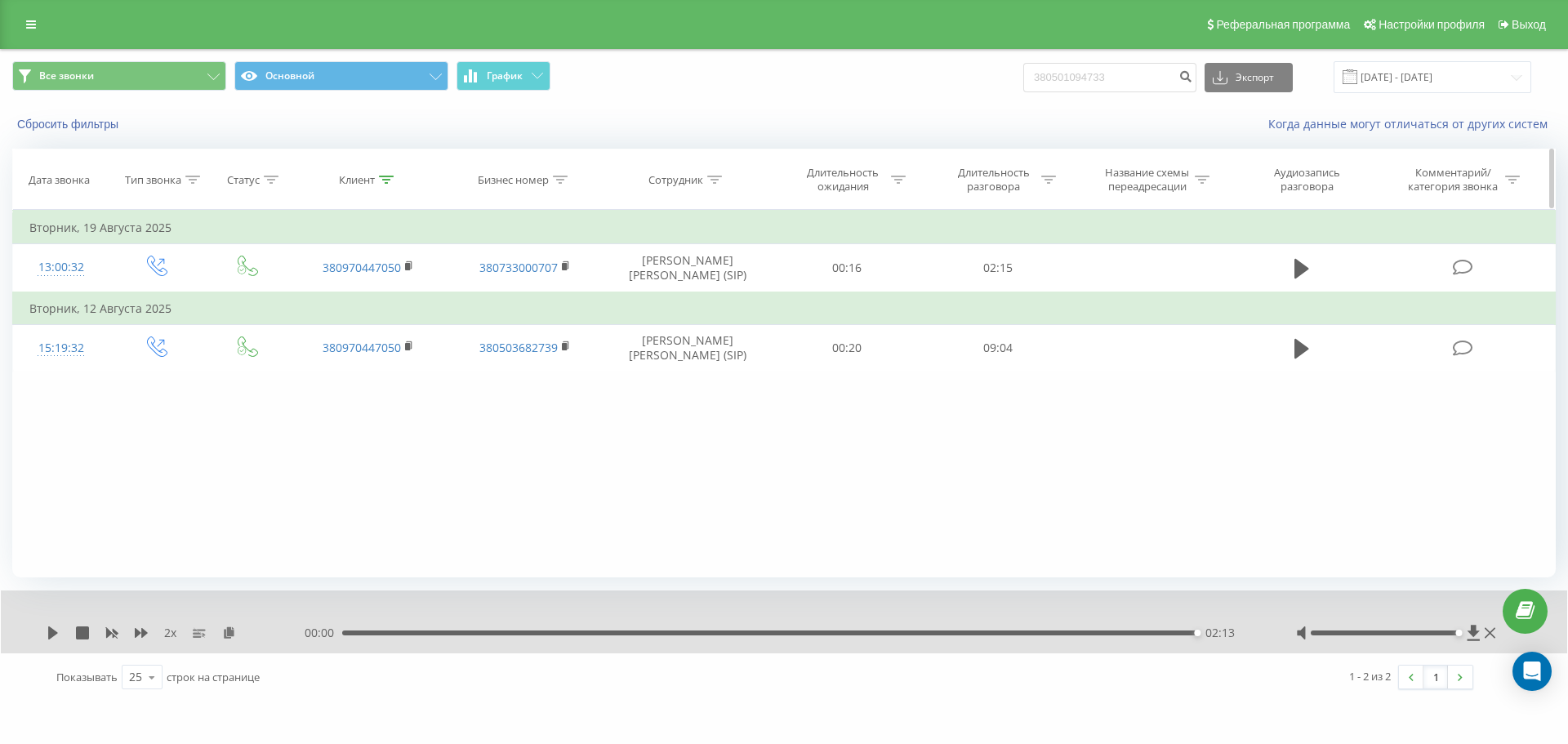
click at [373, 186] on div "Клиент" at bounding box center [357, 180] width 36 height 14
click at [400, 289] on input "380970447050" at bounding box center [368, 296] width 143 height 29
paste input "6523516"
drag, startPoint x: 408, startPoint y: 327, endPoint x: 421, endPoint y: 323, distance: 13.6
click at [409, 327] on span "OK" at bounding box center [402, 329] width 45 height 26
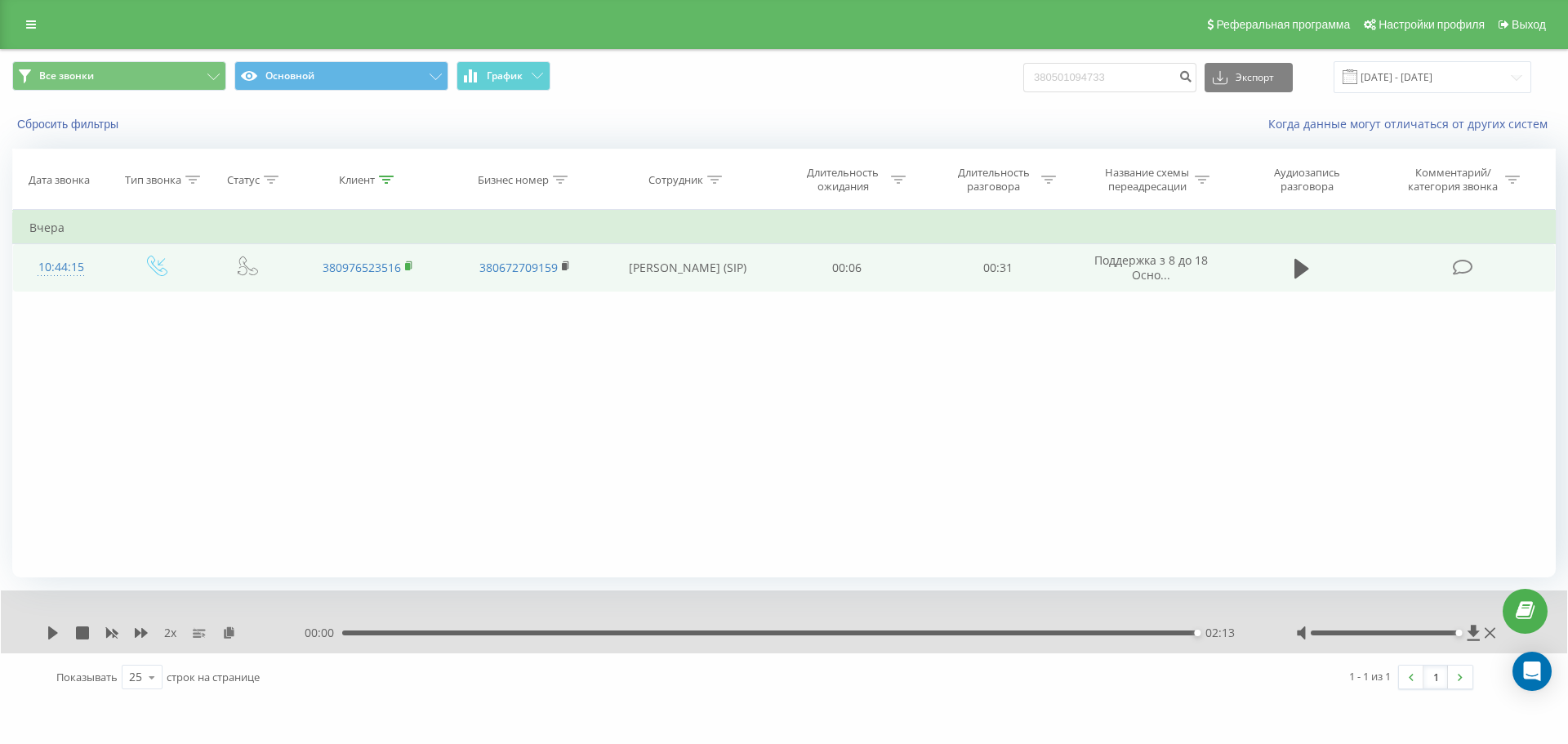
click at [408, 265] on rect at bounding box center [407, 266] width 5 height 7
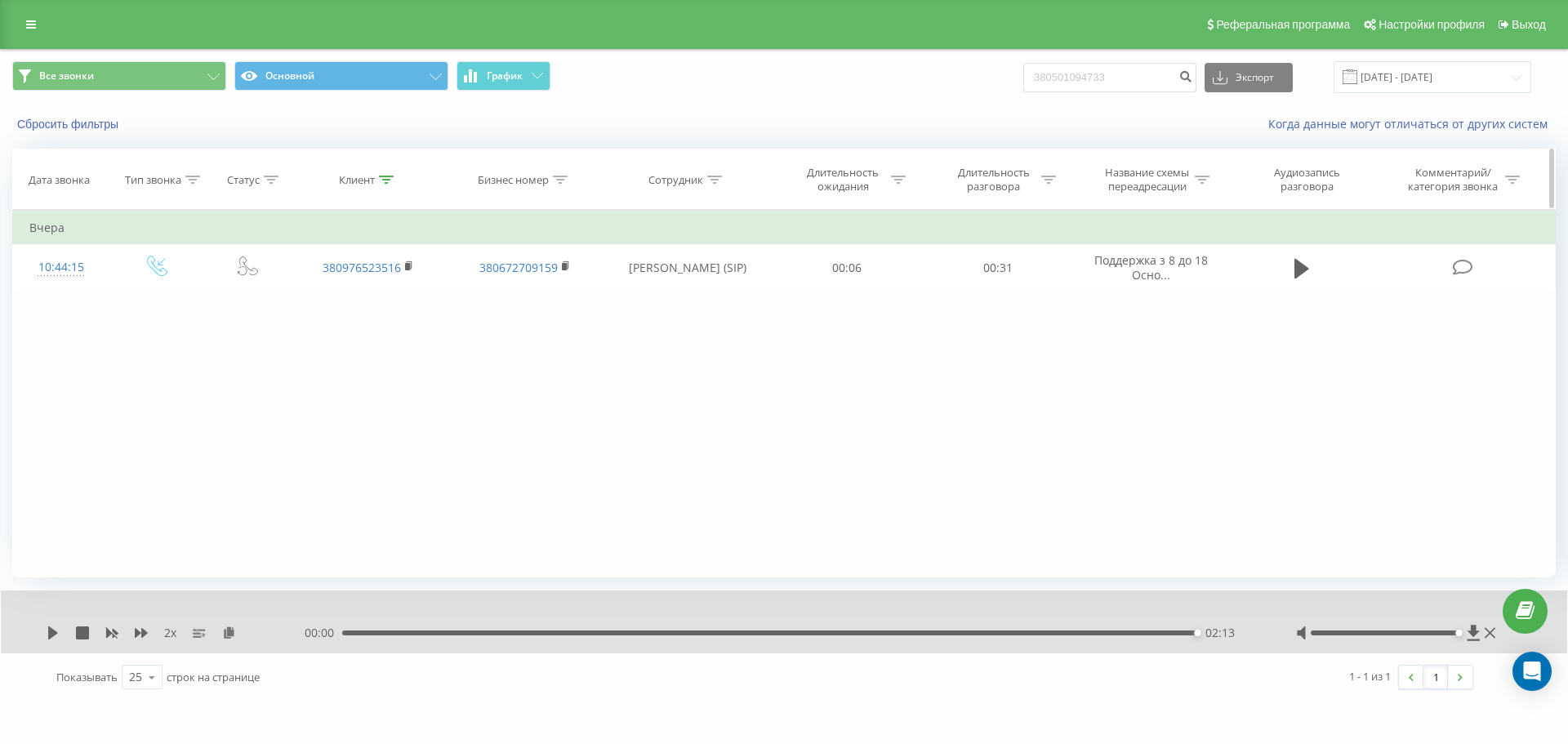
click at [372, 188] on th "Клиент" at bounding box center [368, 179] width 157 height 60
click at [374, 181] on div "Клиент" at bounding box center [357, 180] width 36 height 14
click at [378, 287] on input "380976523516" at bounding box center [368, 296] width 143 height 29
paste input "50305356"
click at [395, 326] on span "OK" at bounding box center [402, 329] width 45 height 26
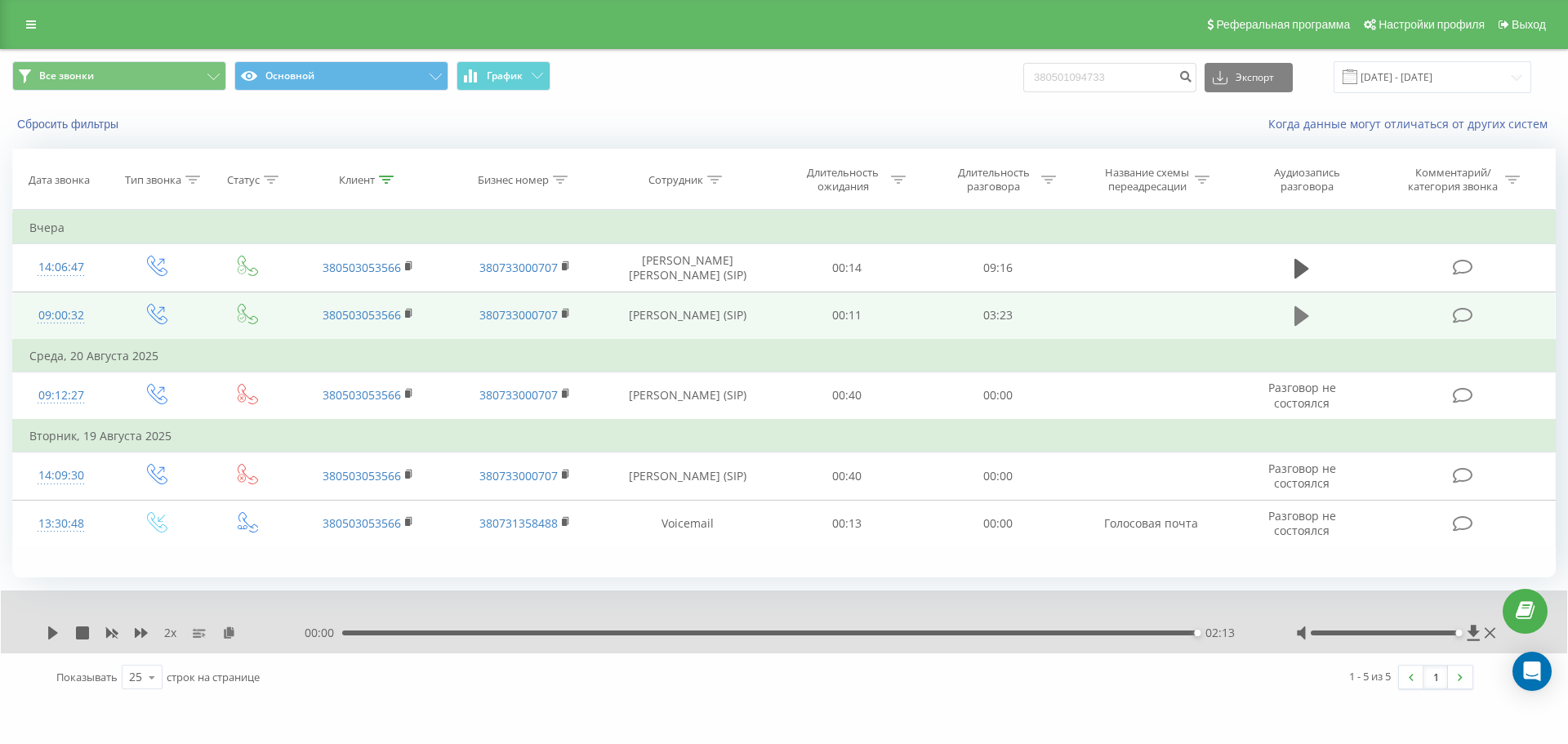
click at [1305, 317] on icon at bounding box center [1302, 316] width 15 height 20
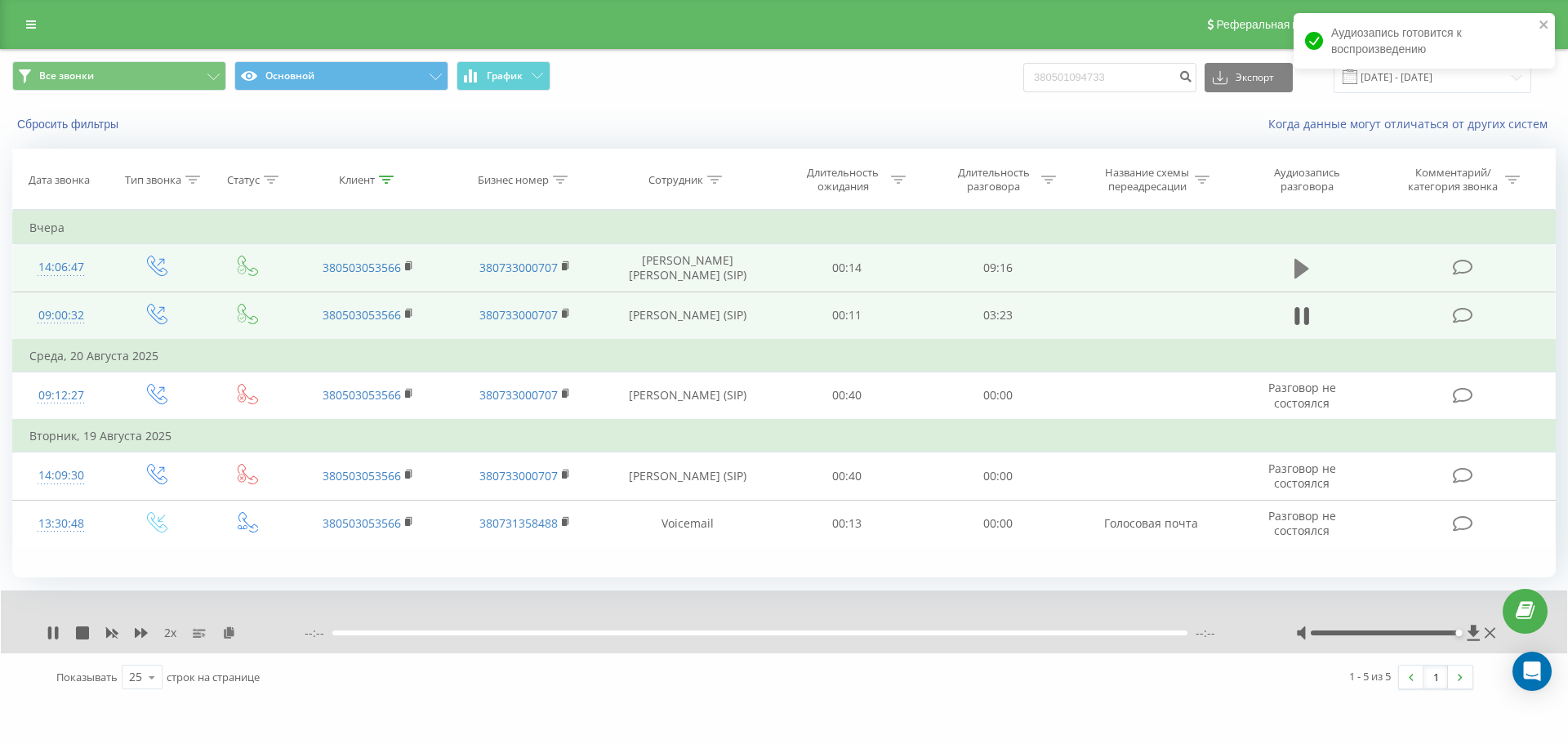
click at [1301, 268] on icon at bounding box center [1302, 269] width 15 height 20
click at [225, 639] on button at bounding box center [228, 632] width 13 height 13
click at [227, 634] on icon at bounding box center [229, 632] width 14 height 12
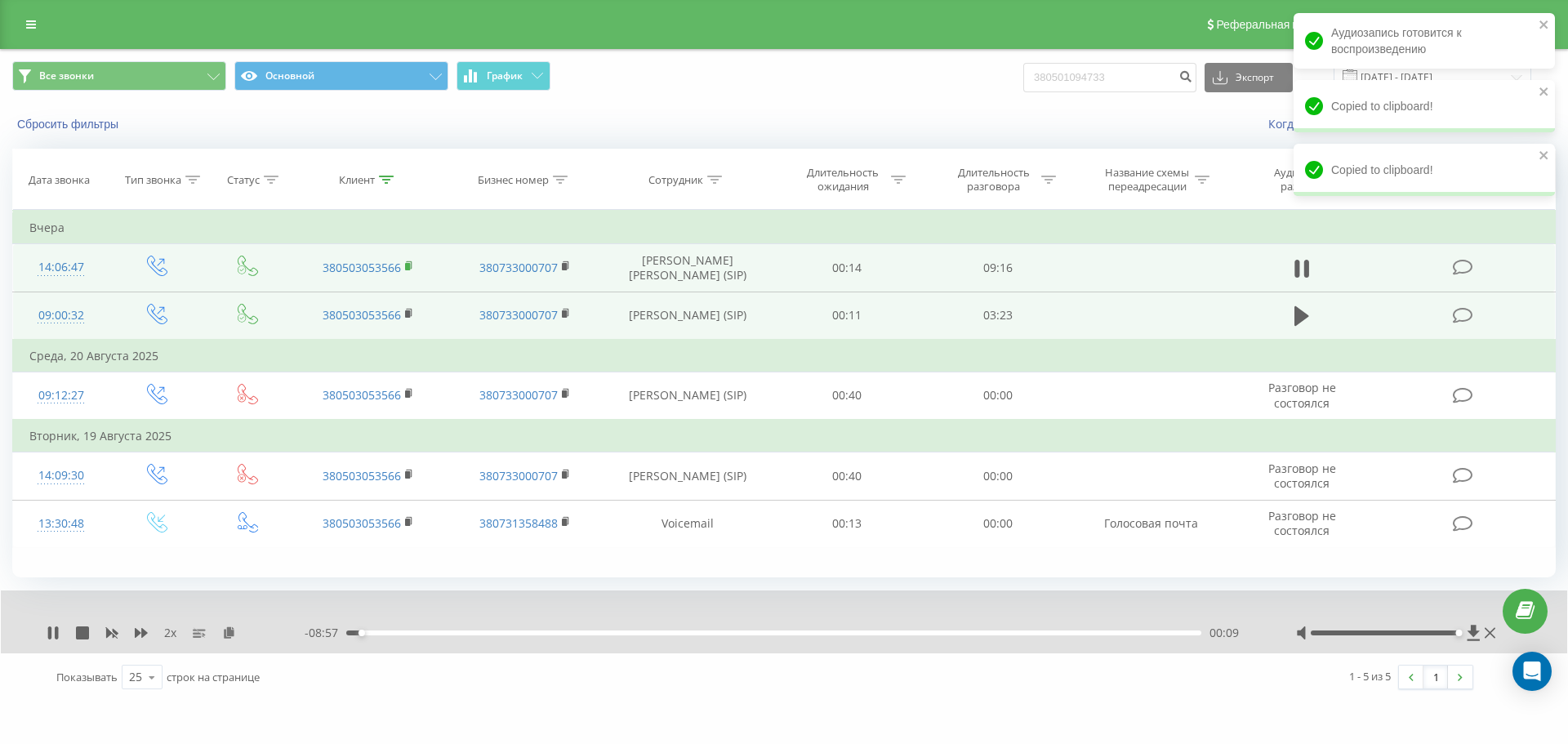
click at [409, 267] on rect at bounding box center [407, 266] width 5 height 7
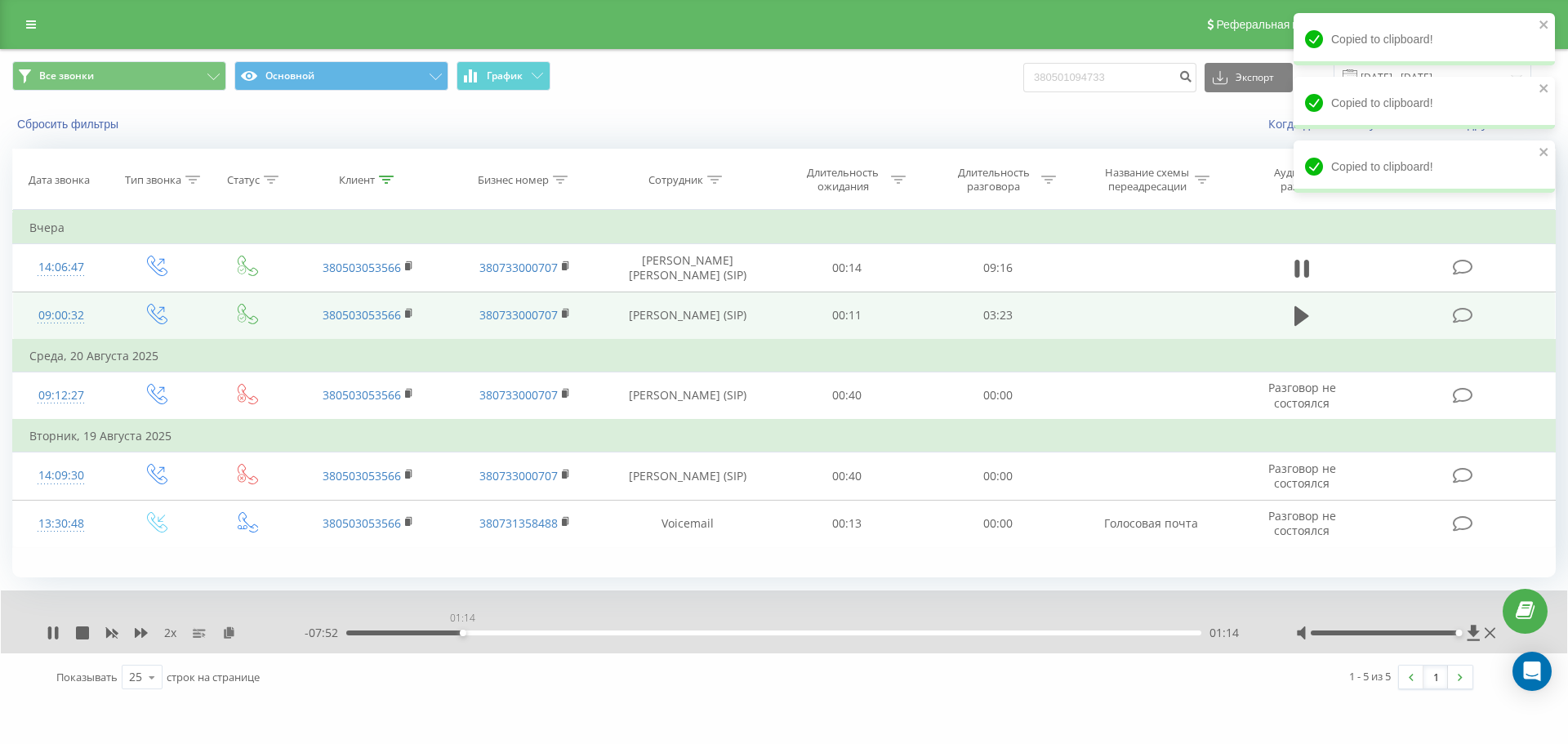
click at [463, 630] on div "01:14" at bounding box center [773, 632] width 855 height 5
click at [471, 630] on div "01:15" at bounding box center [773, 632] width 855 height 5
click at [478, 630] on div "01:19" at bounding box center [773, 632] width 855 height 5
click at [482, 630] on div "01:24" at bounding box center [479, 632] width 7 height 7
click at [485, 630] on div "01:27" at bounding box center [483, 632] width 7 height 7
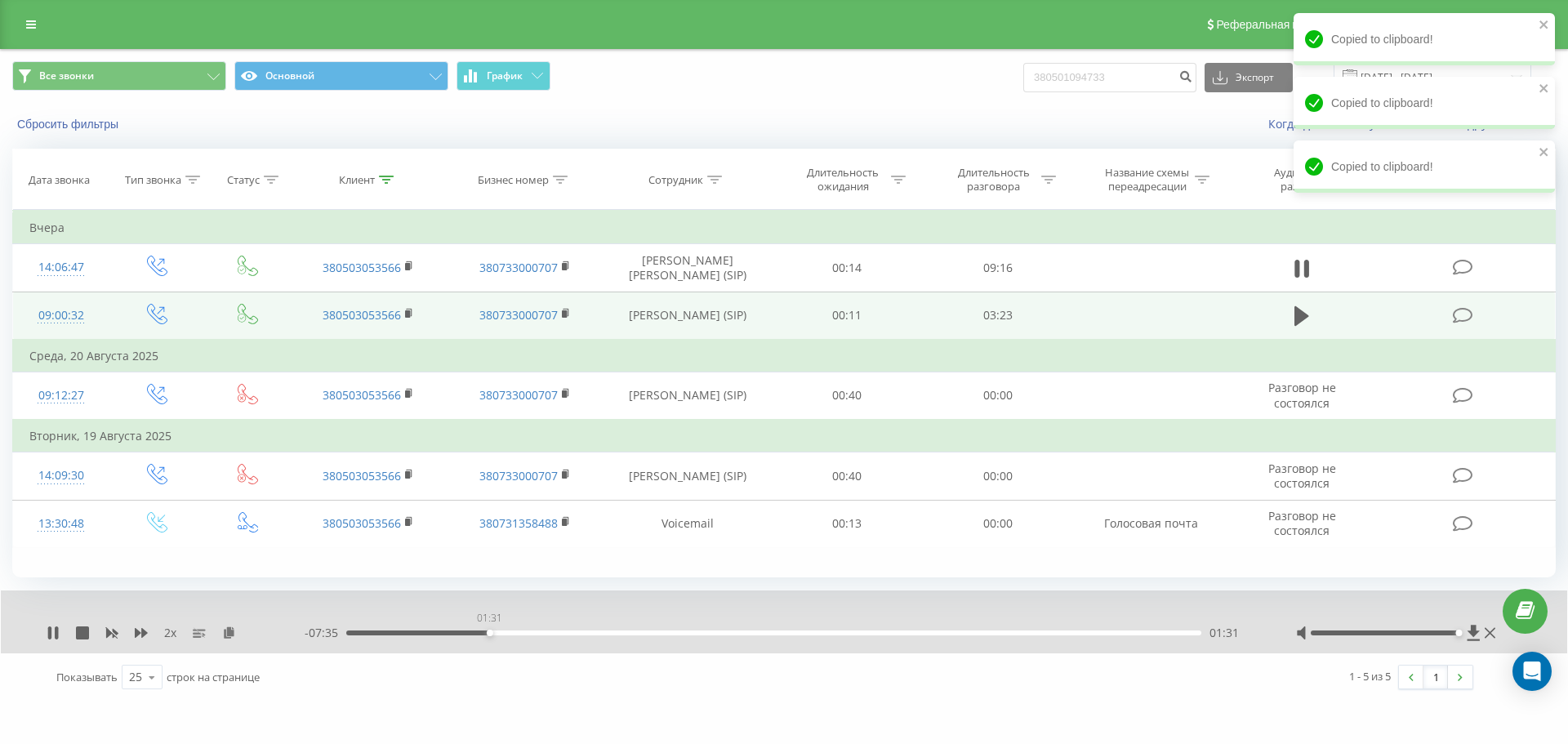
click at [491, 630] on div "01:31" at bounding box center [773, 632] width 855 height 5
click at [497, 630] on div "01:32" at bounding box center [773, 632] width 855 height 5
click at [508, 631] on div "01:38" at bounding box center [773, 632] width 855 height 5
click at [516, 631] on div "01:48" at bounding box center [773, 632] width 855 height 5
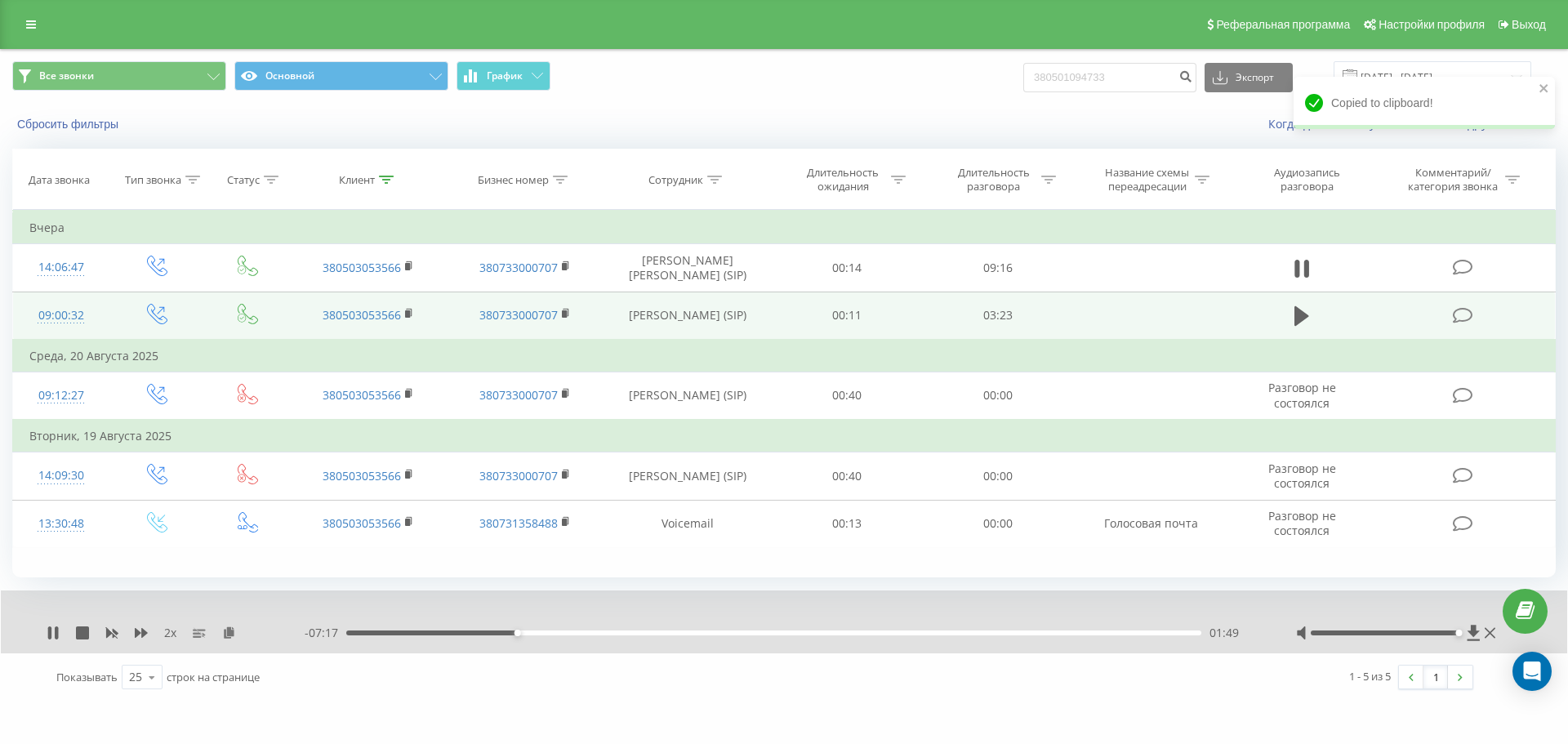
click at [525, 632] on div "01:49" at bounding box center [773, 632] width 855 height 5
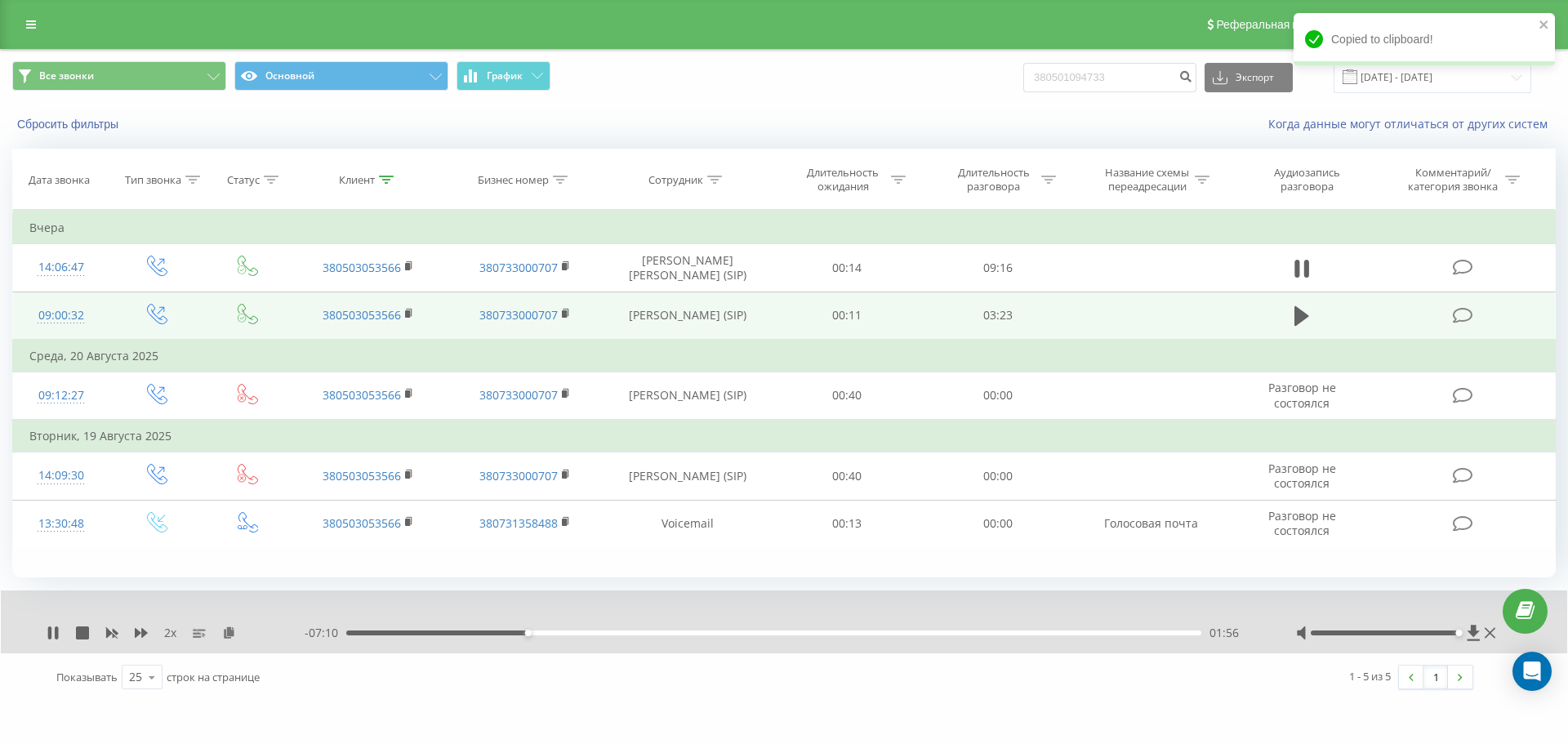
click at [539, 632] on div "01:56" at bounding box center [773, 632] width 855 height 5
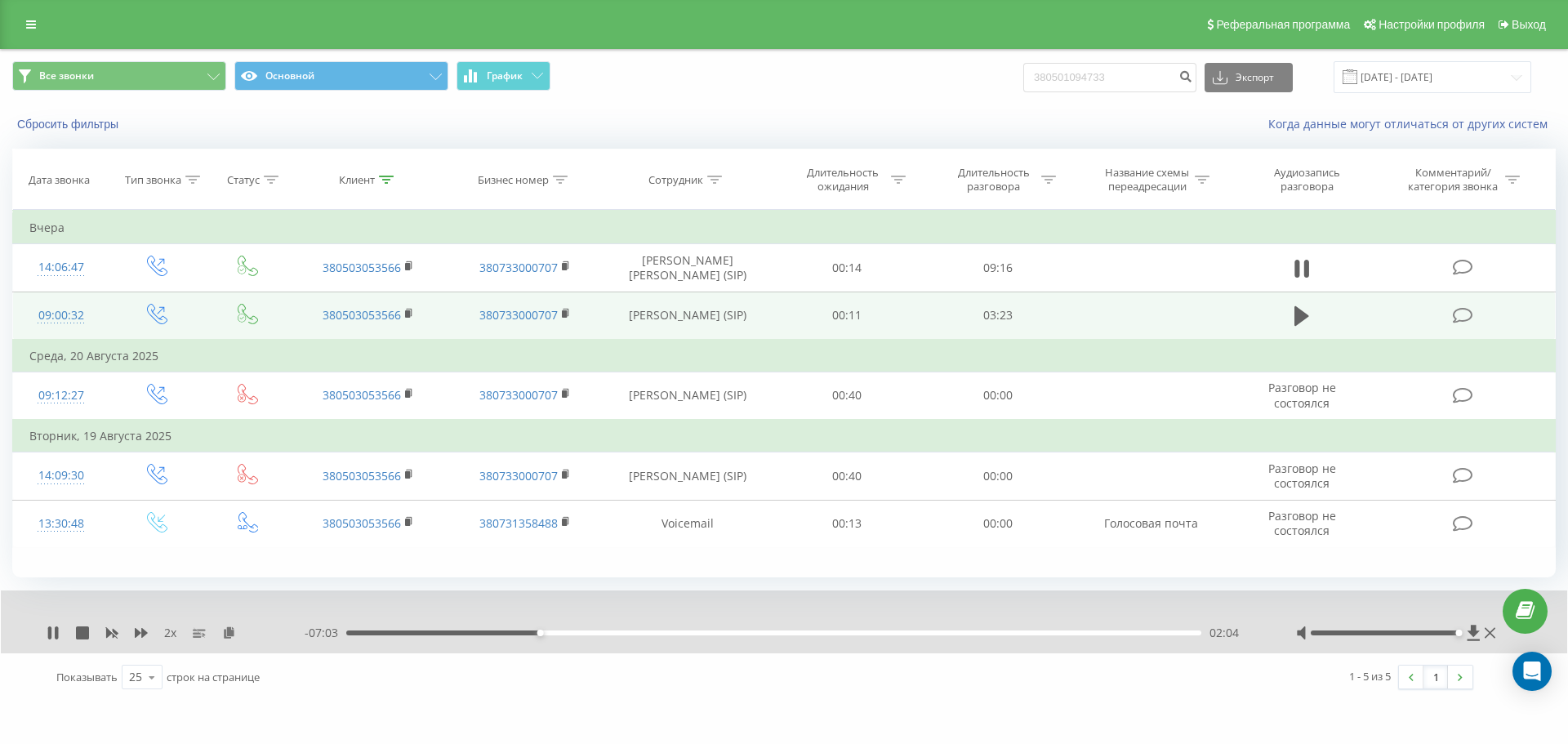
click at [548, 632] on div "02:04" at bounding box center [773, 632] width 855 height 5
click at [556, 633] on div "02:10" at bounding box center [773, 632] width 855 height 5
click at [561, 633] on div "02:14" at bounding box center [773, 632] width 855 height 5
click at [572, 634] on div "02:25" at bounding box center [773, 632] width 855 height 5
click at [674, 631] on div "03:30" at bounding box center [674, 632] width 7 height 7
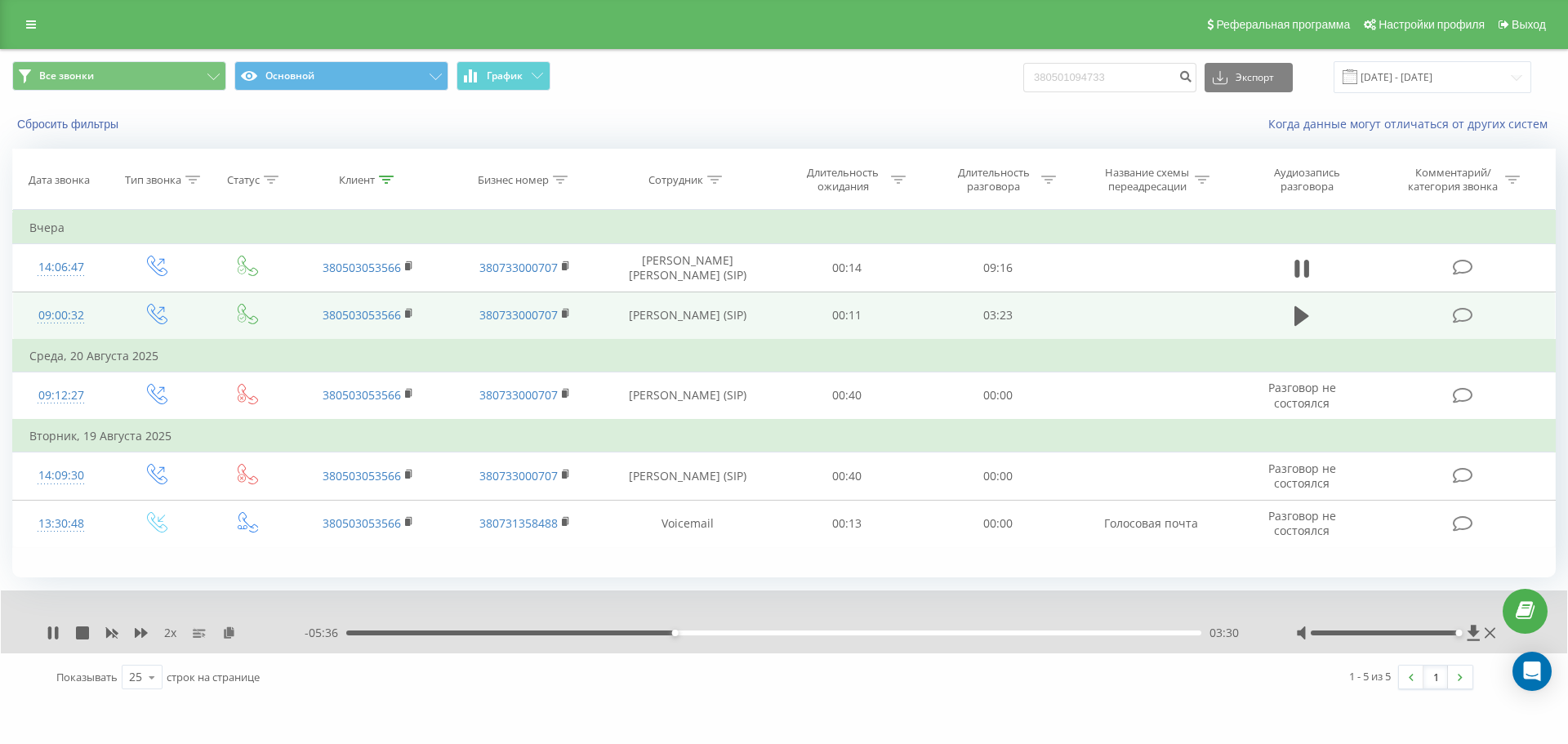
click at [681, 632] on div "03:30" at bounding box center [773, 632] width 855 height 5
click at [687, 632] on div "03:35" at bounding box center [773, 632] width 855 height 5
click at [708, 634] on div "03:47" at bounding box center [773, 632] width 855 height 5
click at [719, 632] on div "03:58" at bounding box center [773, 632] width 855 height 5
click at [729, 632] on div "04:01" at bounding box center [773, 632] width 855 height 5
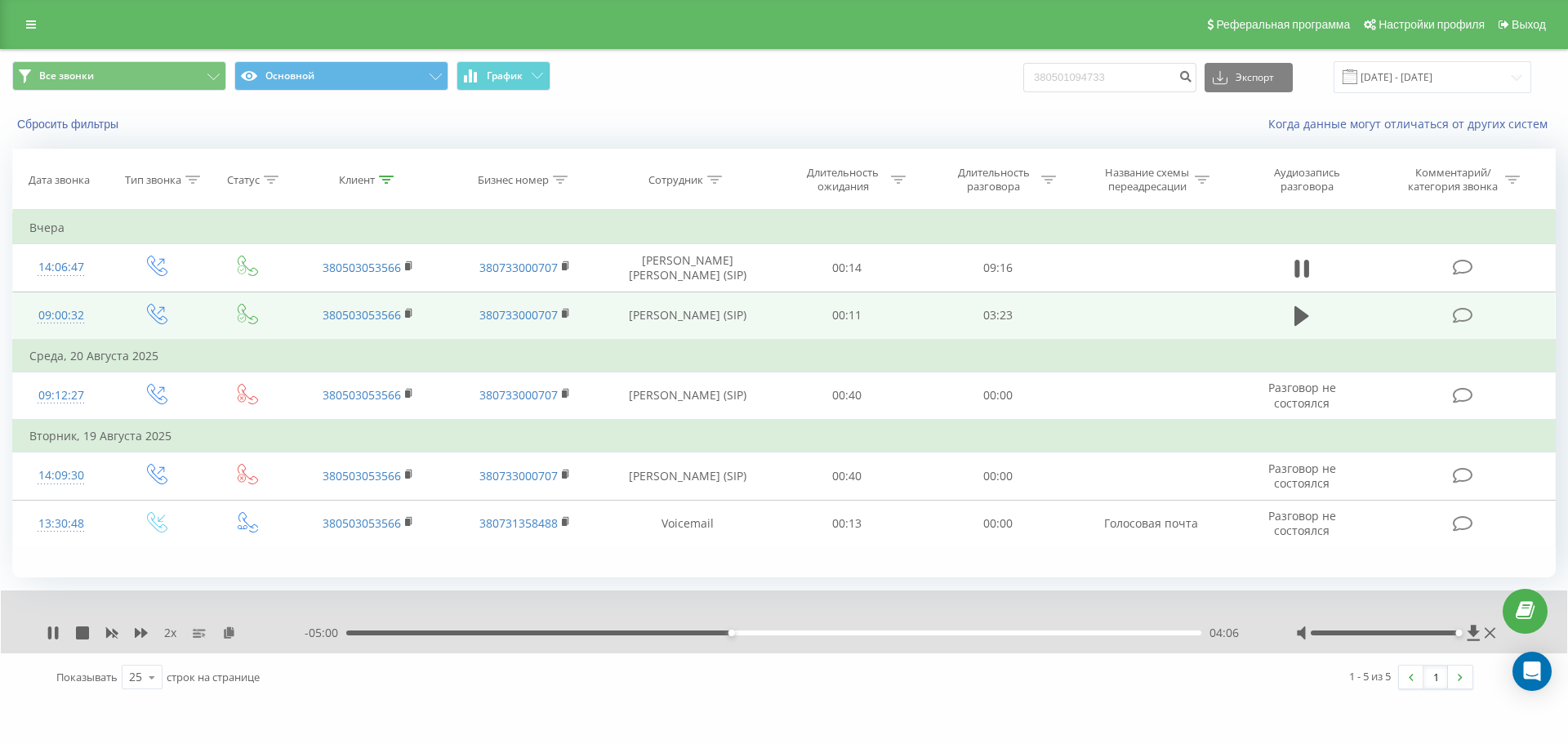
click at [729, 632] on div "04:06" at bounding box center [732, 632] width 7 height 7
click at [814, 600] on div "2 x - 04:23 04:43 04:43" at bounding box center [784, 621] width 1567 height 63
click at [811, 632] on div "04:54" at bounding box center [807, 632] width 7 height 7
click at [817, 633] on div "04:57" at bounding box center [773, 632] width 855 height 5
click at [825, 633] on div "05:05" at bounding box center [773, 632] width 855 height 5
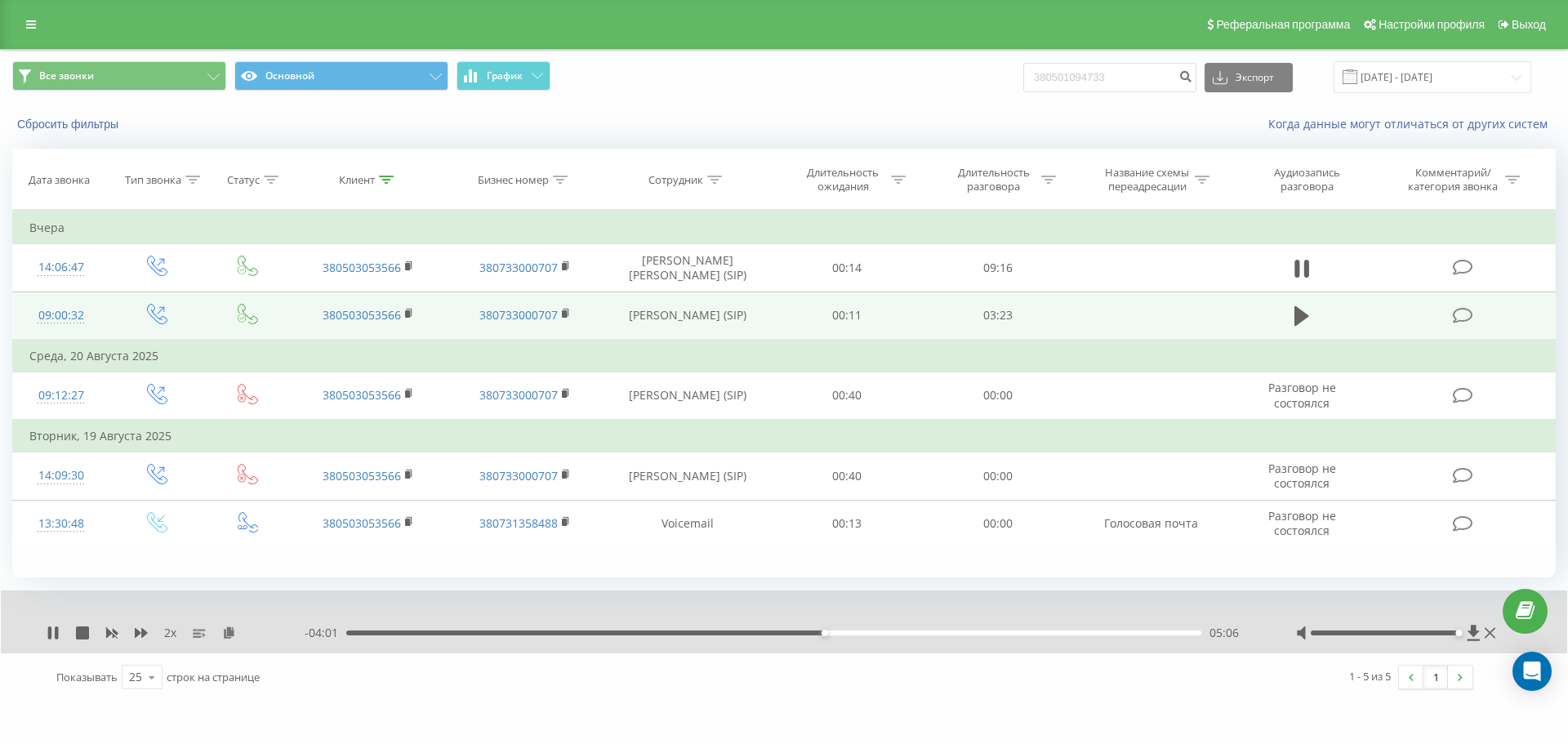
click at [830, 633] on div "05:06" at bounding box center [773, 632] width 855 height 5
click at [834, 633] on div "05:10" at bounding box center [773, 632] width 855 height 5
click at [844, 633] on div "05:18" at bounding box center [773, 632] width 855 height 5
click at [858, 631] on div "05:23" at bounding box center [773, 632] width 855 height 5
click at [869, 631] on div "05:29" at bounding box center [773, 632] width 855 height 5
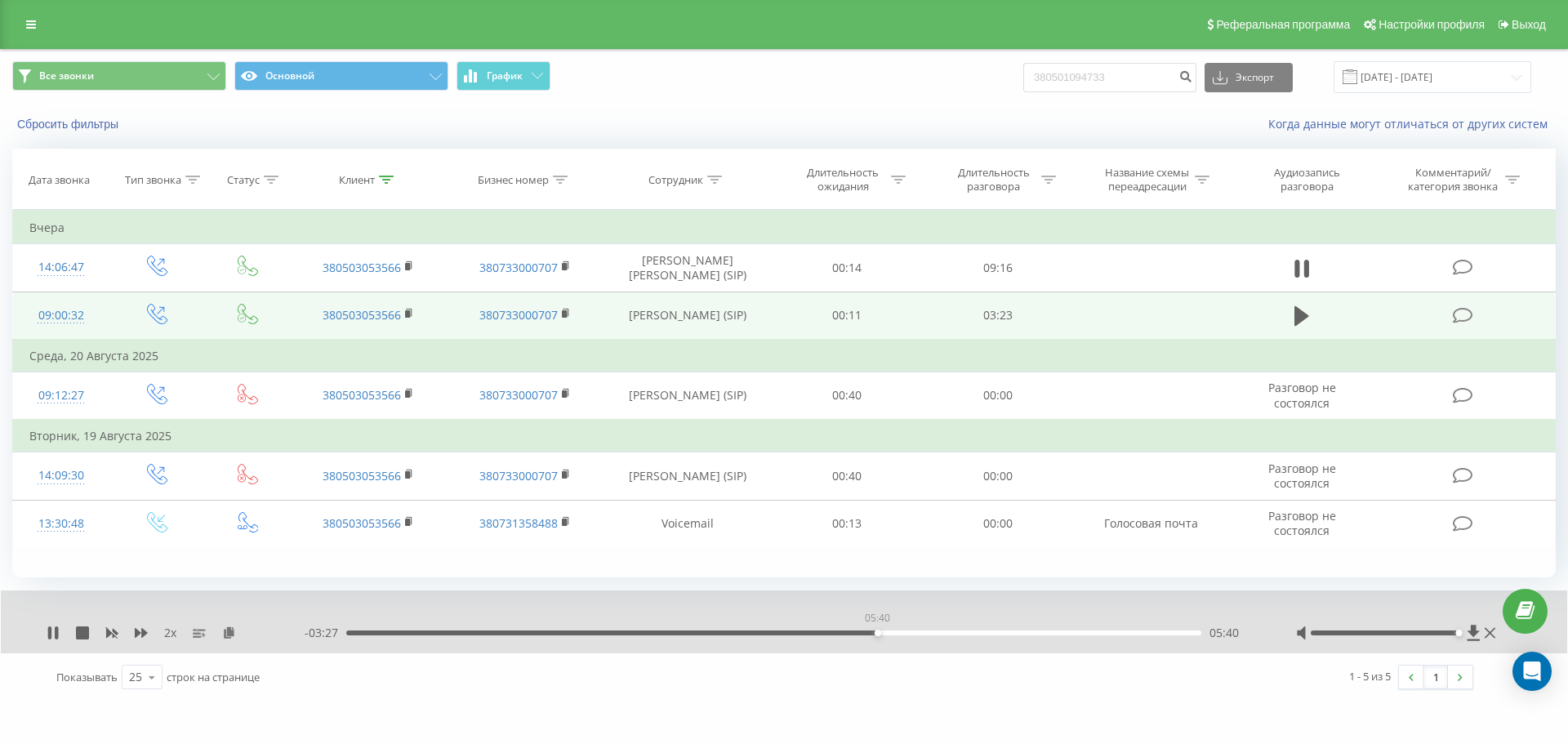
click at [878, 631] on div "05:40" at bounding box center [773, 632] width 855 height 5
click at [885, 631] on div "05:44" at bounding box center [773, 632] width 855 height 5
click at [903, 634] on div "05:56" at bounding box center [773, 632] width 855 height 5
click at [908, 634] on div "05:56" at bounding box center [904, 632] width 7 height 7
click at [876, 634] on div "06:00" at bounding box center [773, 632] width 855 height 5
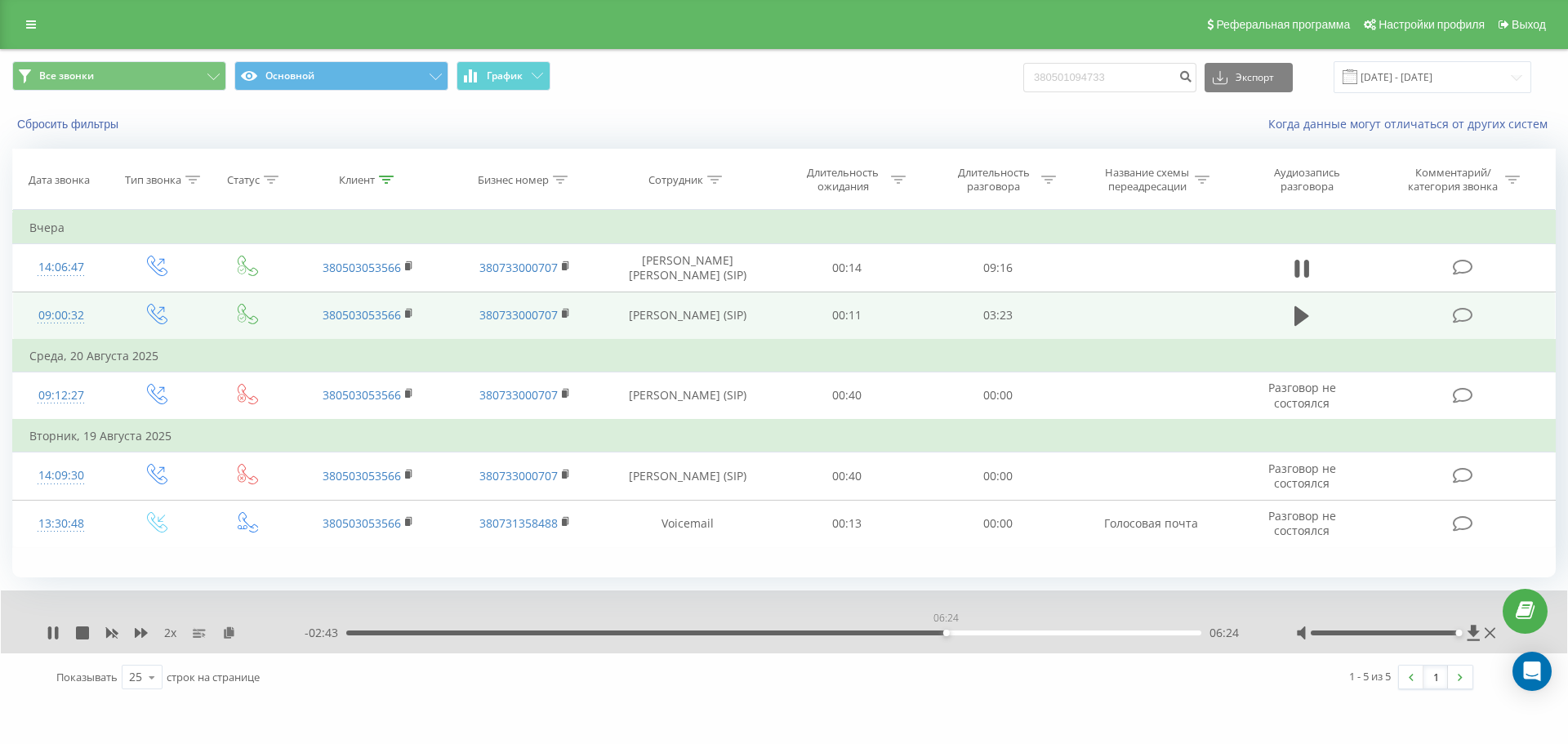
click at [946, 632] on div "06:24" at bounding box center [773, 632] width 855 height 5
click at [961, 632] on div "06:33" at bounding box center [773, 632] width 855 height 5
click at [973, 633] on div "06:33" at bounding box center [773, 632] width 855 height 5
click at [976, 633] on div "06:41" at bounding box center [974, 632] width 7 height 7
click at [985, 633] on div "06:48" at bounding box center [773, 632] width 855 height 5
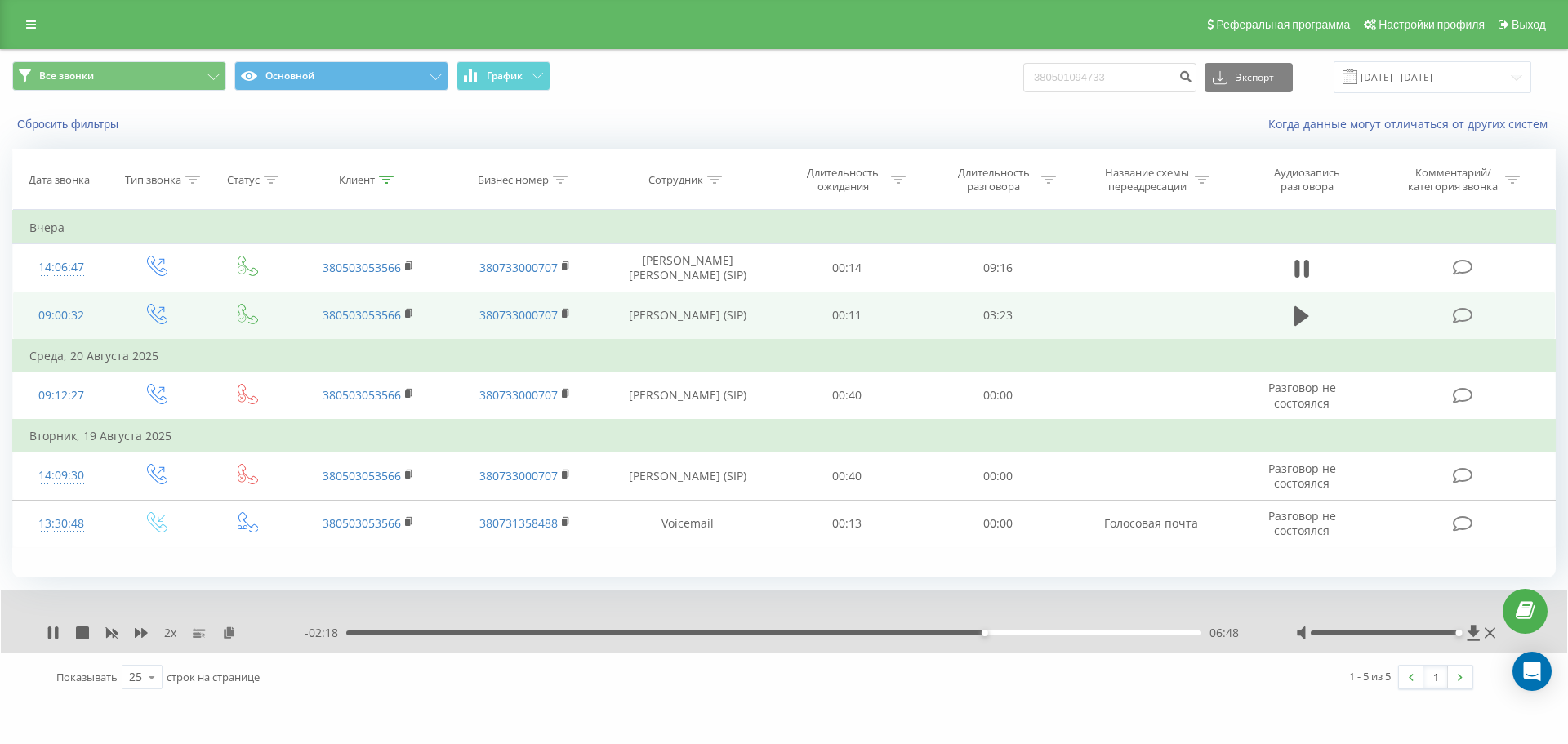
click at [992, 633] on div "06:48" at bounding box center [773, 632] width 855 height 5
click at [1002, 634] on div "06:55" at bounding box center [773, 632] width 855 height 5
click at [1011, 632] on div "07:00" at bounding box center [773, 632] width 855 height 5
click at [1211, 599] on div "2 x - 01:42 07:24 07:24" at bounding box center [784, 621] width 1567 height 63
click at [1067, 632] on div "07:37" at bounding box center [773, 632] width 855 height 5
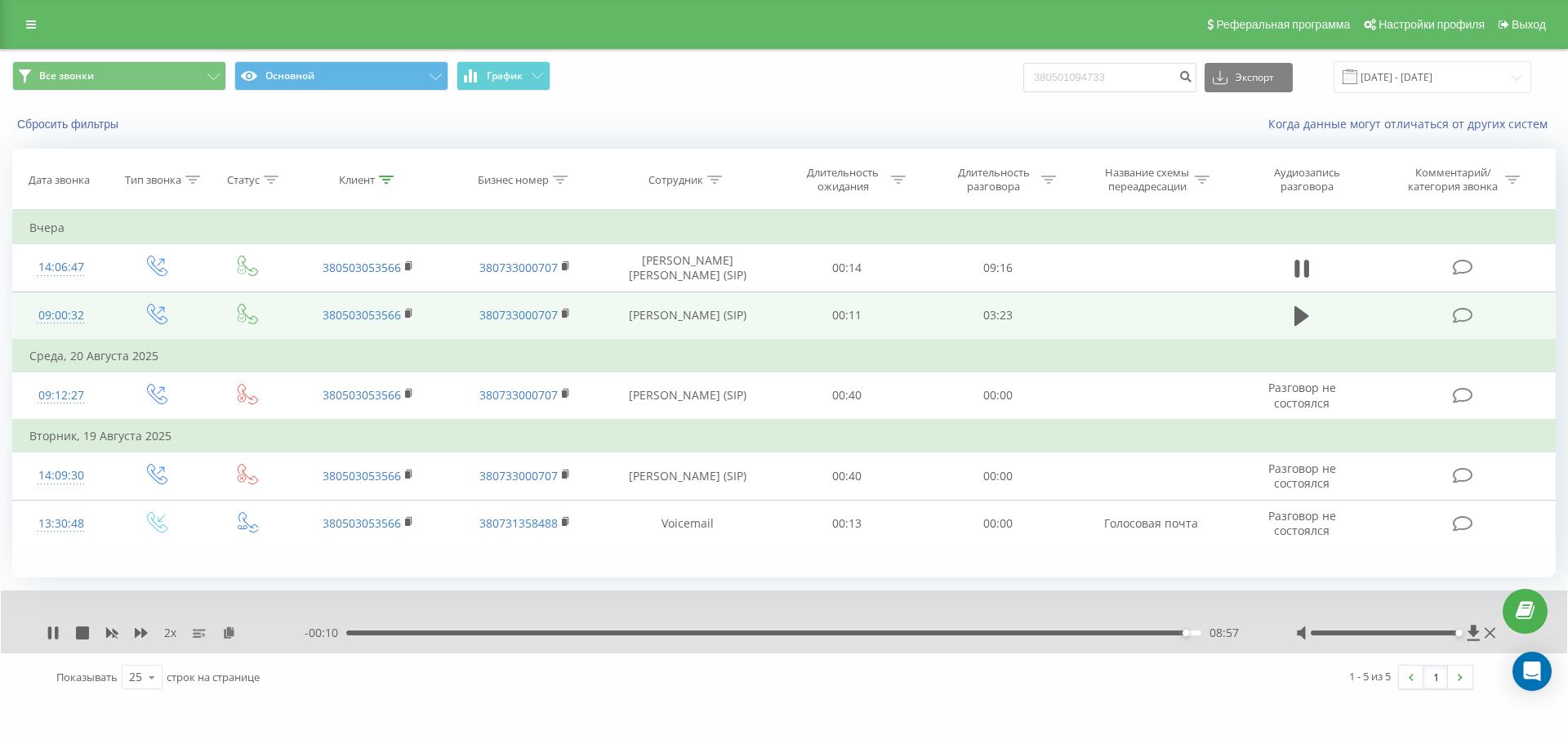
click at [1173, 633] on div "08:57" at bounding box center [773, 632] width 855 height 5
drag, startPoint x: 102, startPoint y: 632, endPoint x: 111, endPoint y: 633, distance: 9.1
click at [104, 632] on div "2 x" at bounding box center [175, 632] width 258 height 17
click at [116, 632] on icon at bounding box center [112, 633] width 12 height 10
click at [375, 181] on div "Клиент" at bounding box center [357, 180] width 36 height 14
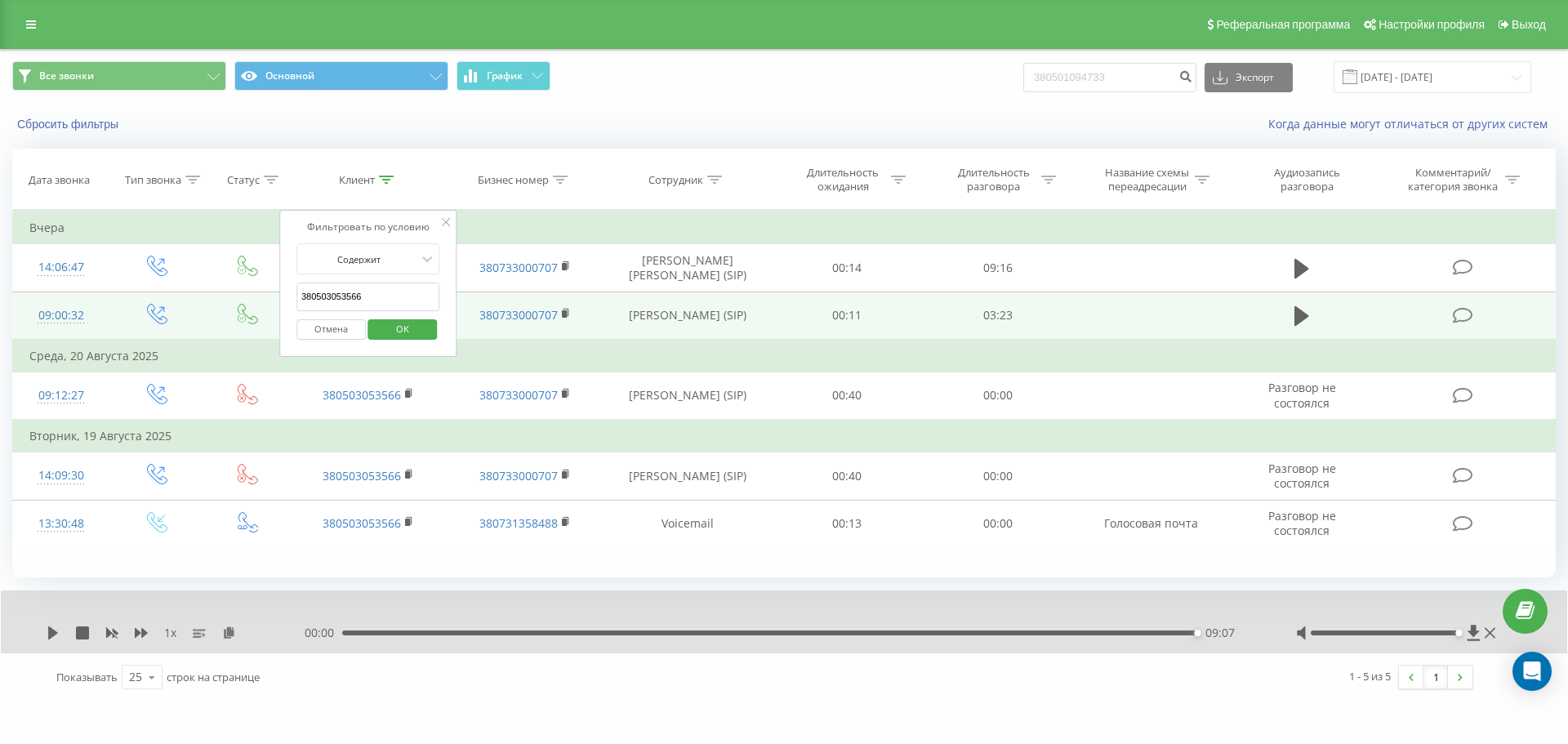
click at [398, 293] on input "380503053566" at bounding box center [368, 296] width 143 height 29
paste input "660393247"
click at [408, 331] on span "OK" at bounding box center [402, 329] width 45 height 26
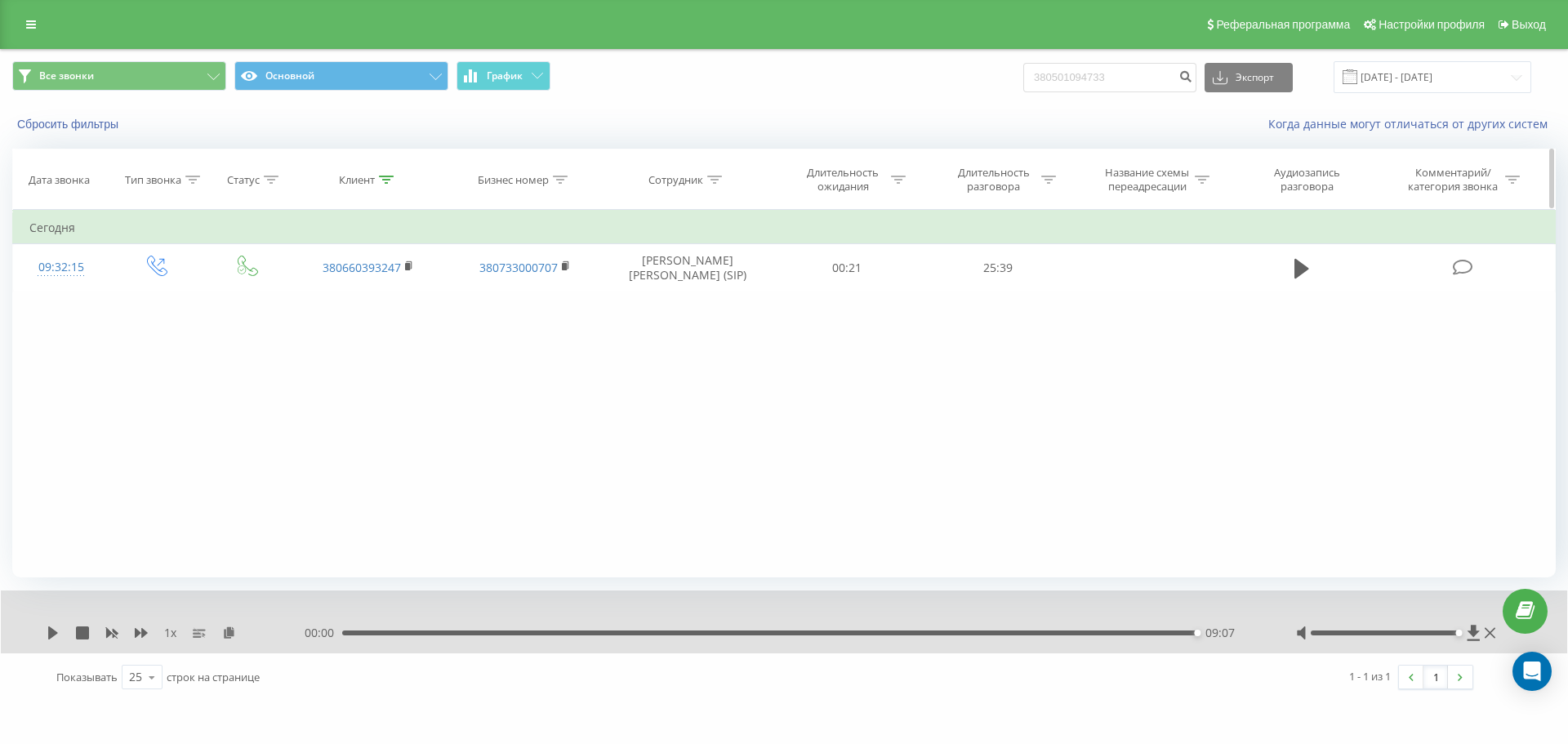
click at [386, 181] on icon at bounding box center [386, 180] width 15 height 8
click at [392, 304] on input "380660393247" at bounding box center [368, 296] width 143 height 29
paste input "939314444"
click at [404, 331] on span "OK" at bounding box center [402, 329] width 45 height 26
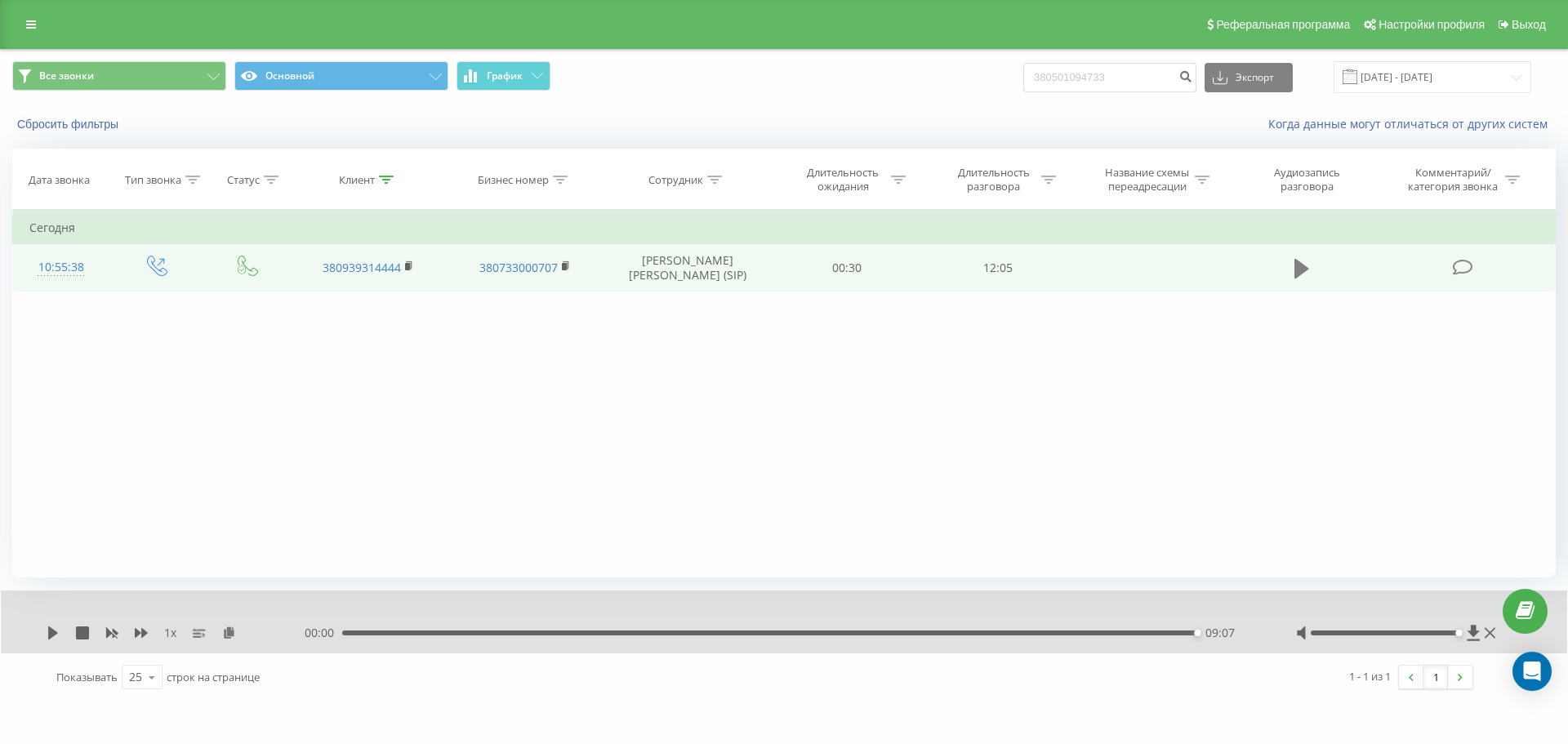
click at [1298, 271] on icon at bounding box center [1302, 269] width 15 height 20
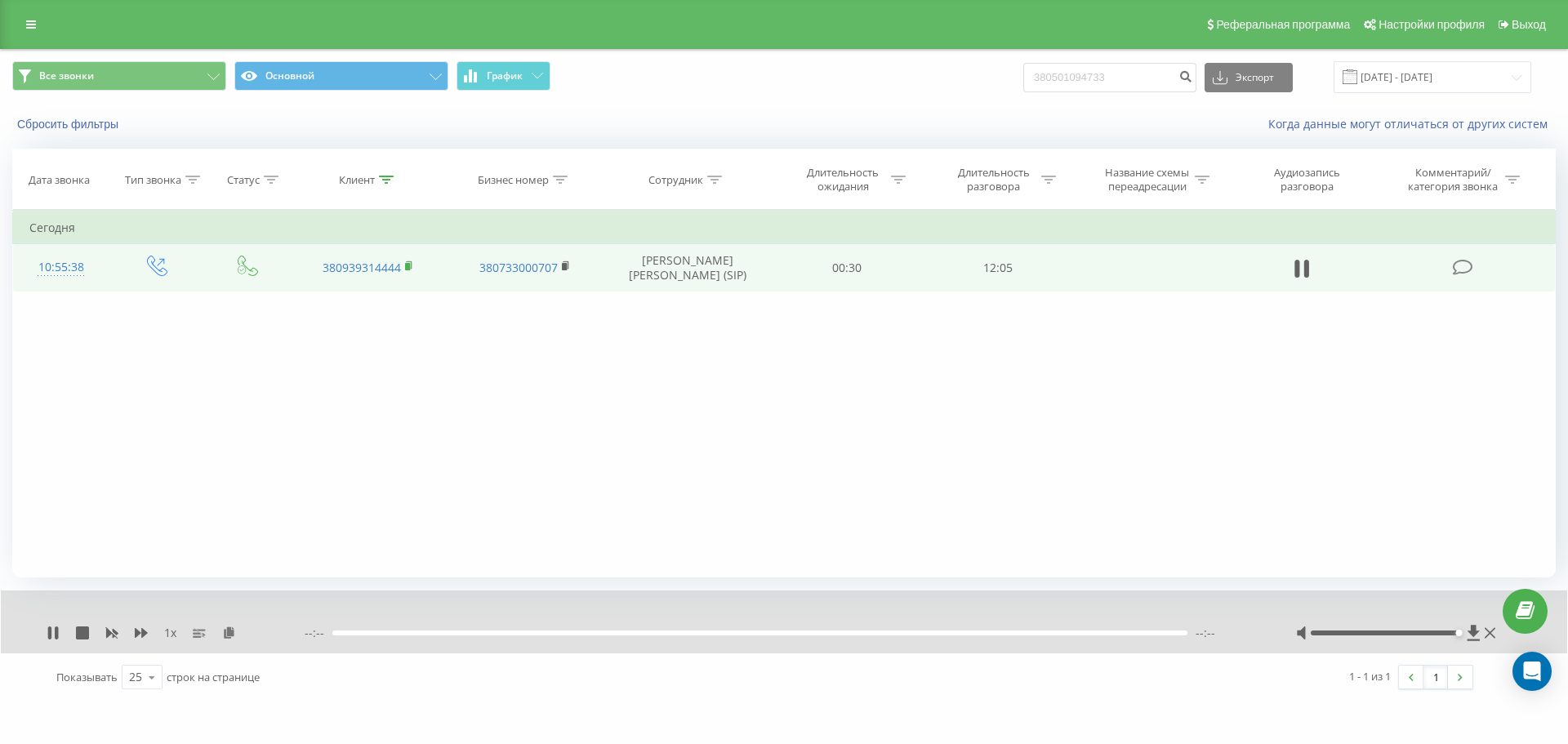
click at [408, 265] on rect at bounding box center [407, 266] width 5 height 7
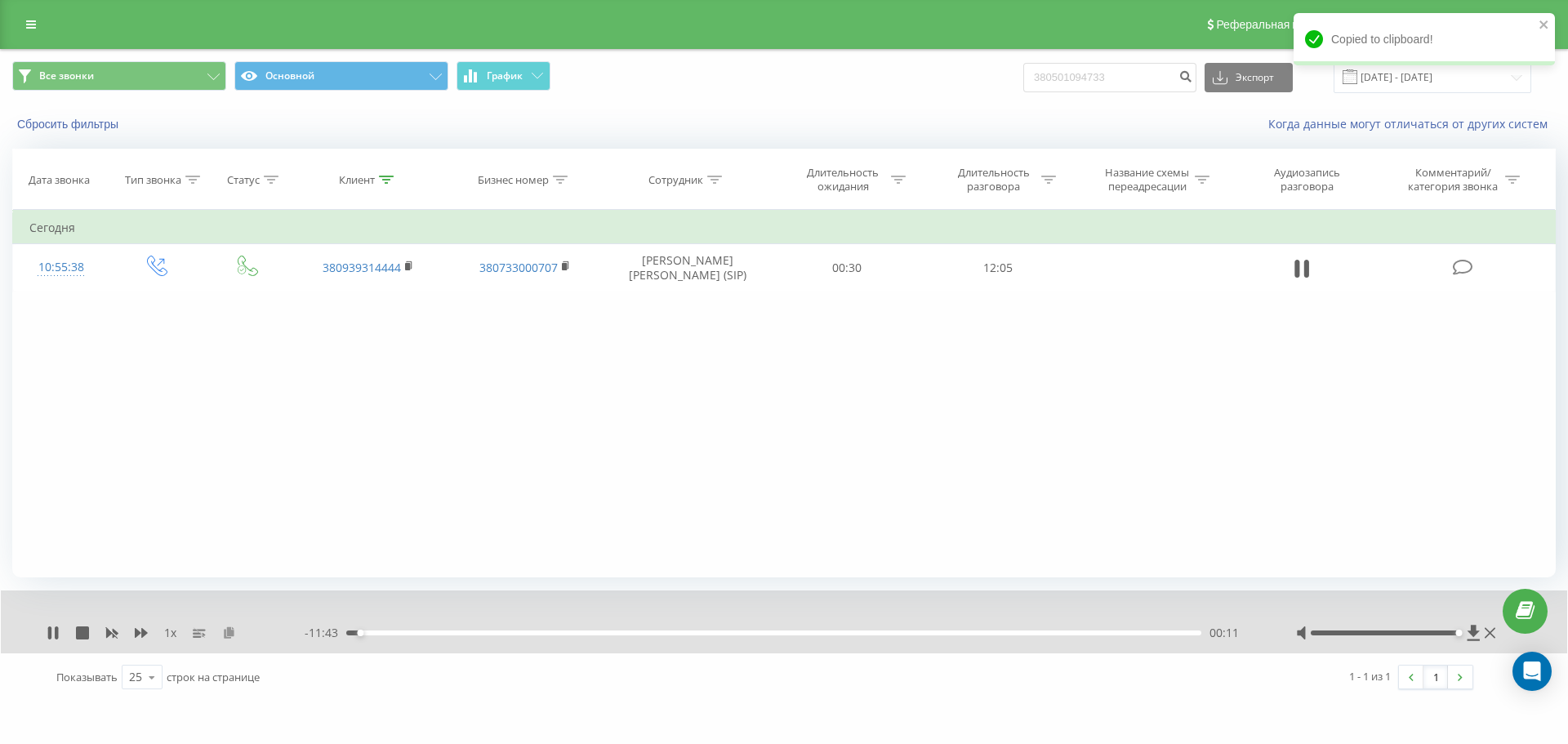
click at [227, 636] on icon at bounding box center [229, 632] width 14 height 12
click at [143, 635] on icon at bounding box center [140, 632] width 13 height 10
click at [438, 632] on div "01:09" at bounding box center [773, 632] width 855 height 5
click at [445, 632] on div "01:17" at bounding box center [773, 632] width 855 height 5
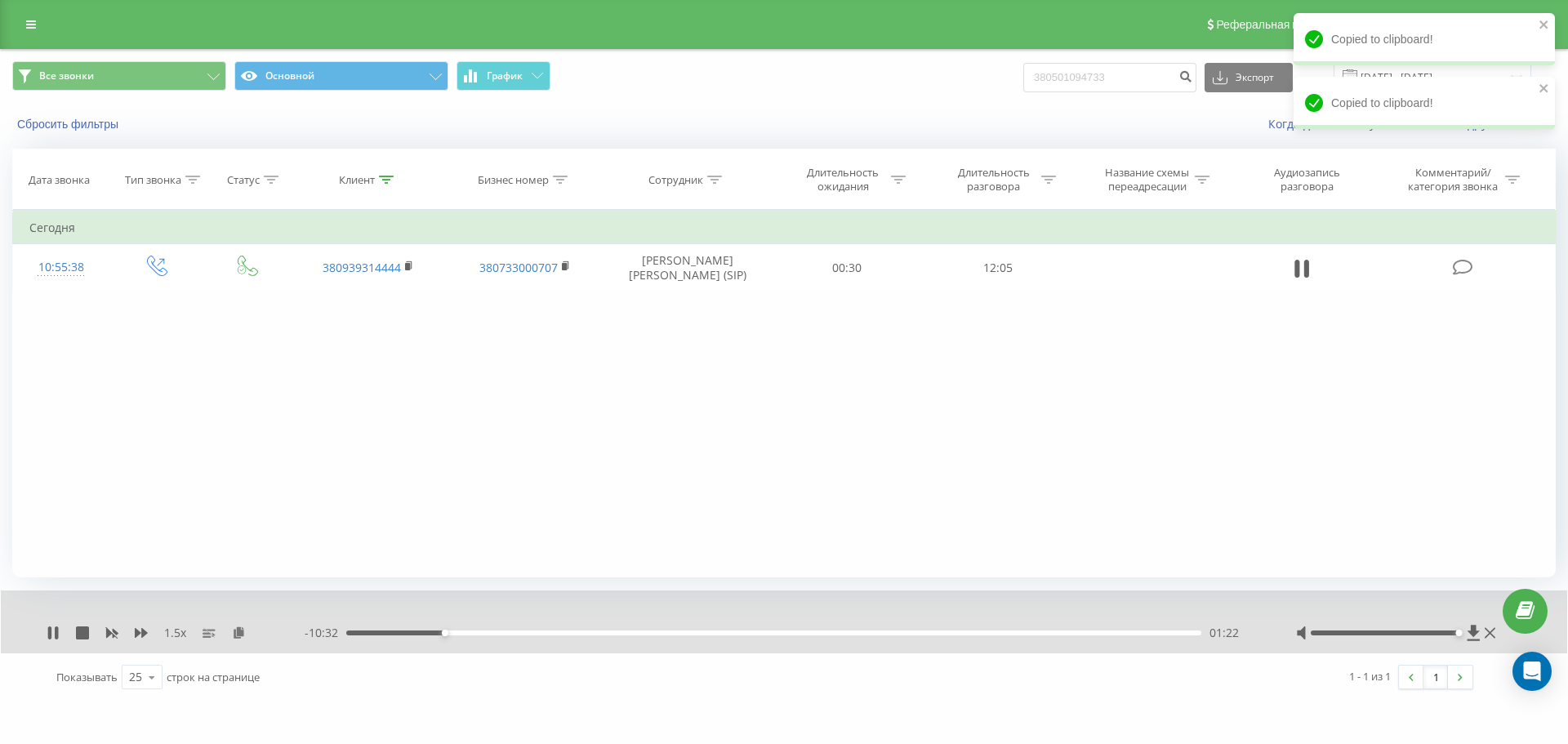
click at [452, 632] on div "01:22" at bounding box center [773, 632] width 855 height 5
click at [459, 633] on div "01:33" at bounding box center [773, 632] width 855 height 5
click at [468, 633] on div "01:36" at bounding box center [773, 632] width 855 height 5
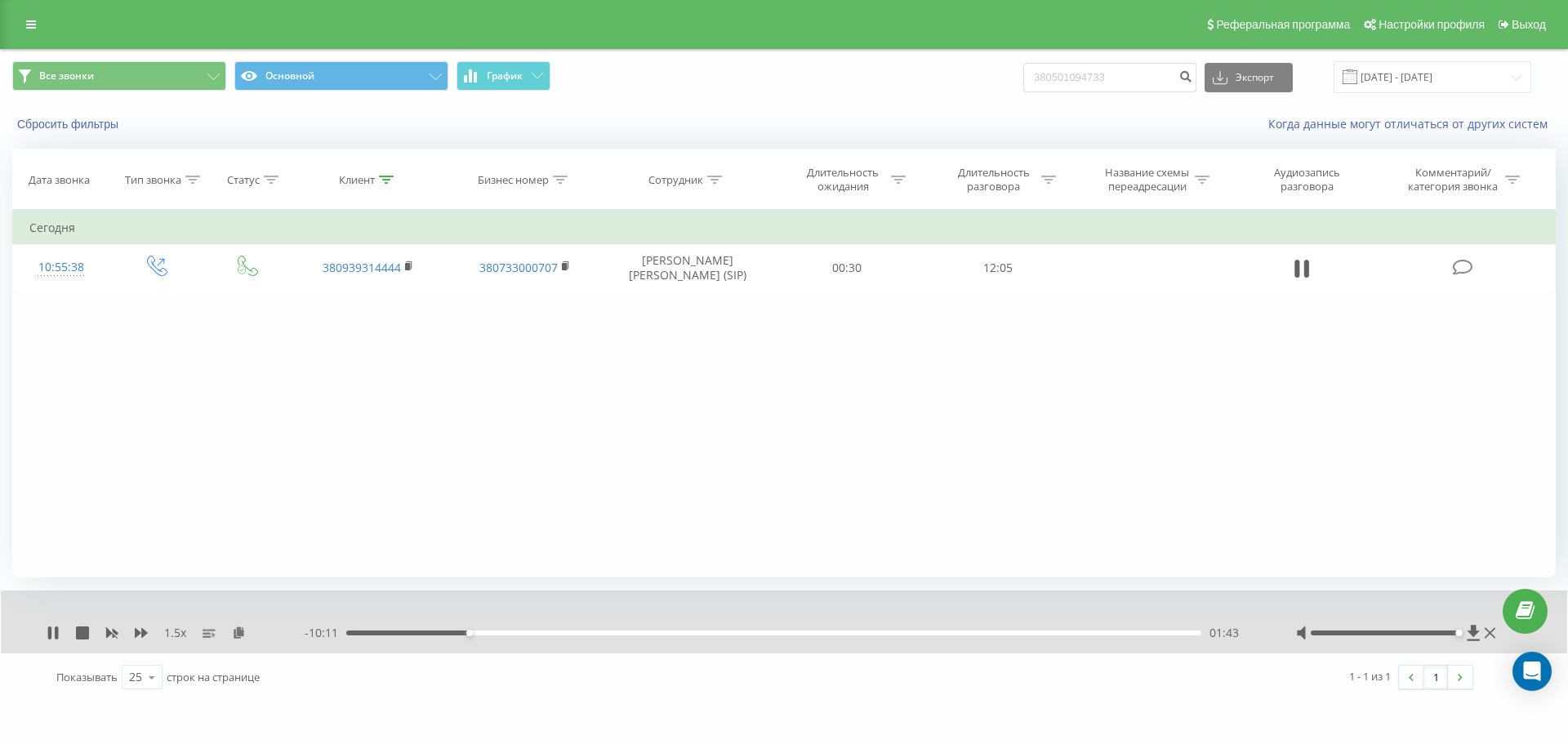
click at [478, 633] on div "01:43" at bounding box center [773, 632] width 855 height 5
click at [491, 631] on div "02:02" at bounding box center [773, 632] width 855 height 5
click at [502, 631] on div "02:02" at bounding box center [773, 632] width 855 height 5
drag, startPoint x: 513, startPoint y: 631, endPoint x: 527, endPoint y: 631, distance: 14.0
click at [514, 631] on div "02:11" at bounding box center [773, 632] width 855 height 5
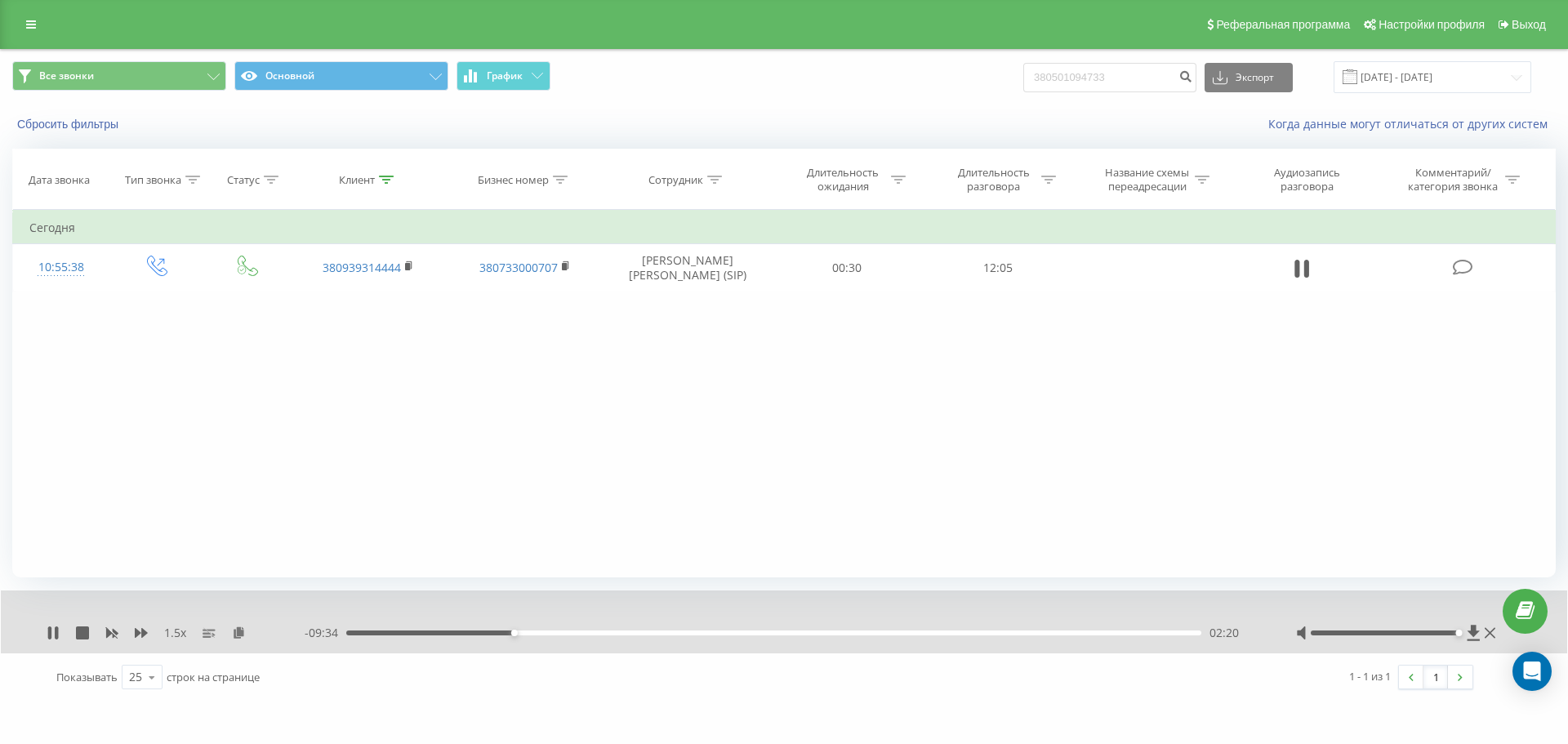
click at [529, 631] on div "02:20" at bounding box center [773, 632] width 855 height 5
click at [543, 632] on div "02:33" at bounding box center [773, 632] width 855 height 5
click at [558, 633] on div "02:45" at bounding box center [773, 632] width 855 height 5
click at [578, 632] on div "00:00" at bounding box center [773, 632] width 855 height 5
click at [592, 631] on div "03:15" at bounding box center [773, 632] width 855 height 5
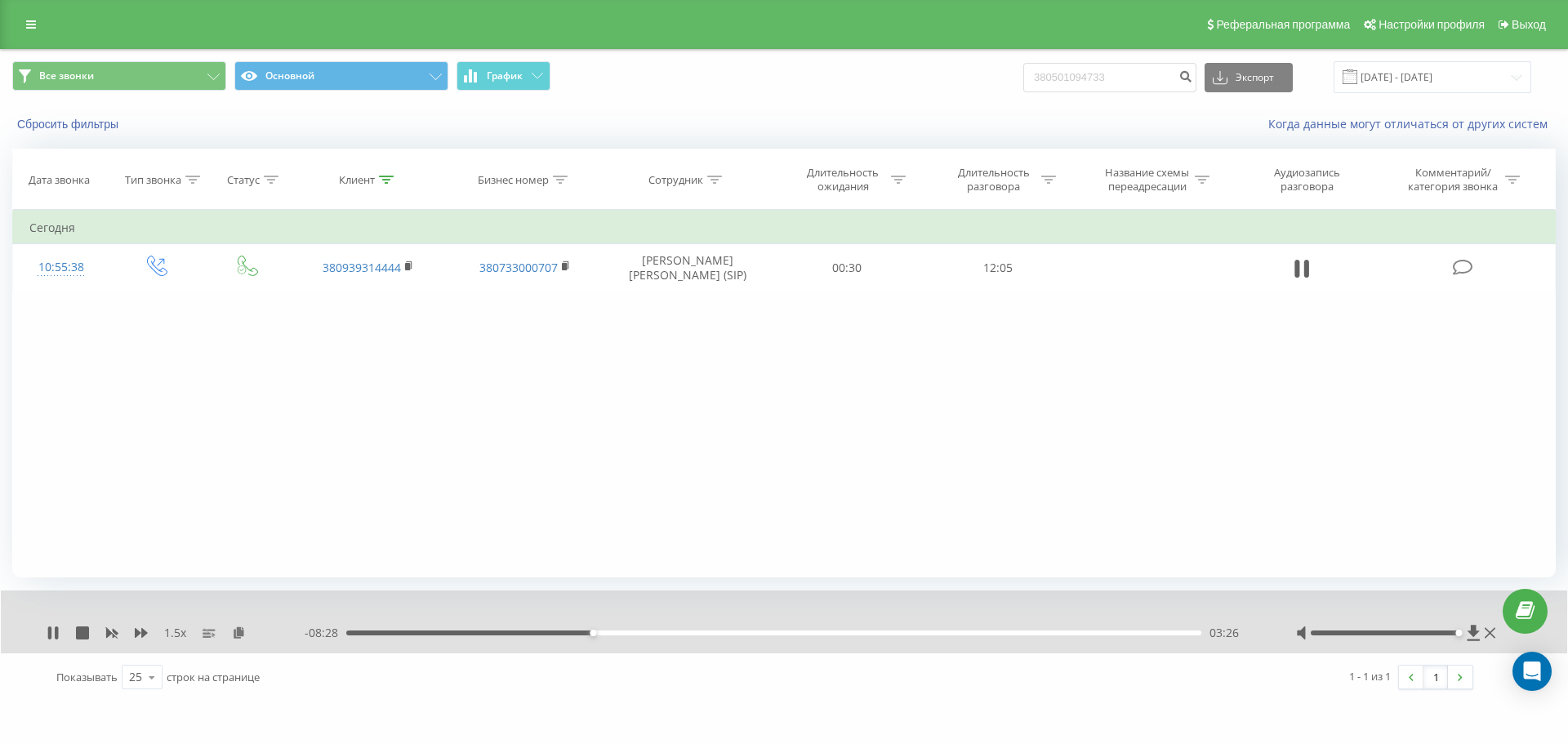
click at [607, 632] on div "03:26" at bounding box center [773, 632] width 855 height 5
click at [618, 632] on div "03:39" at bounding box center [773, 632] width 855 height 5
click at [633, 632] on div "03:59" at bounding box center [773, 632] width 855 height 5
click at [651, 632] on div "04:14" at bounding box center [773, 632] width 855 height 5
click at [665, 632] on div "04:14" at bounding box center [773, 632] width 855 height 5
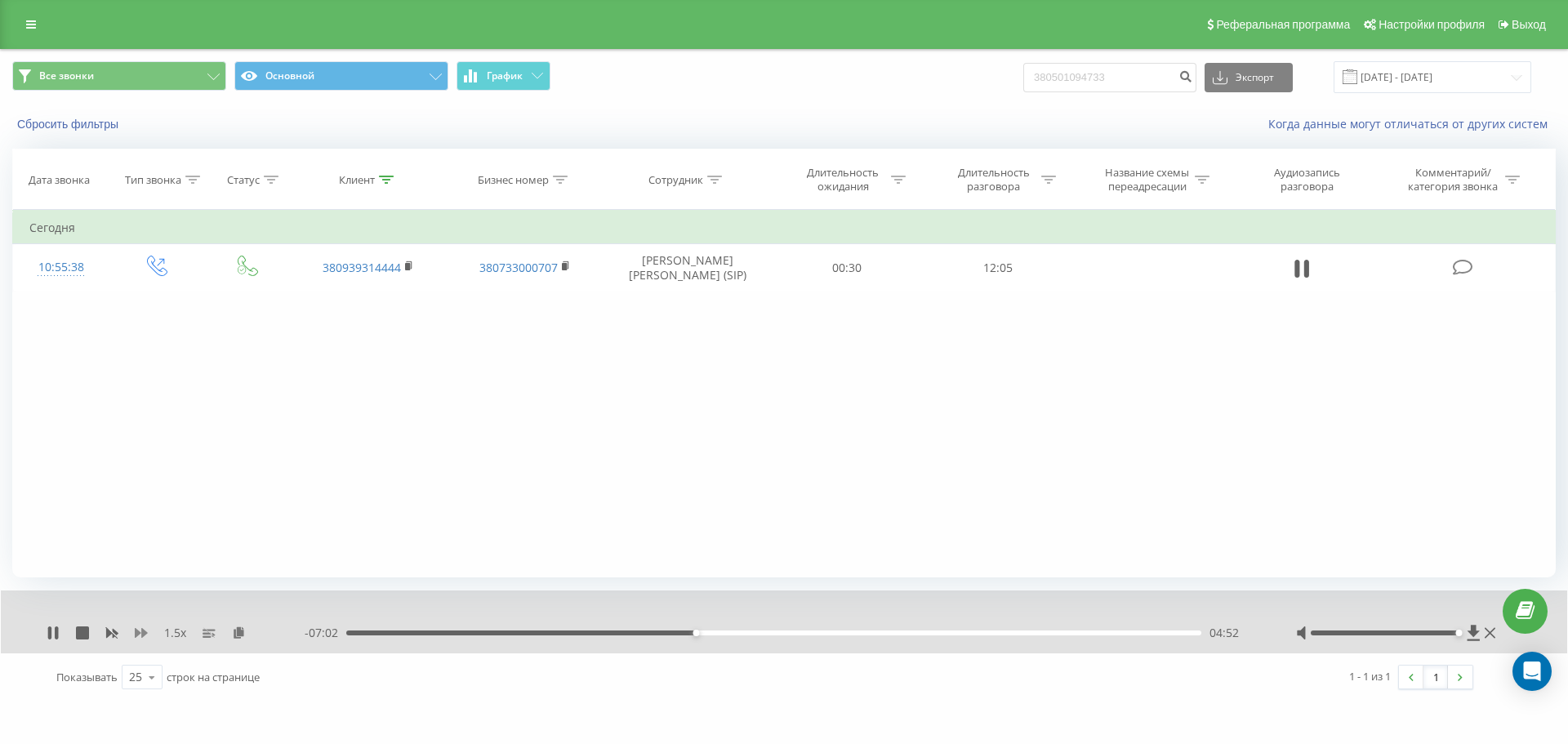
click at [140, 633] on icon at bounding box center [140, 632] width 13 height 10
click at [745, 633] on div "05:23" at bounding box center [773, 632] width 855 height 5
click at [116, 631] on icon at bounding box center [112, 633] width 12 height 10
click at [140, 629] on icon at bounding box center [140, 632] width 13 height 13
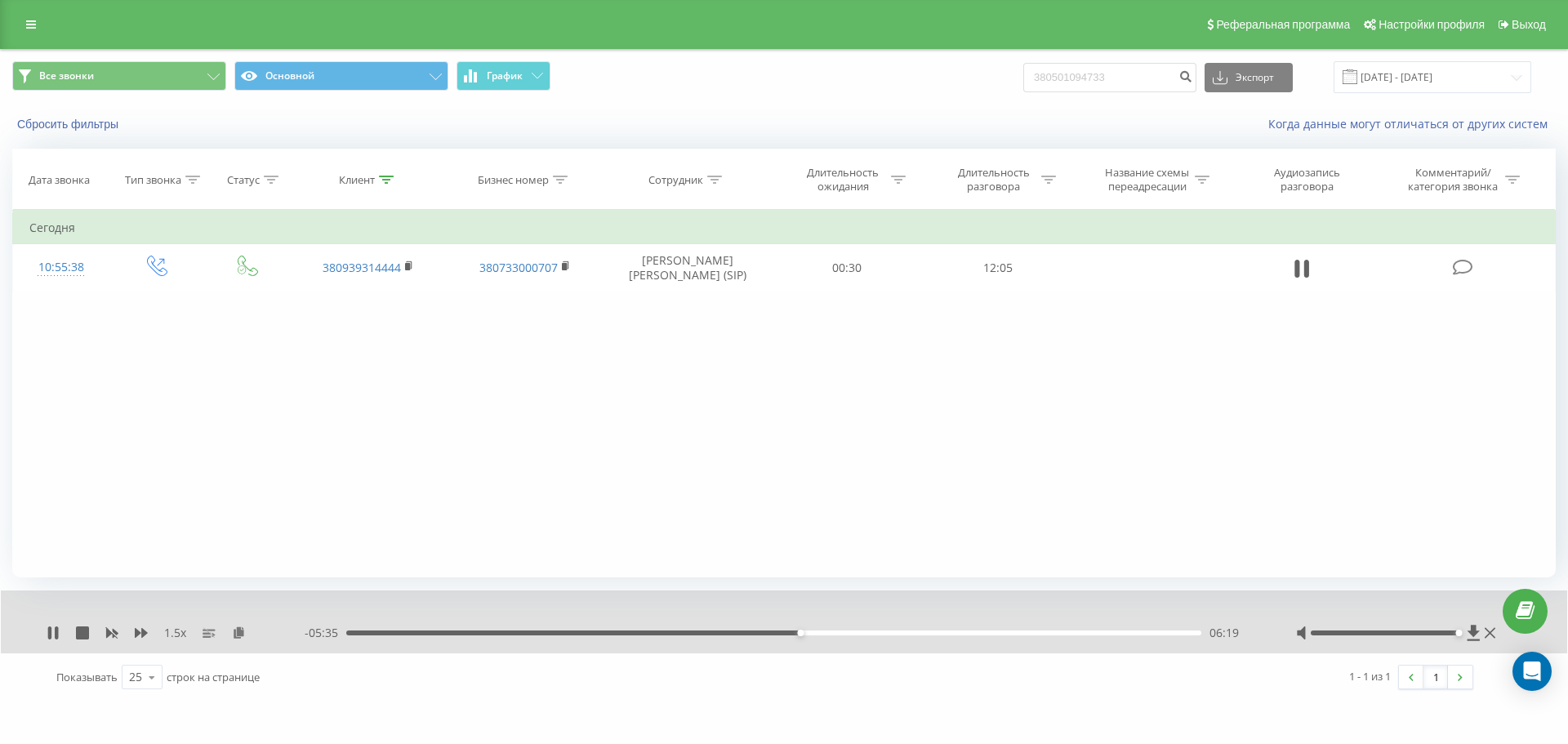
click at [807, 632] on div "06:19" at bounding box center [773, 632] width 855 height 5
click at [816, 632] on div "06:26" at bounding box center [773, 632] width 855 height 5
click at [812, 632] on div "06:29" at bounding box center [773, 632] width 855 height 5
click at [805, 634] on div "06:30" at bounding box center [773, 632] width 855 height 5
click at [993, 632] on div "09:00" at bounding box center [773, 632] width 855 height 5
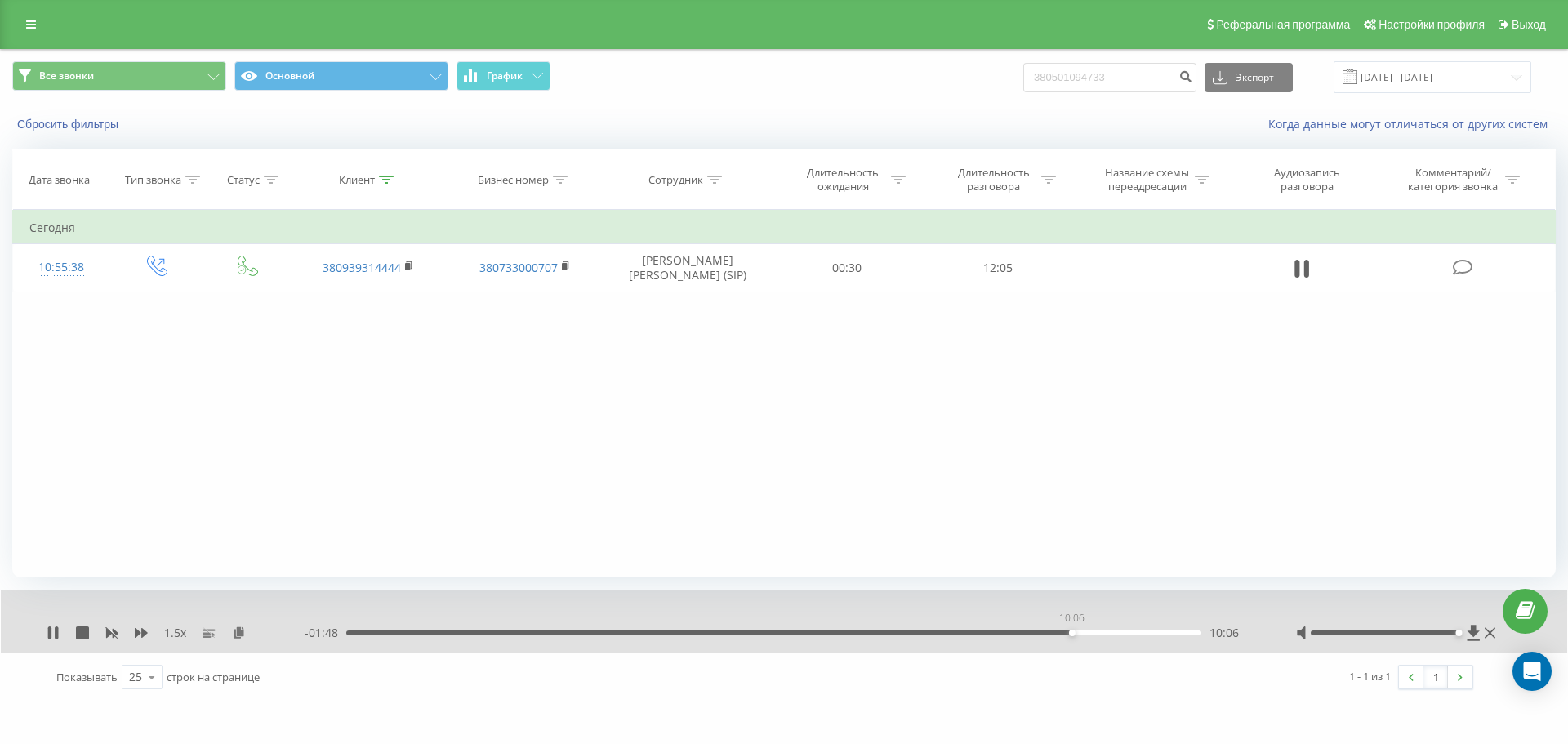
click at [1072, 633] on div "10:06" at bounding box center [773, 632] width 855 height 5
click at [1081, 633] on div "10:07" at bounding box center [773, 632] width 855 height 5
click at [373, 175] on div "Клиент" at bounding box center [357, 180] width 36 height 14
click at [384, 297] on input "380939314444" at bounding box center [368, 296] width 143 height 29
paste input "660393247"
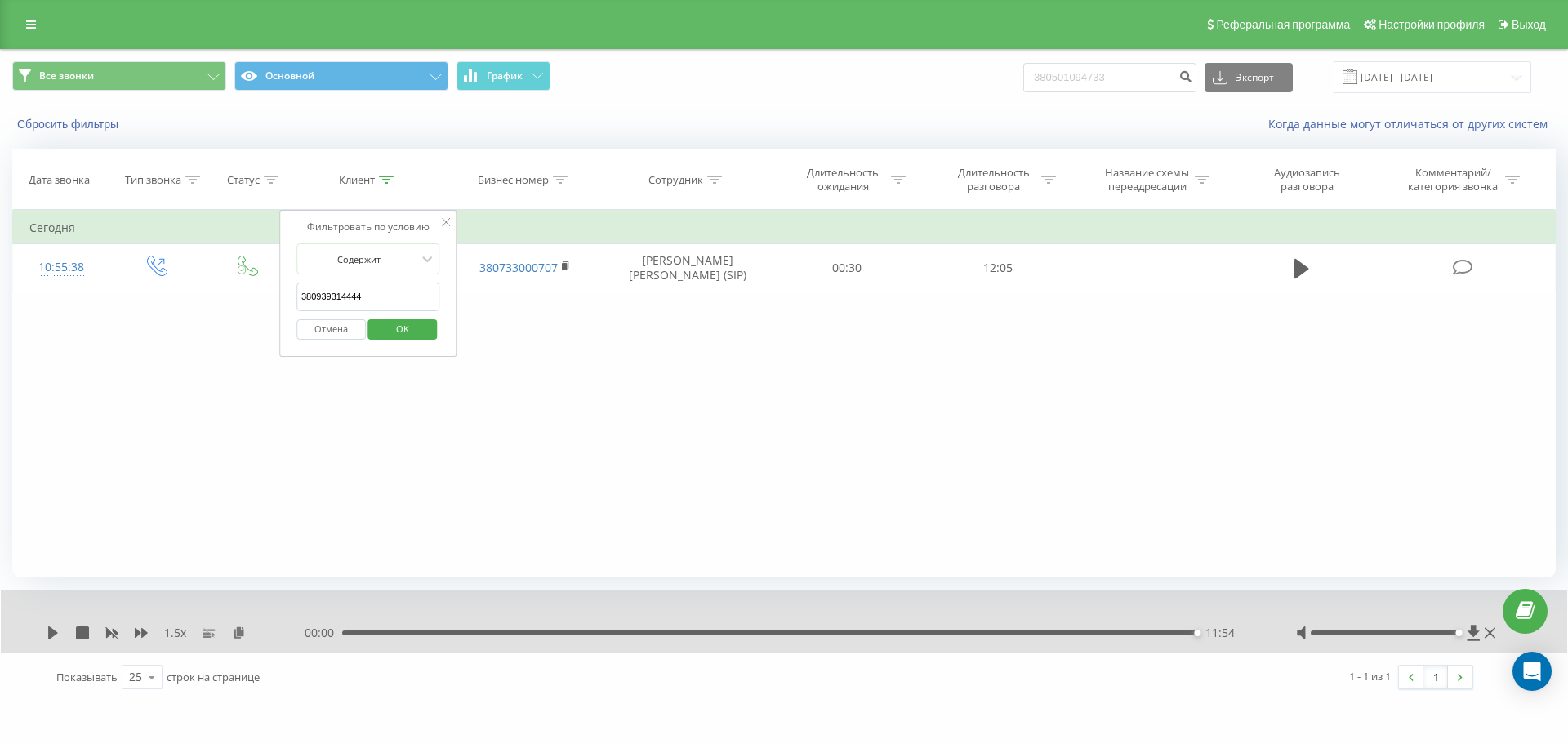
type input "380660393247"
click at [425, 331] on button "OK" at bounding box center [403, 329] width 69 height 21
